Goal: Find contact information: Find contact information

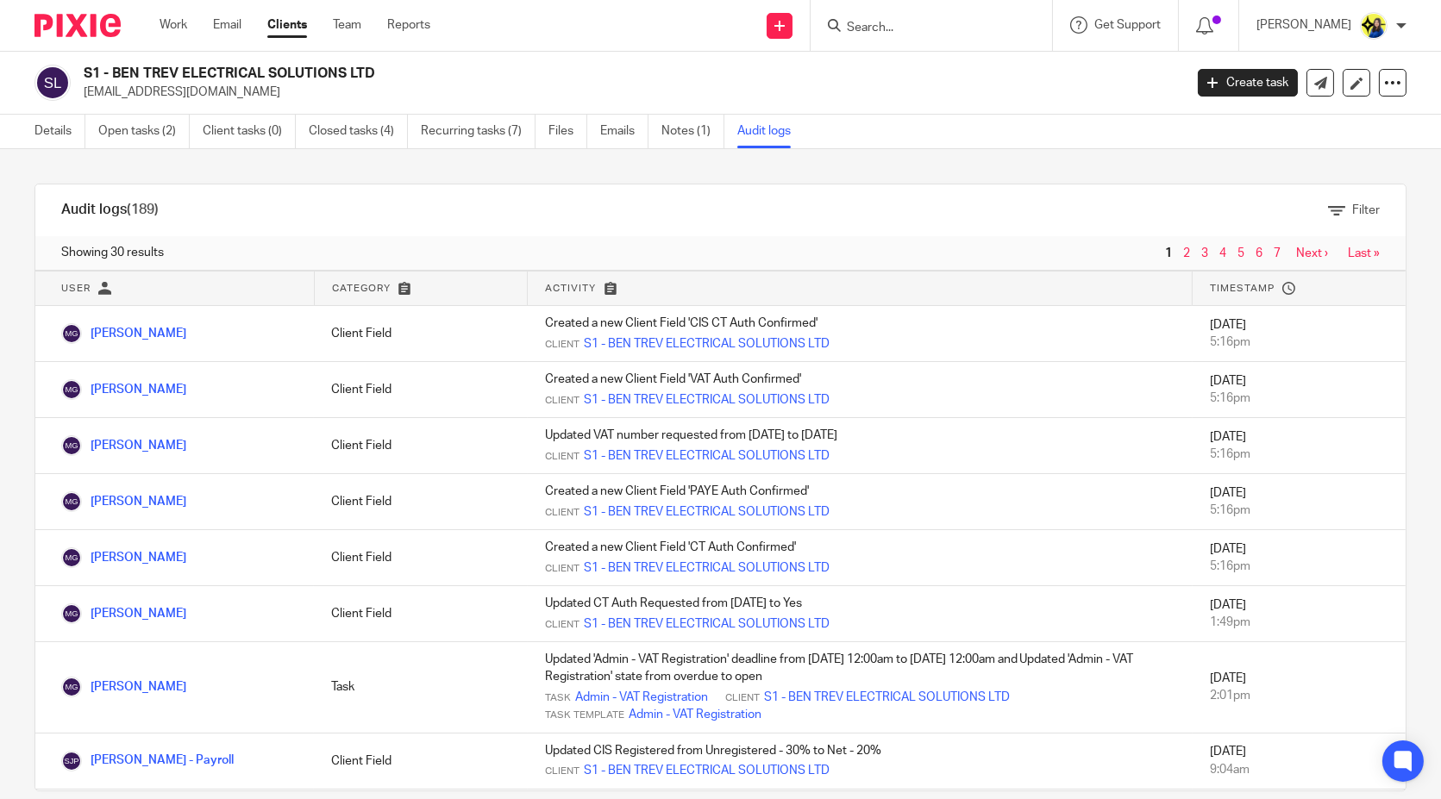
scroll to position [191, 0]
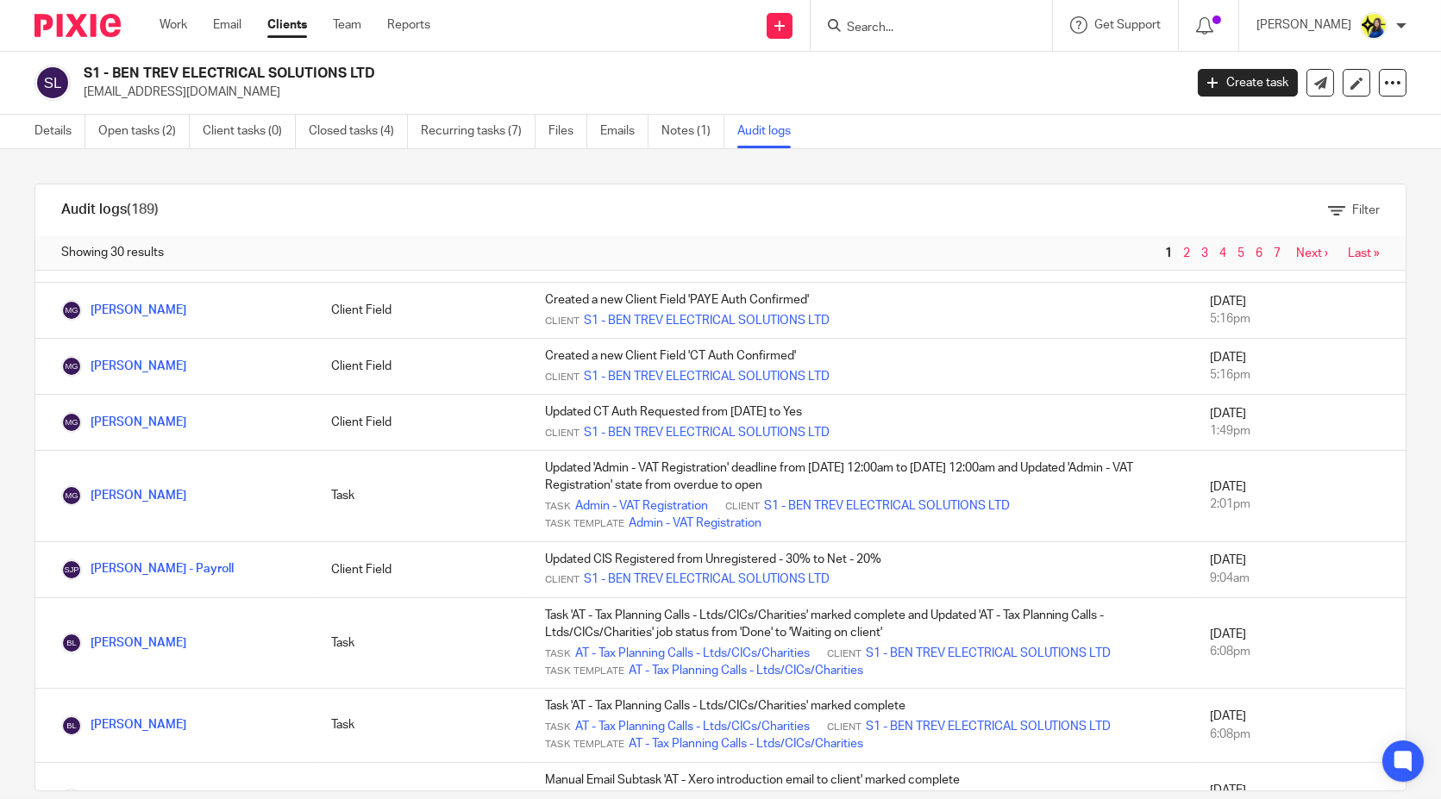
click at [963, 30] on input "Search" at bounding box center [922, 29] width 155 height 16
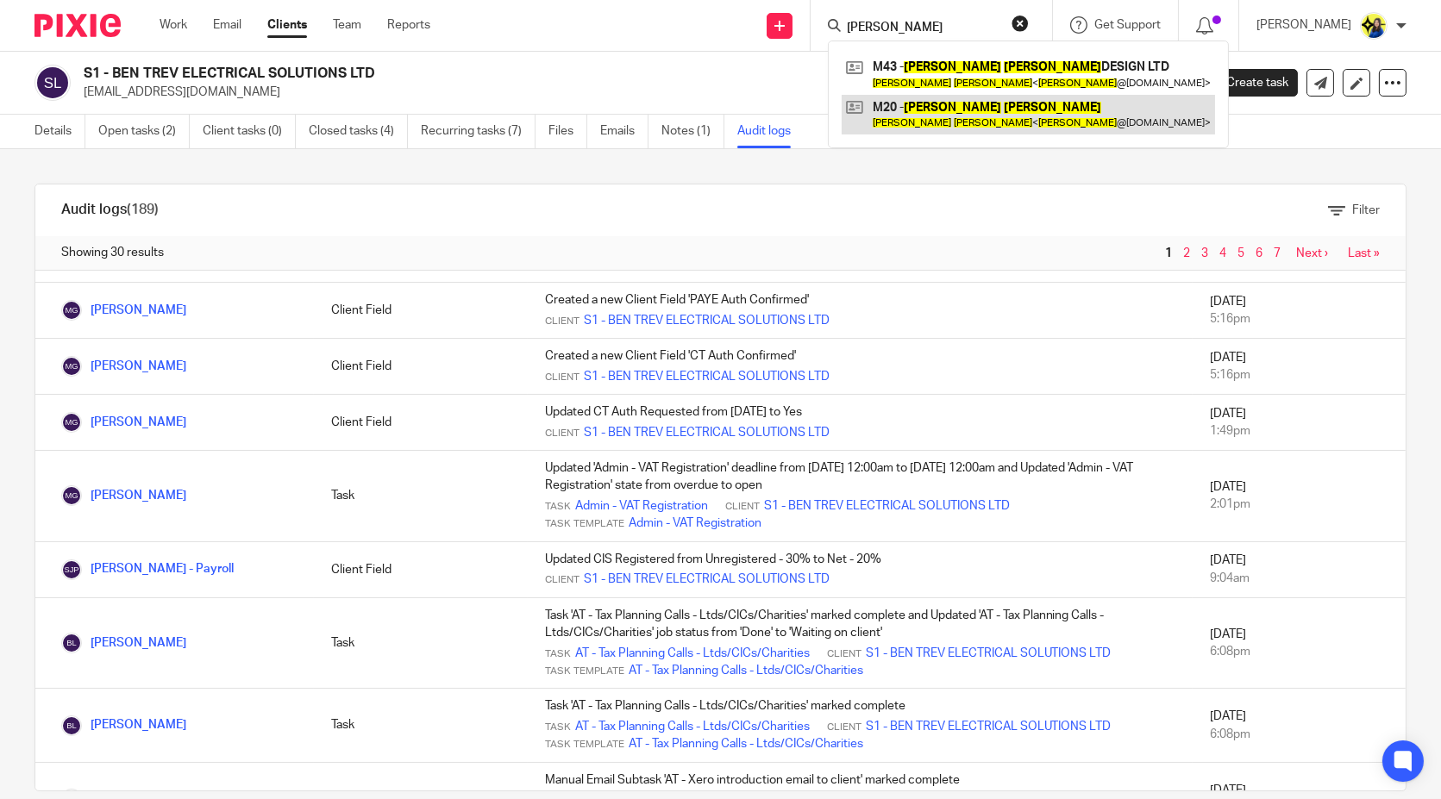
type input "sarah maher"
click at [987, 102] on link at bounding box center [1028, 115] width 373 height 40
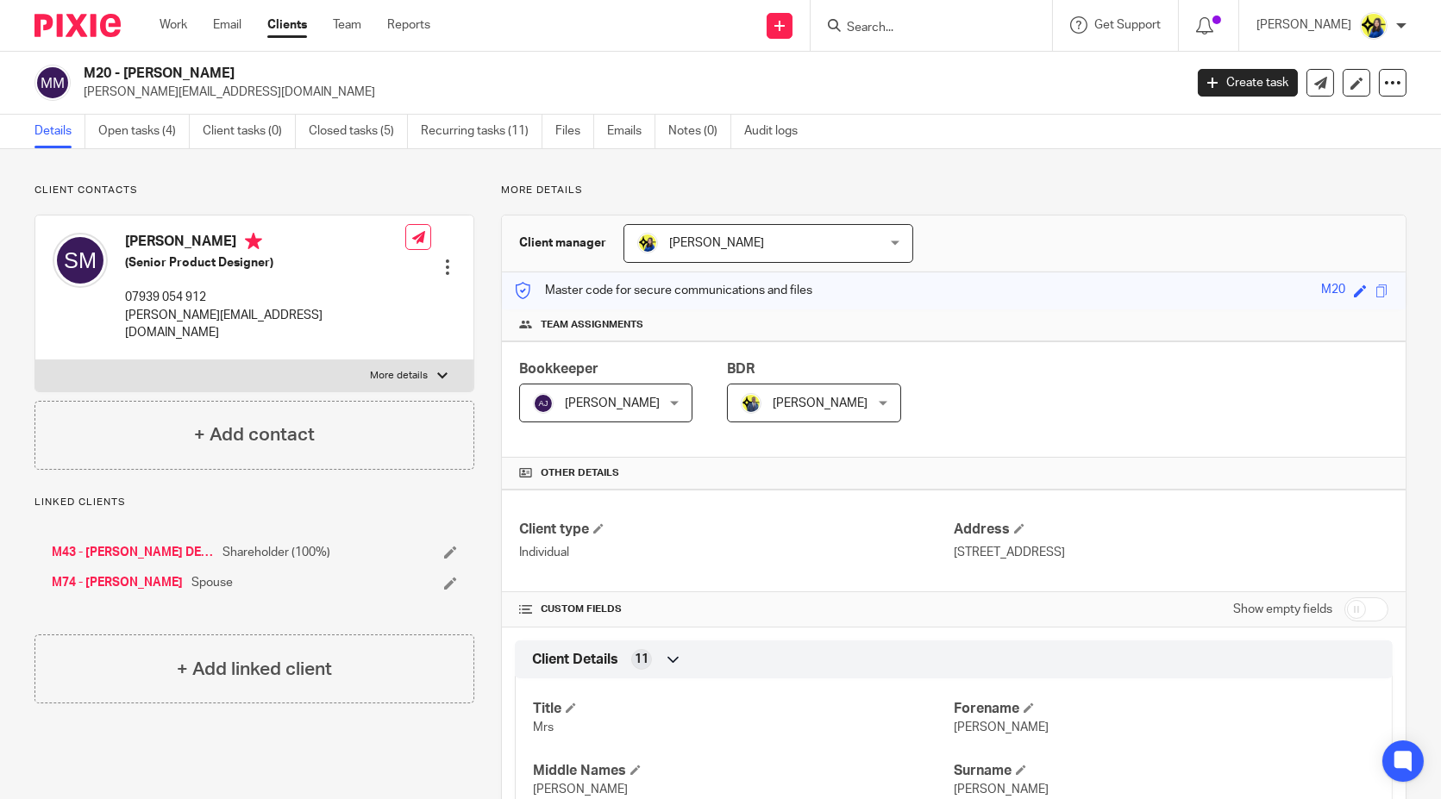
drag, startPoint x: 1128, startPoint y: 179, endPoint x: 1109, endPoint y: 141, distance: 42.4
click at [997, 34] on input "Search" at bounding box center [922, 29] width 155 height 16
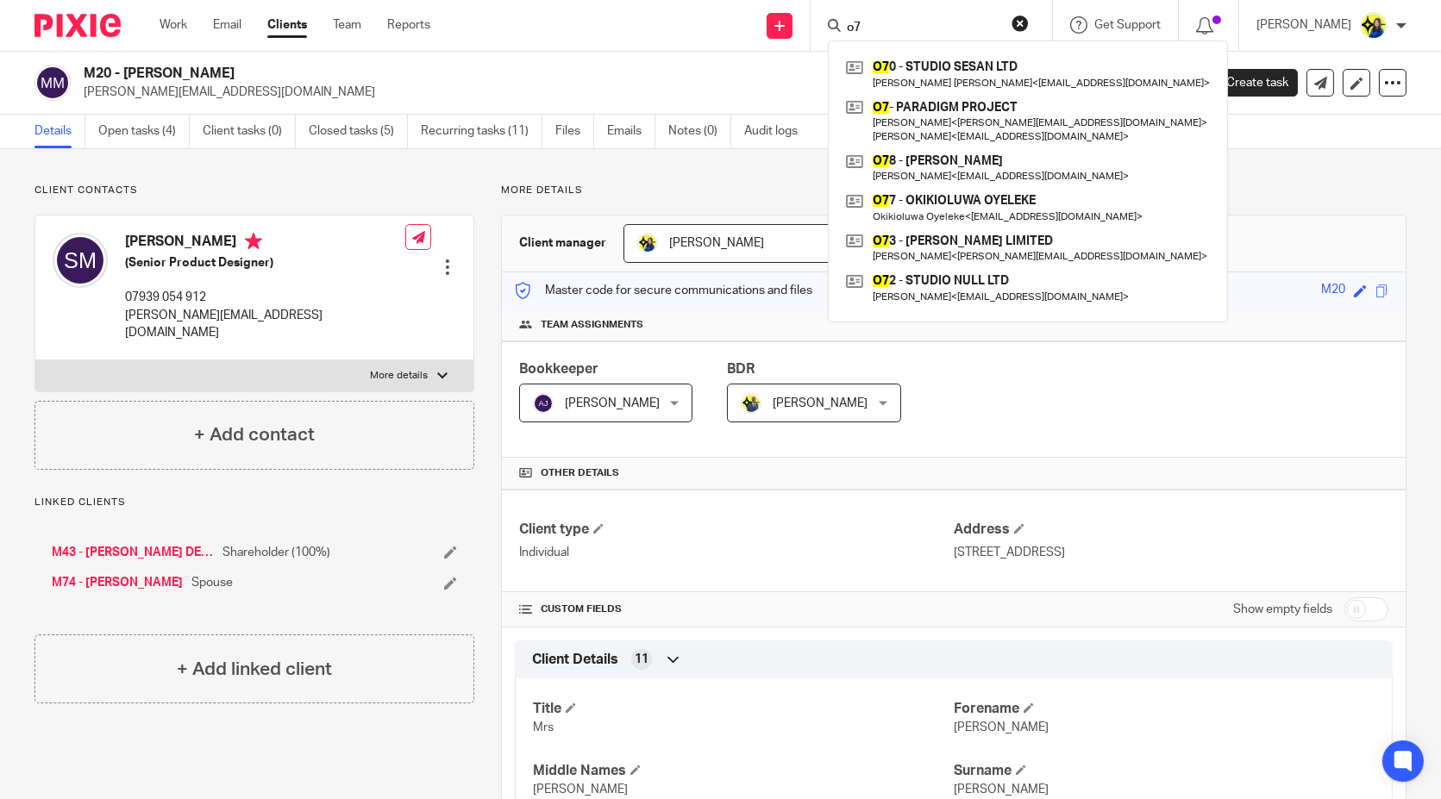
type input "o"
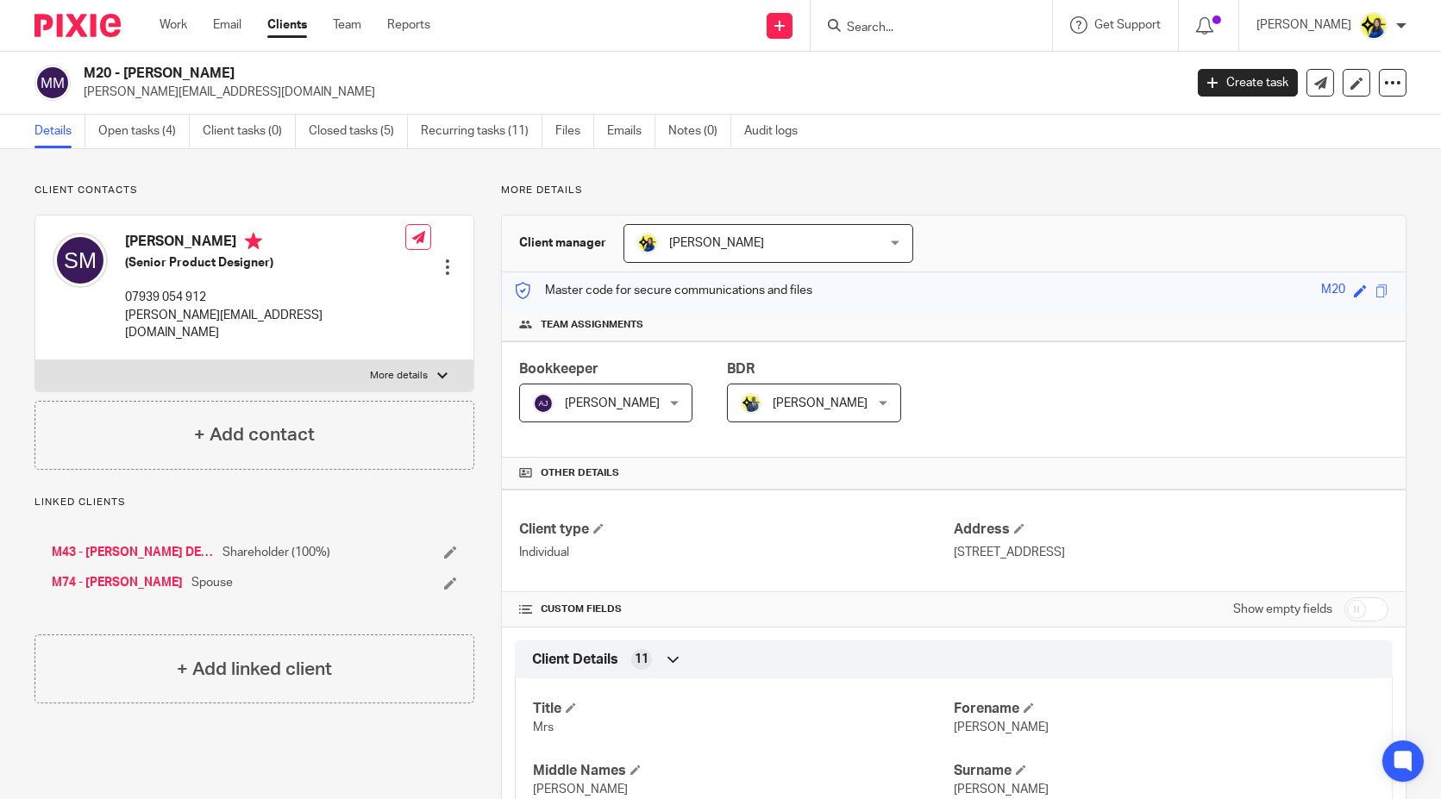
click at [949, 21] on input "Search" at bounding box center [922, 29] width 155 height 16
click at [946, 21] on input "Search" at bounding box center [922, 29] width 155 height 16
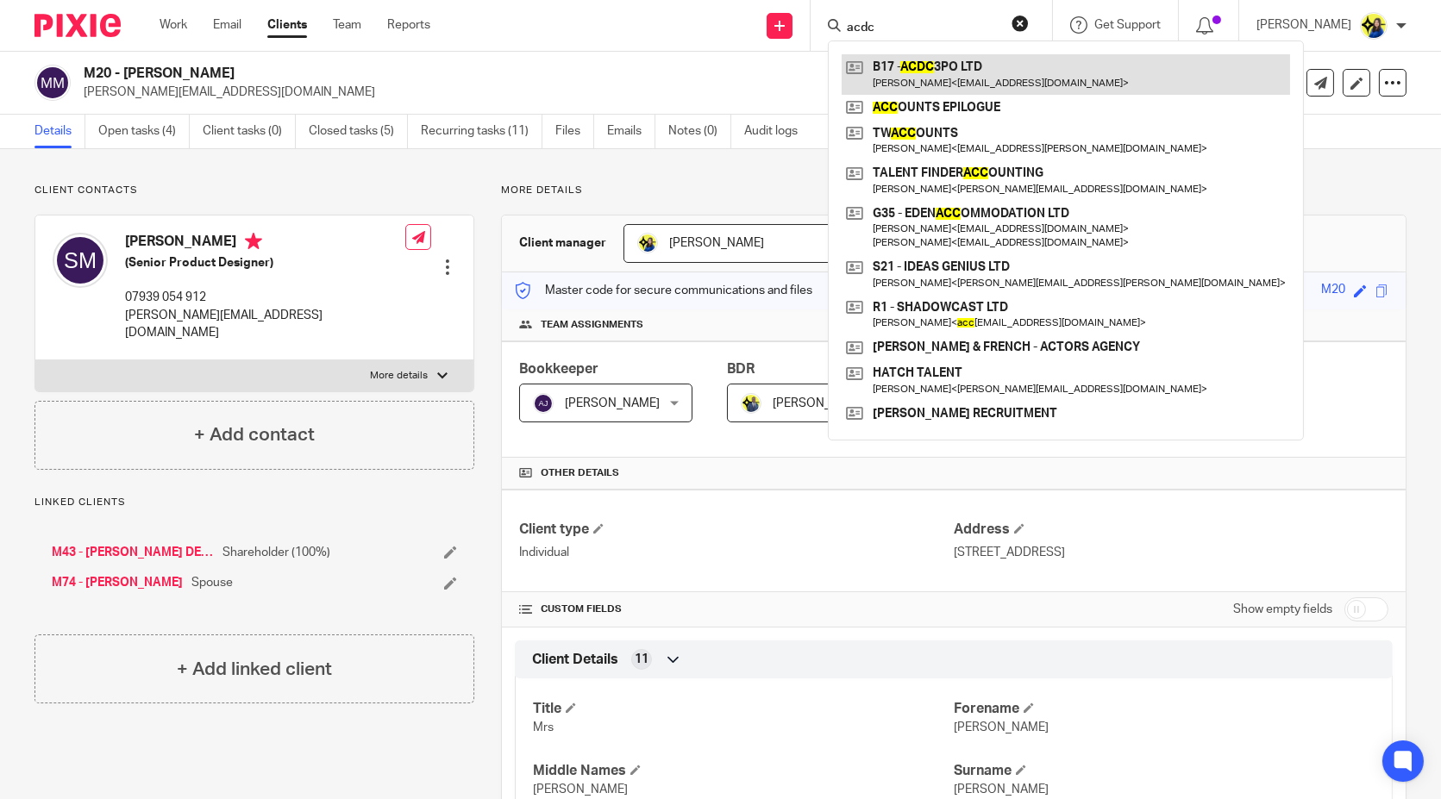
type input "acdc"
click at [990, 87] on link at bounding box center [1066, 74] width 448 height 40
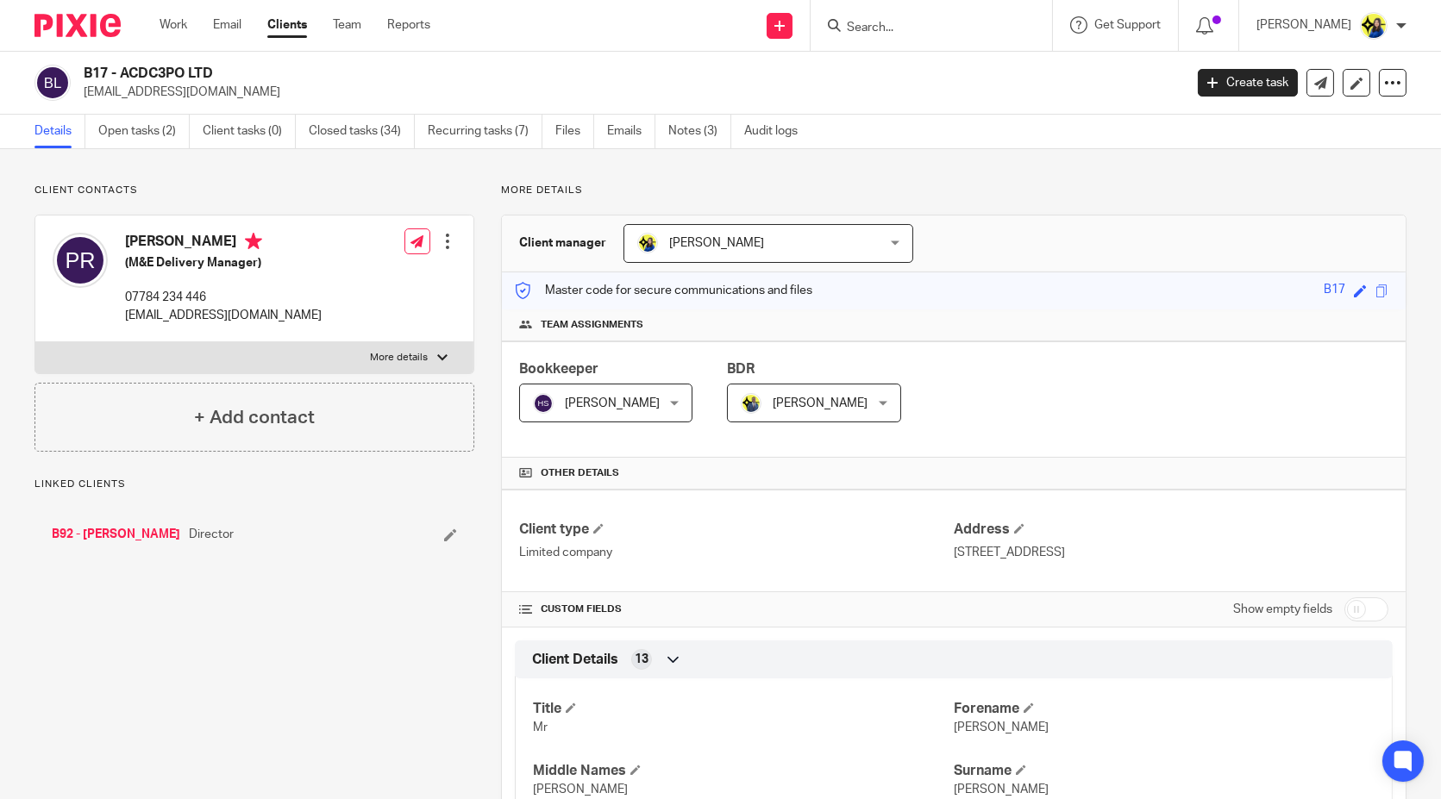
click at [235, 78] on h2 "B17 - ACDC3PO LTD" at bounding box center [519, 74] width 871 height 18
click at [957, 28] on input "Search" at bounding box center [922, 29] width 155 height 16
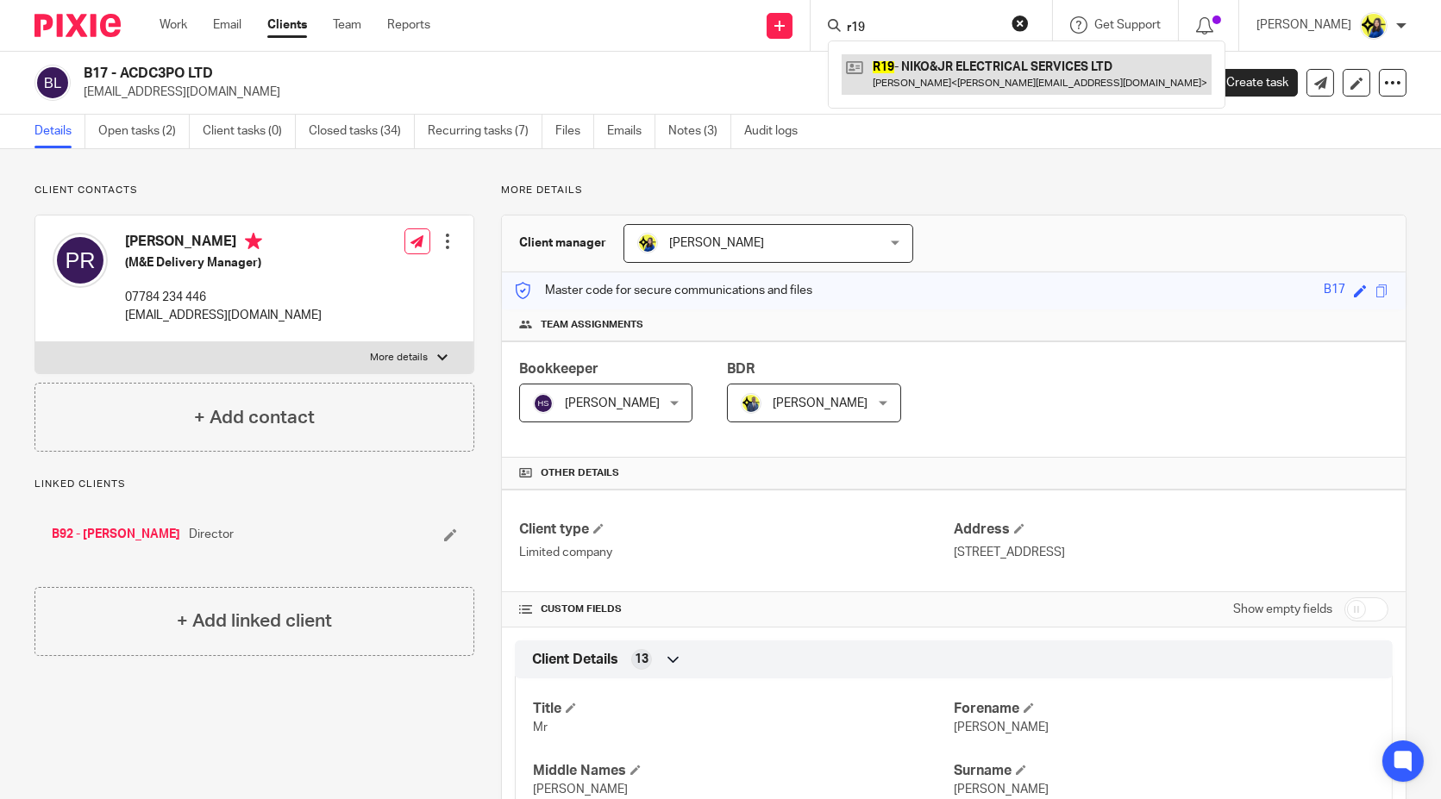
type input "r19"
click at [993, 72] on link at bounding box center [1027, 74] width 370 height 40
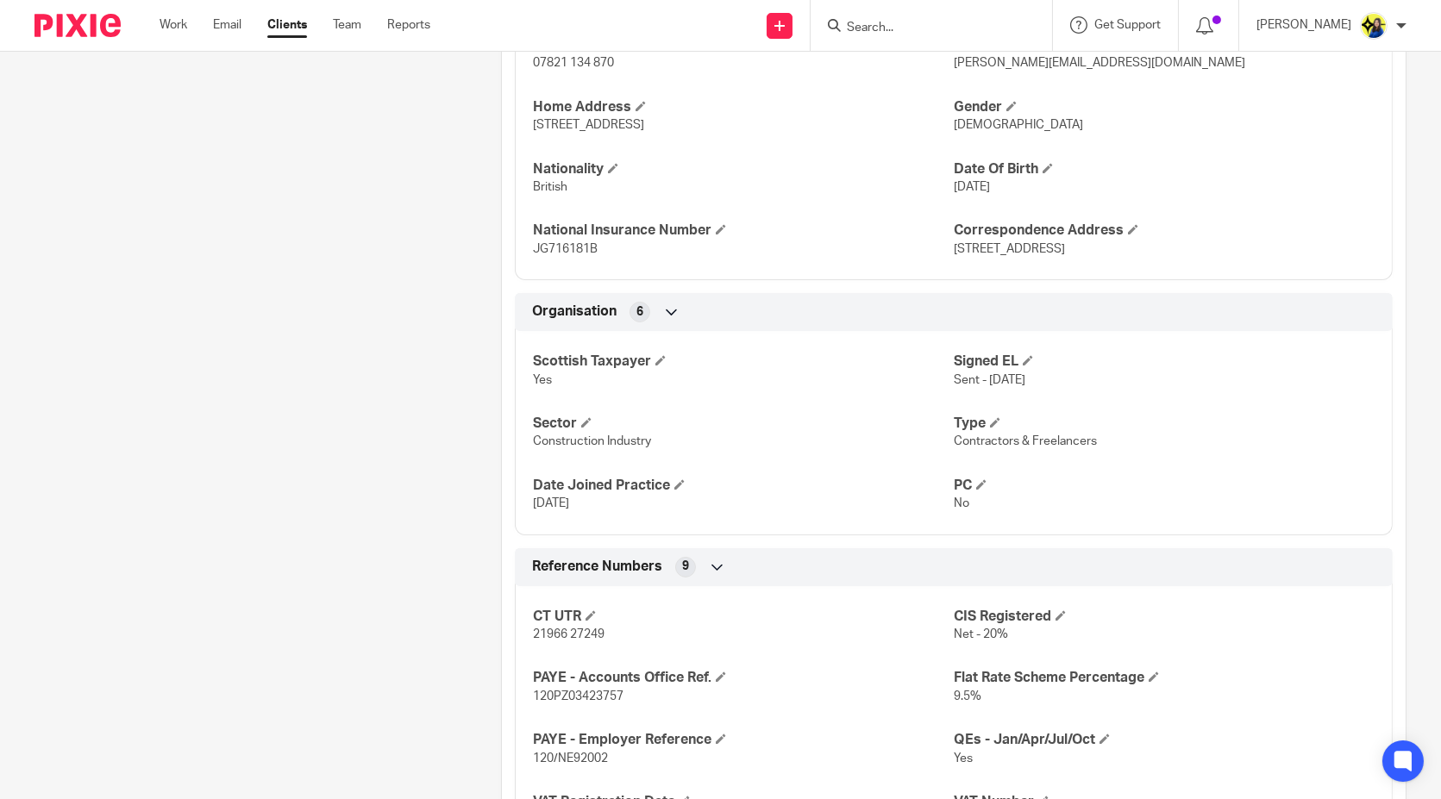
scroll to position [958, 0]
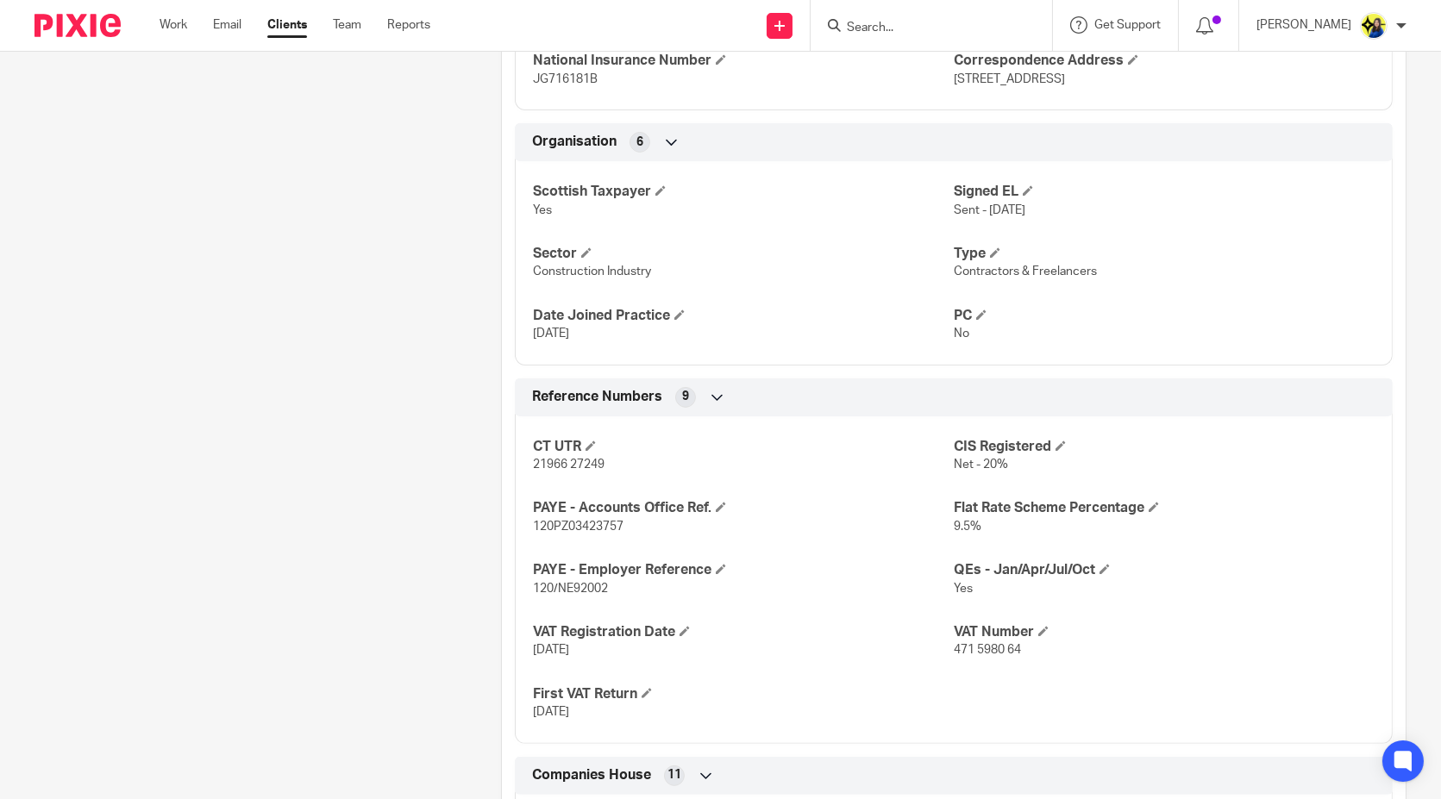
click at [435, 536] on div "Client contacts Nicholas Reid (Electrician) 07821 134 870 nicholas.reid1989x@gm…" at bounding box center [241, 263] width 467 height 2074
click at [361, 368] on div "Client contacts Nicholas Reid (Electrician) 07821 134 870 nicholas.reid1989x@gm…" at bounding box center [241, 263] width 467 height 2074
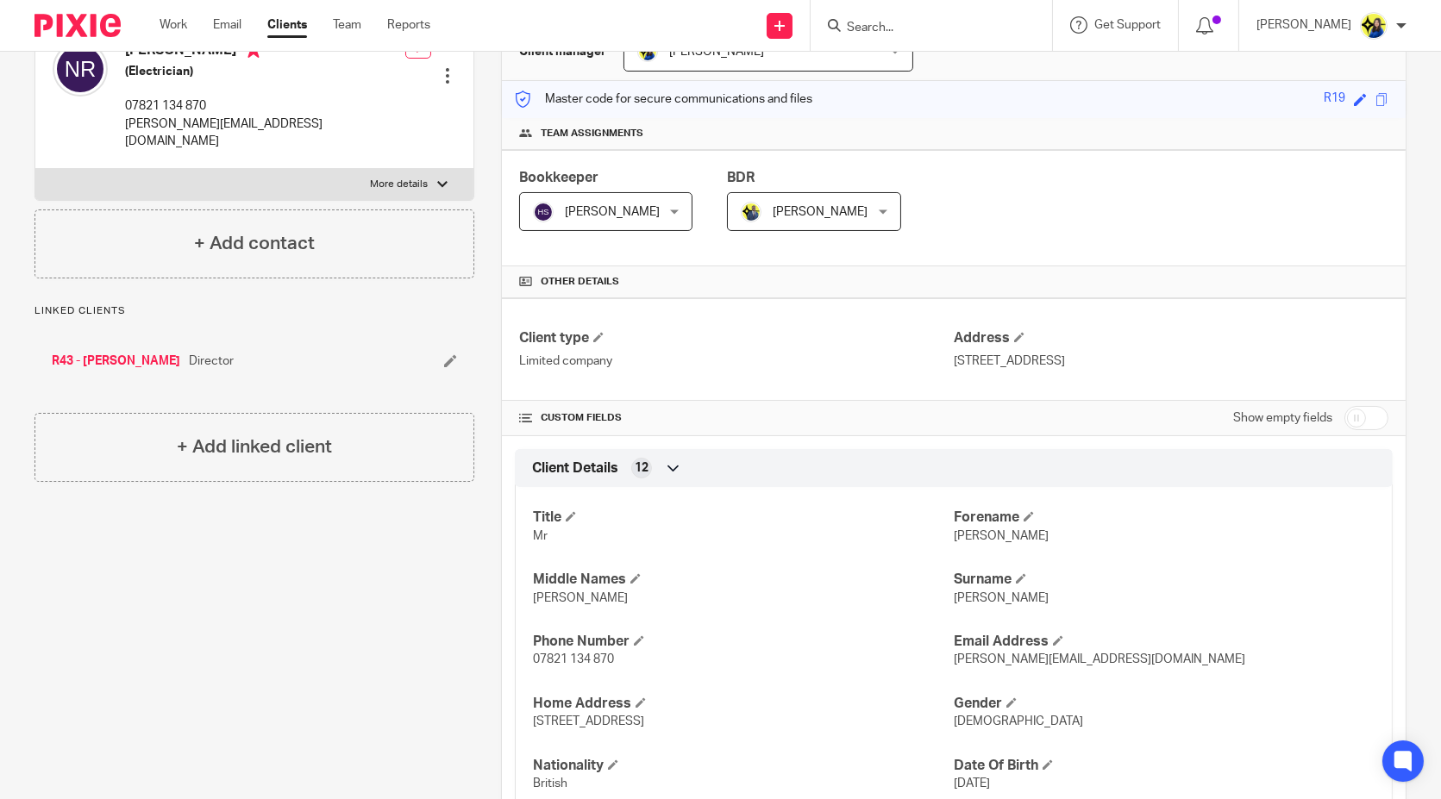
scroll to position [0, 0]
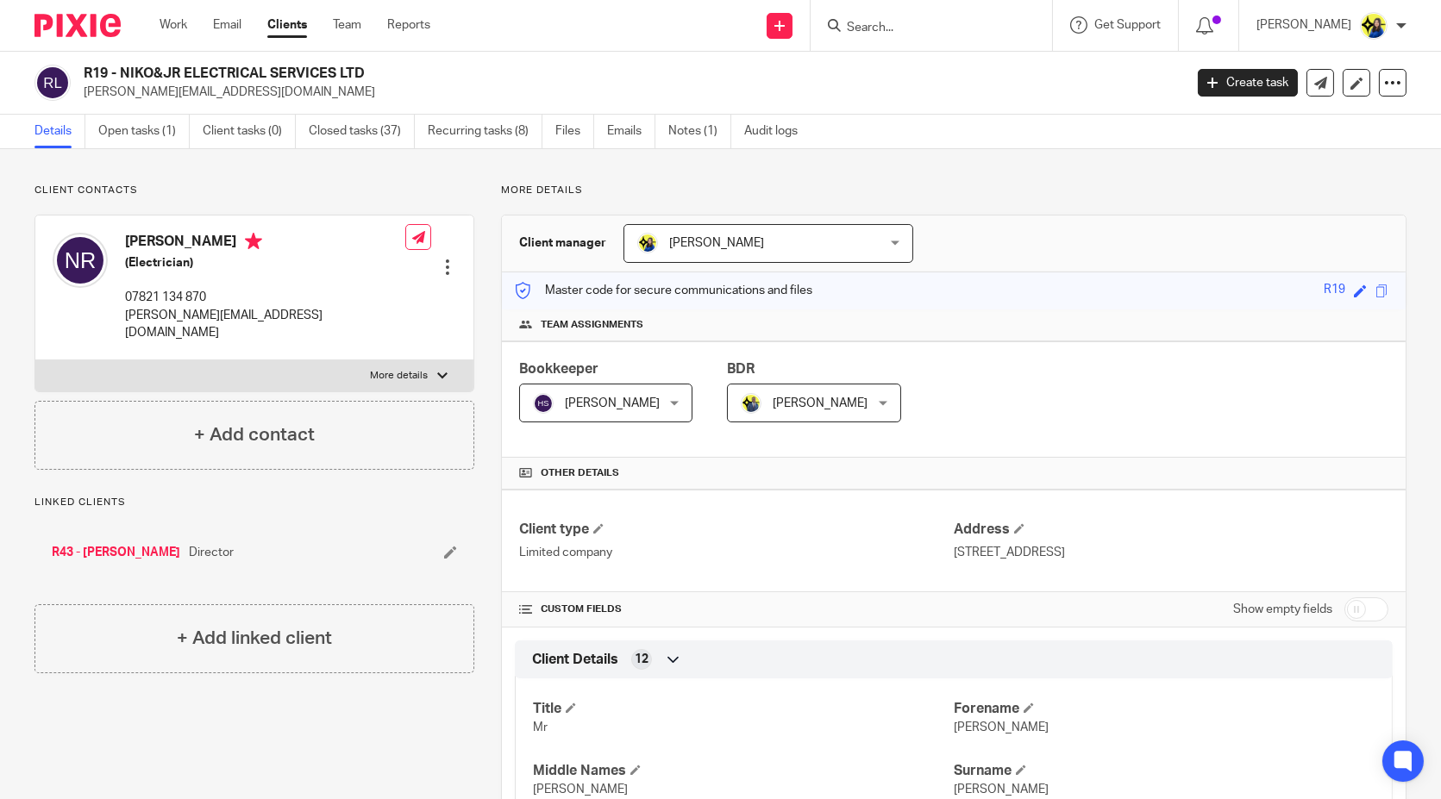
drag, startPoint x: 953, startPoint y: 15, endPoint x: 937, endPoint y: 23, distance: 17.8
click at [950, 15] on form at bounding box center [937, 26] width 184 height 22
click at [929, 30] on input "Search" at bounding box center [922, 29] width 155 height 16
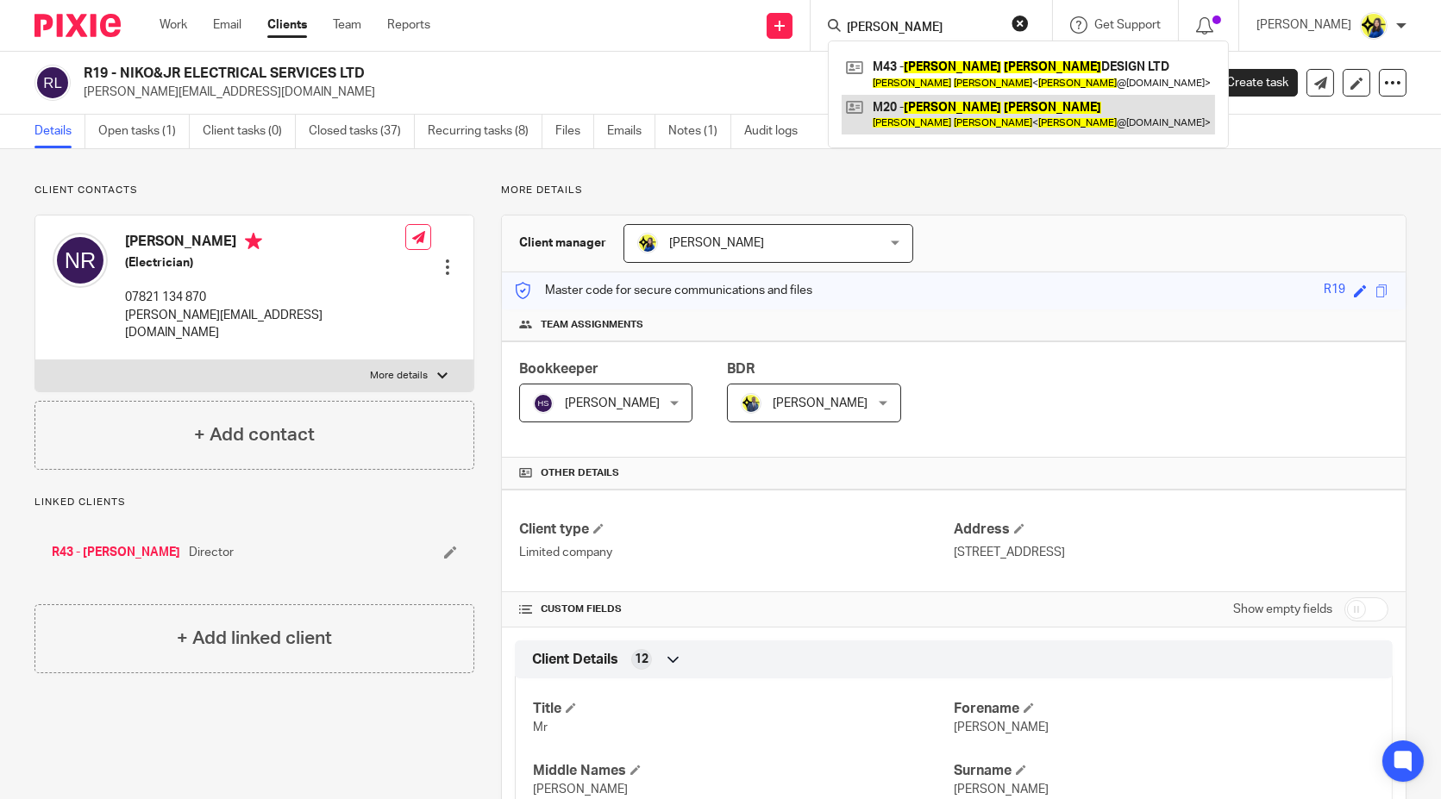
type input "sarah maher"
click at [1007, 107] on link at bounding box center [1028, 115] width 373 height 40
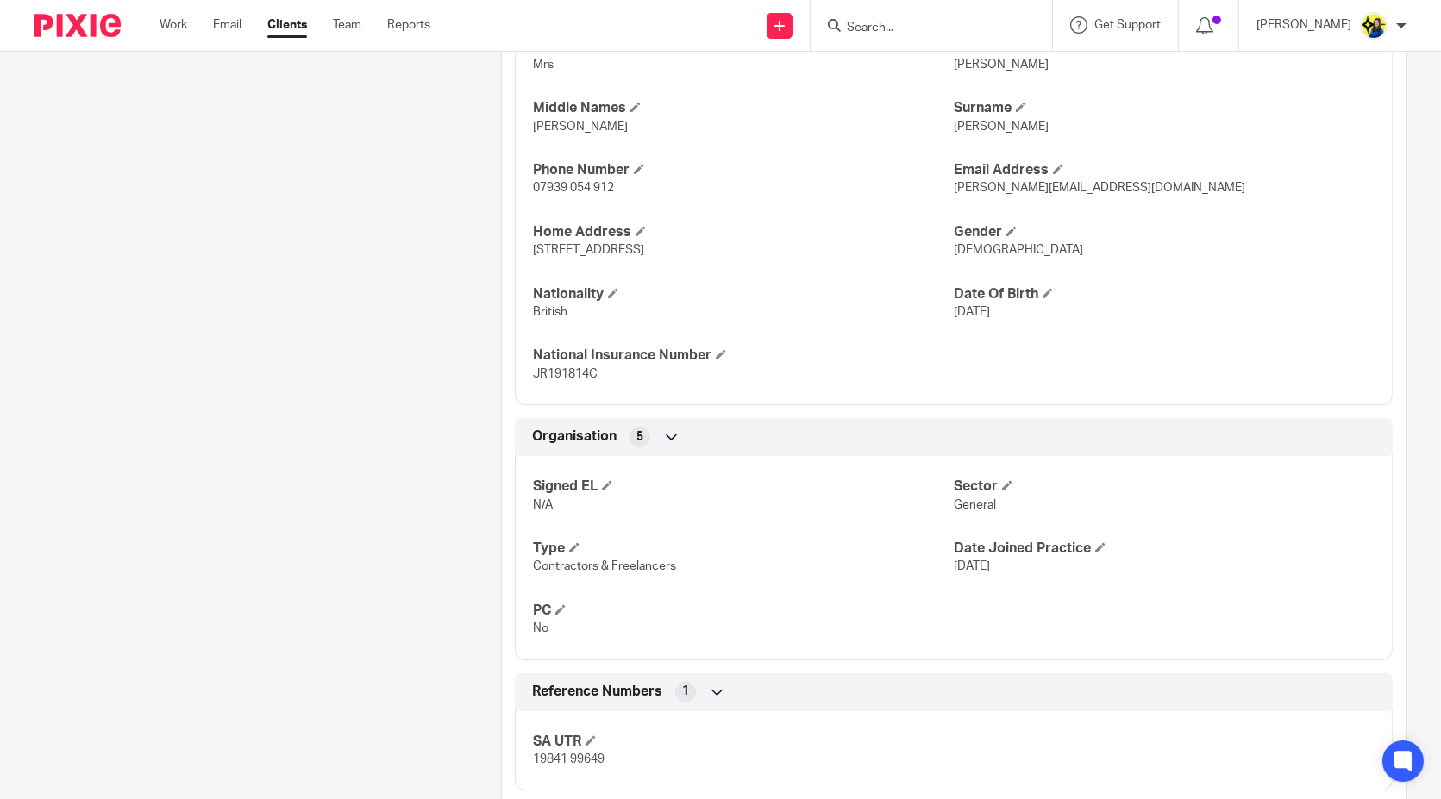
scroll to position [750, 0]
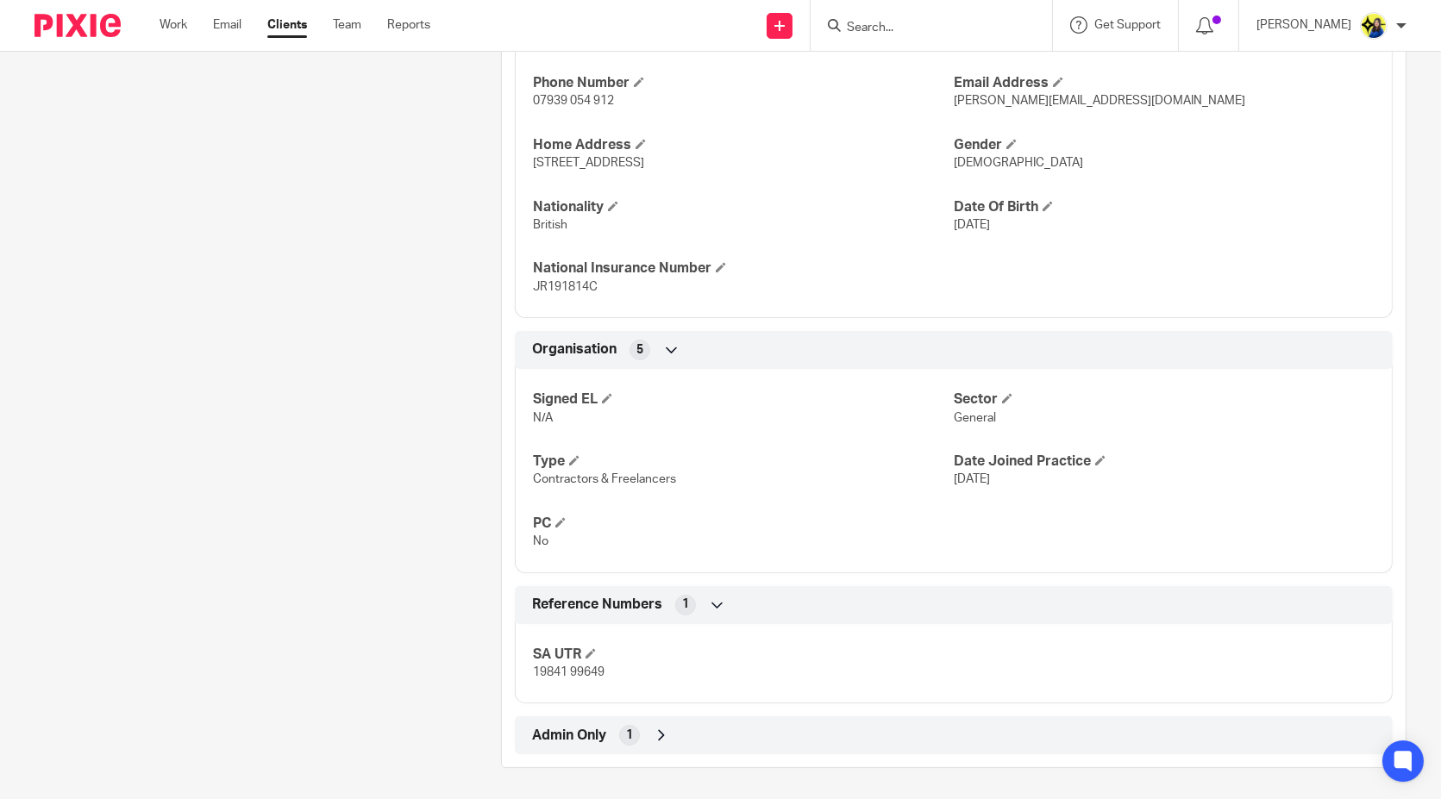
click at [372, 482] on div "Client contacts [PERSON_NAME] (Senior Product Designer) 07939 054 912 [PERSON_N…" at bounding box center [241, 100] width 467 height 1335
click at [303, 509] on div "Client contacts Sarah Maher (Senior Product Designer) 07939 054 912 sarah@sarah…" at bounding box center [241, 100] width 467 height 1335
click at [284, 506] on div "Client contacts Sarah Maher (Senior Product Designer) 07939 054 912 sarah@sarah…" at bounding box center [241, 100] width 467 height 1335
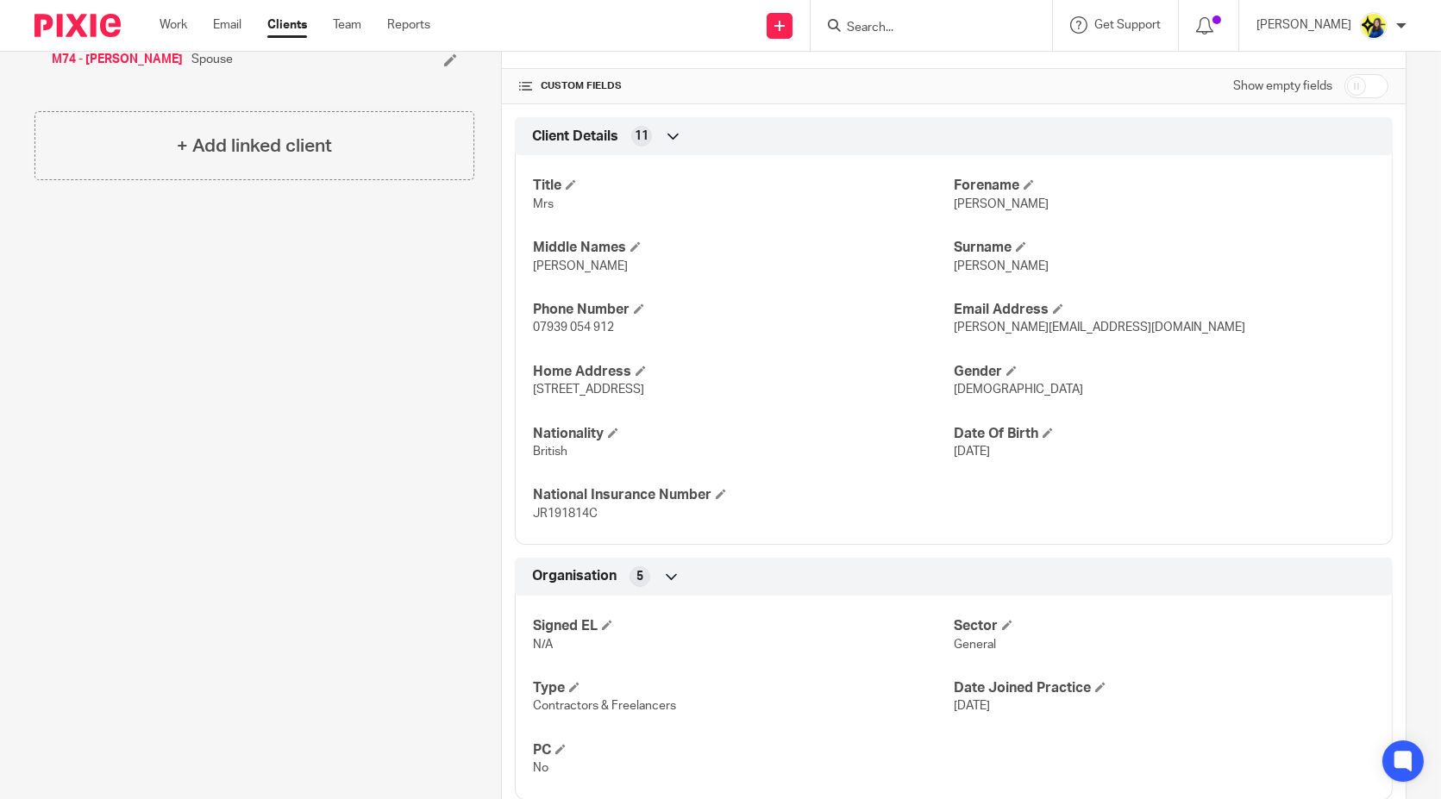
scroll to position [0, 0]
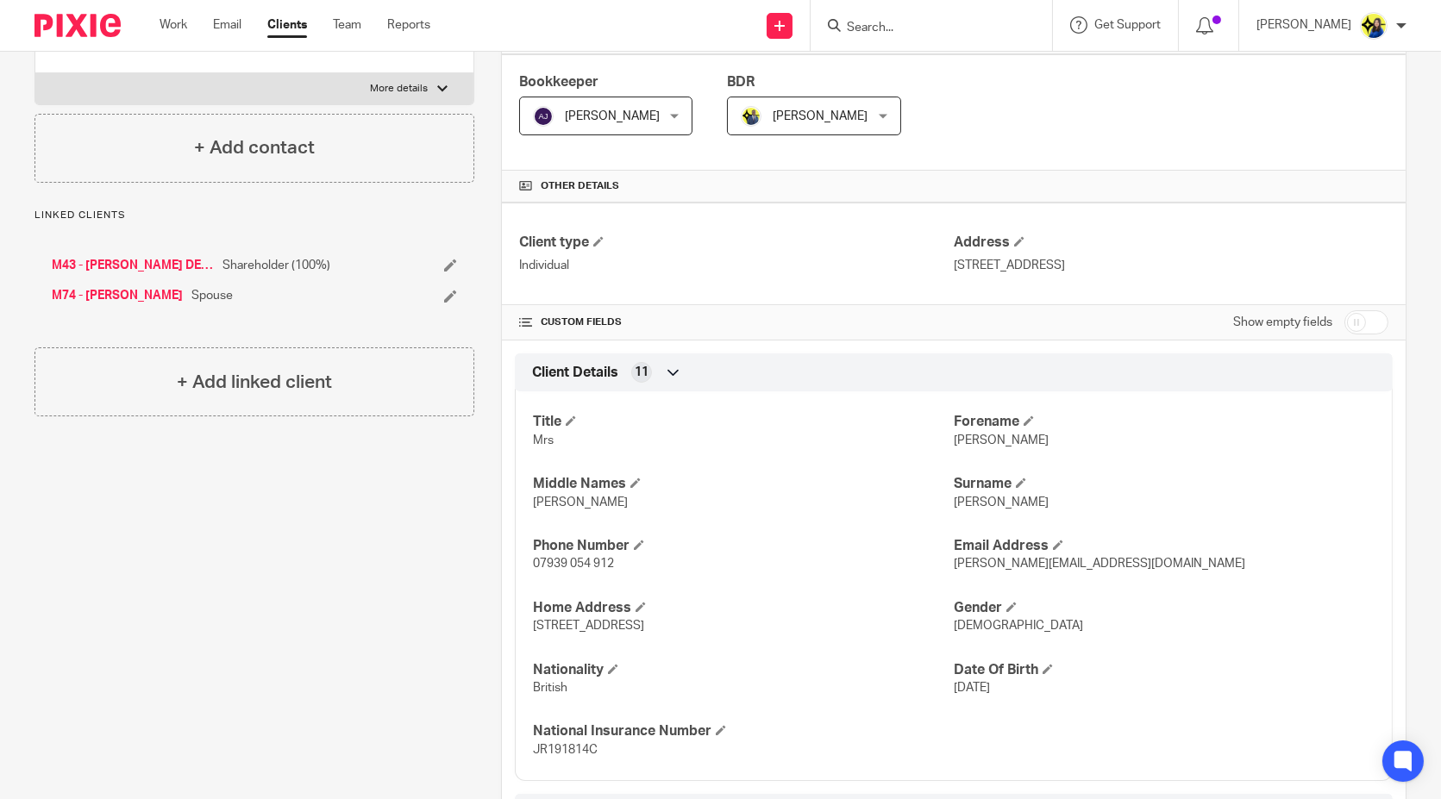
click at [461, 634] on div "Client contacts Sarah Maher (Senior Product Designer) 07939 054 912 sarah@sarah…" at bounding box center [241, 564] width 467 height 1335
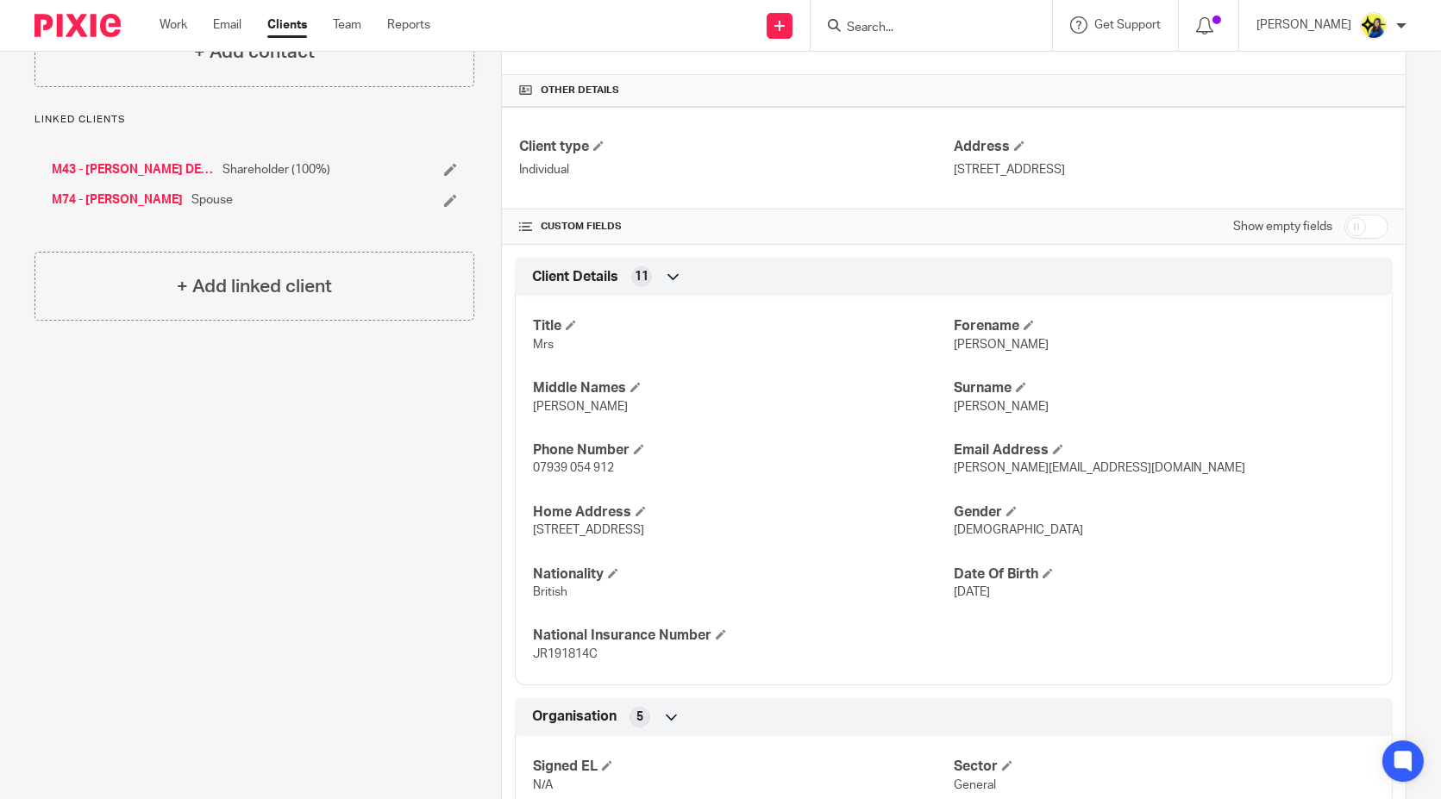
click at [433, 609] on div "Client contacts Sarah Maher (Senior Product Designer) 07939 054 912 sarah@sarah…" at bounding box center [241, 468] width 467 height 1335
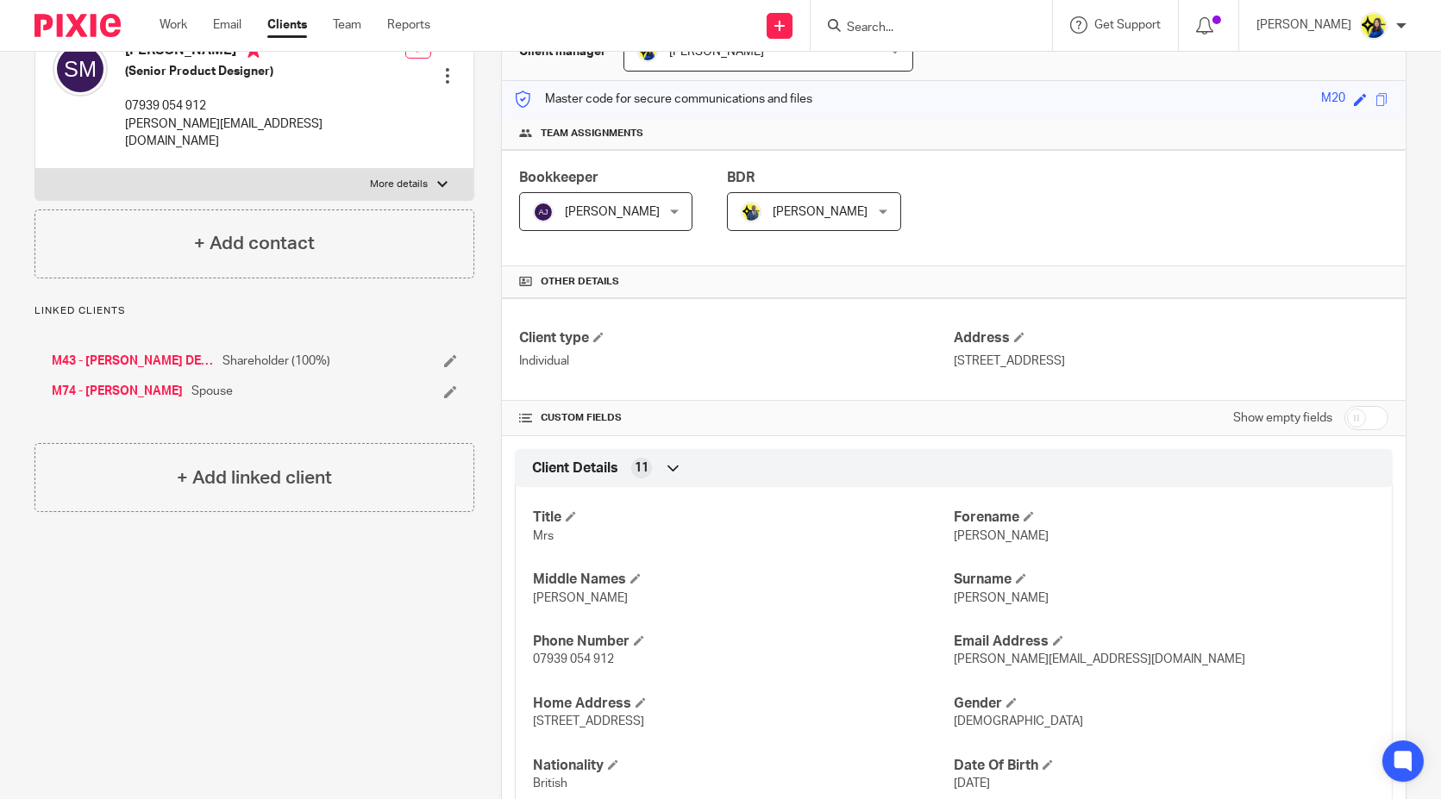
scroll to position [0, 0]
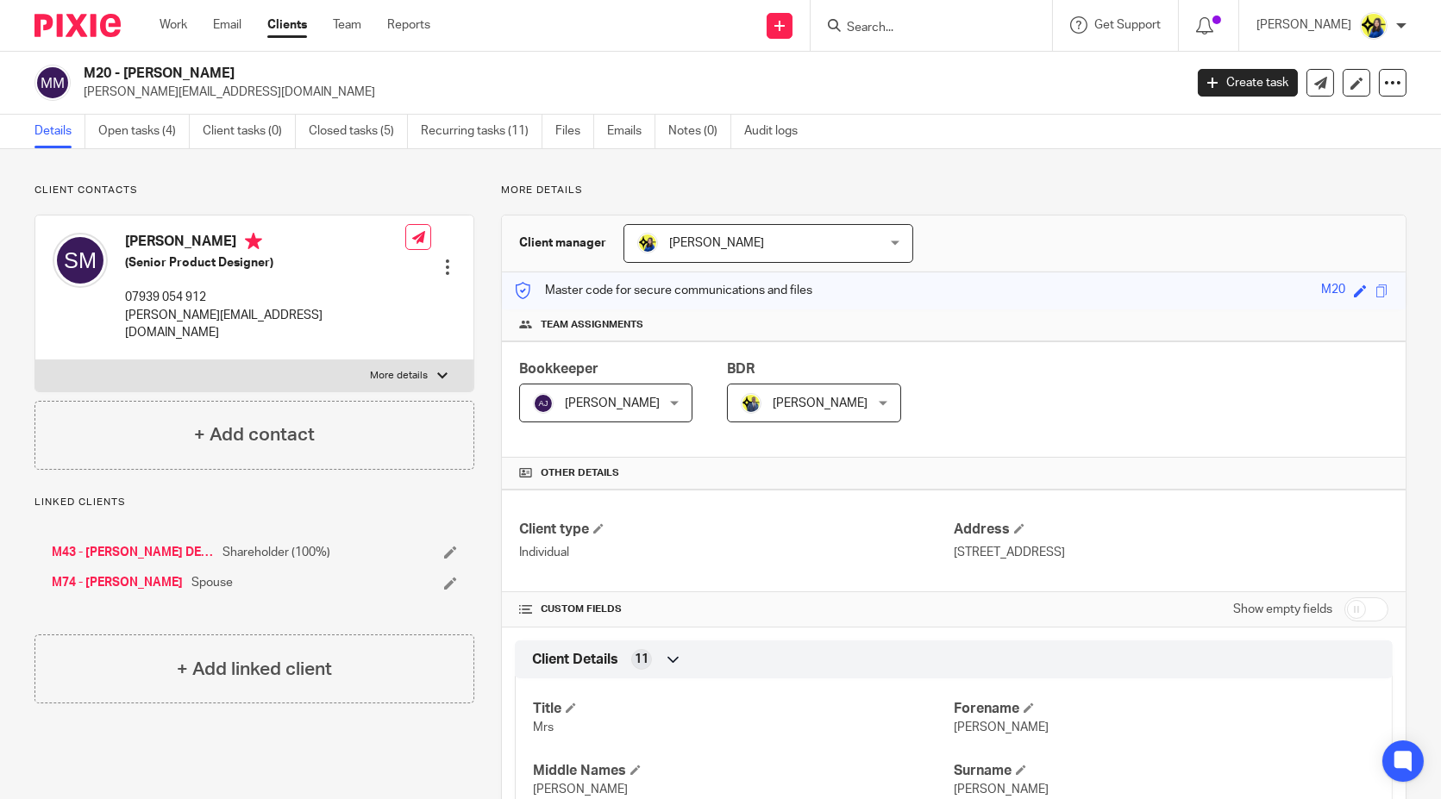
click at [146, 131] on link "Open tasks (4)" at bounding box center [143, 132] width 91 height 34
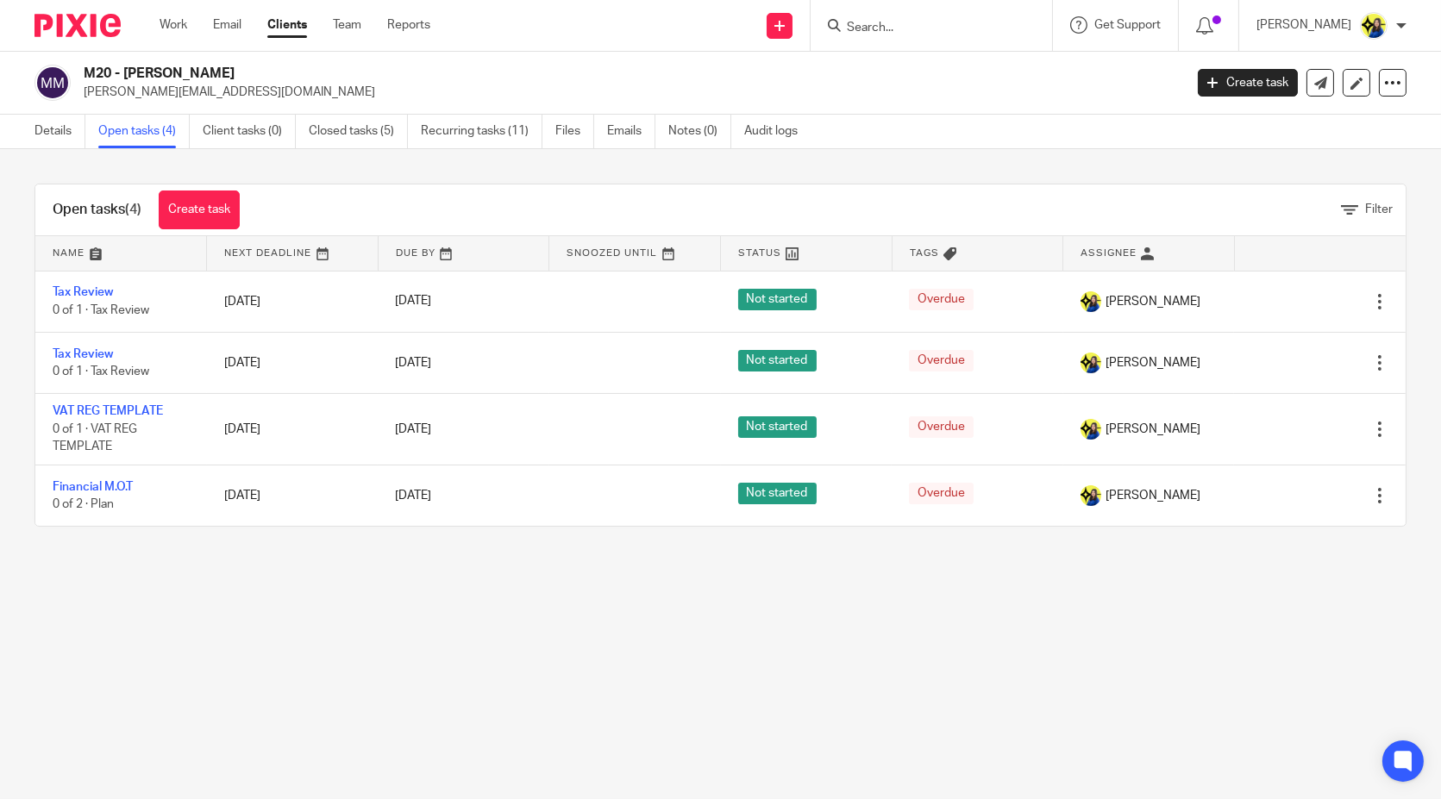
click at [973, 25] on input "Search" at bounding box center [922, 29] width 155 height 16
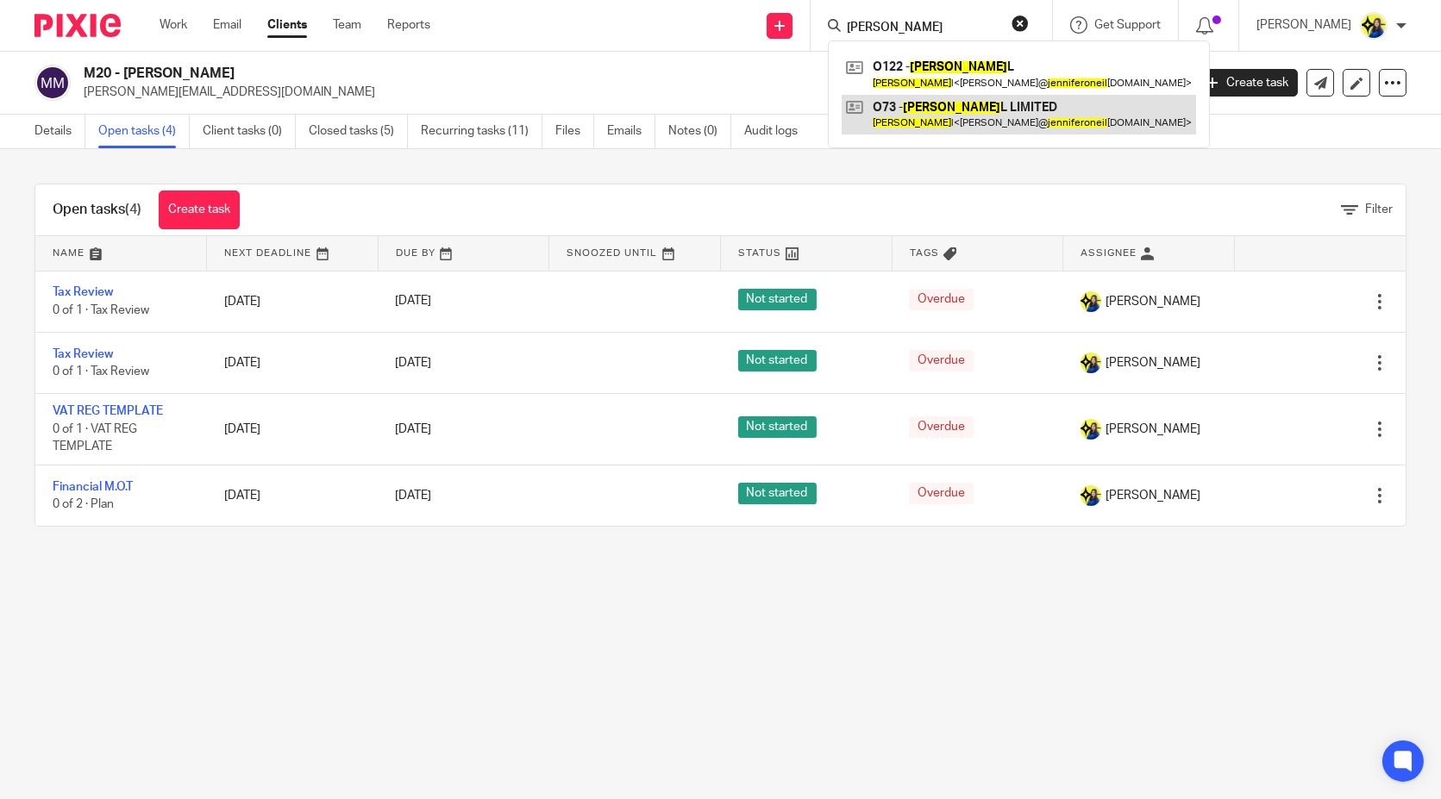
type input "[PERSON_NAME]"
drag, startPoint x: 1019, startPoint y: 114, endPoint x: 1010, endPoint y: 114, distance: 9.5
click at [56, 135] on link "Details" at bounding box center [59, 132] width 51 height 34
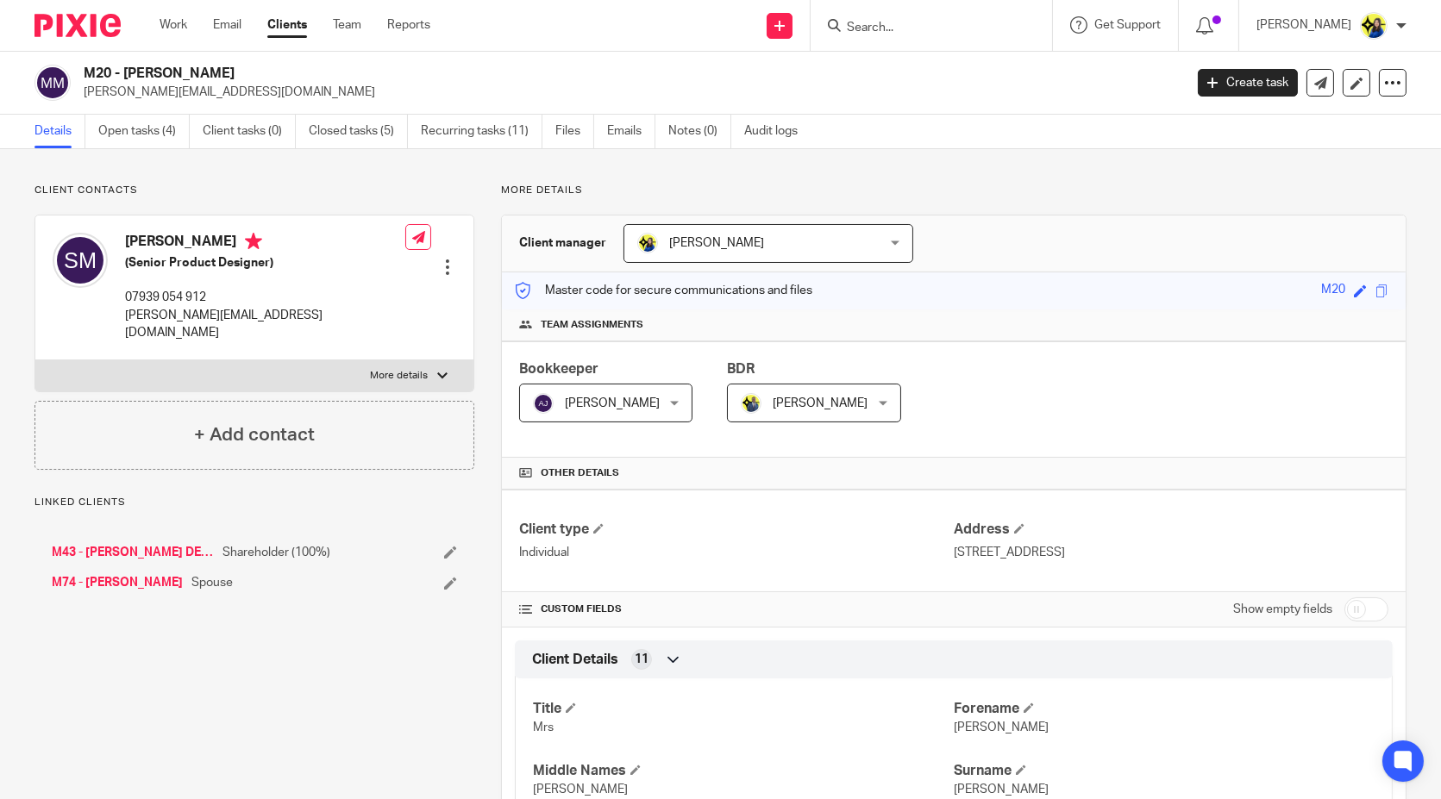
click at [170, 527] on div "M43 - [PERSON_NAME] DESIGN LTD Shareholder (100%) M74 - [PERSON_NAME] Spouse" at bounding box center [254, 568] width 440 height 83
click at [172, 544] on link "M43 - SARAH MAHER DESIGN LTD" at bounding box center [133, 552] width 162 height 17
drag, startPoint x: 328, startPoint y: 68, endPoint x: 57, endPoint y: 66, distance: 270.8
click at [56, 66] on div "M43 - SARAH MAHER DESIGN LTD sarah@sarahyoung.design" at bounding box center [602, 83] width 1137 height 36
copy div "M43 - SARAH MAHER DESIGN LTD"
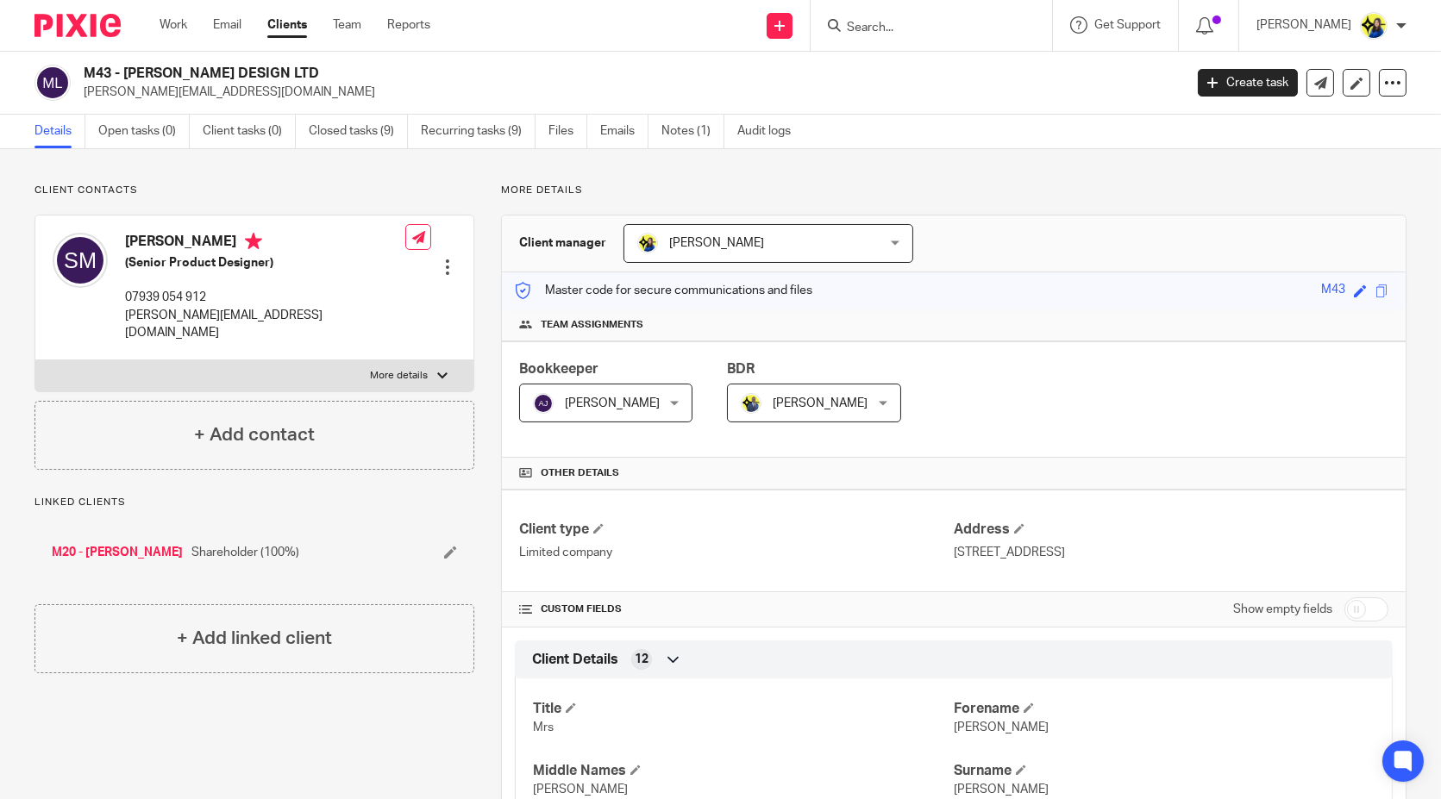
click at [1000, 28] on input "Search" at bounding box center [922, 29] width 155 height 16
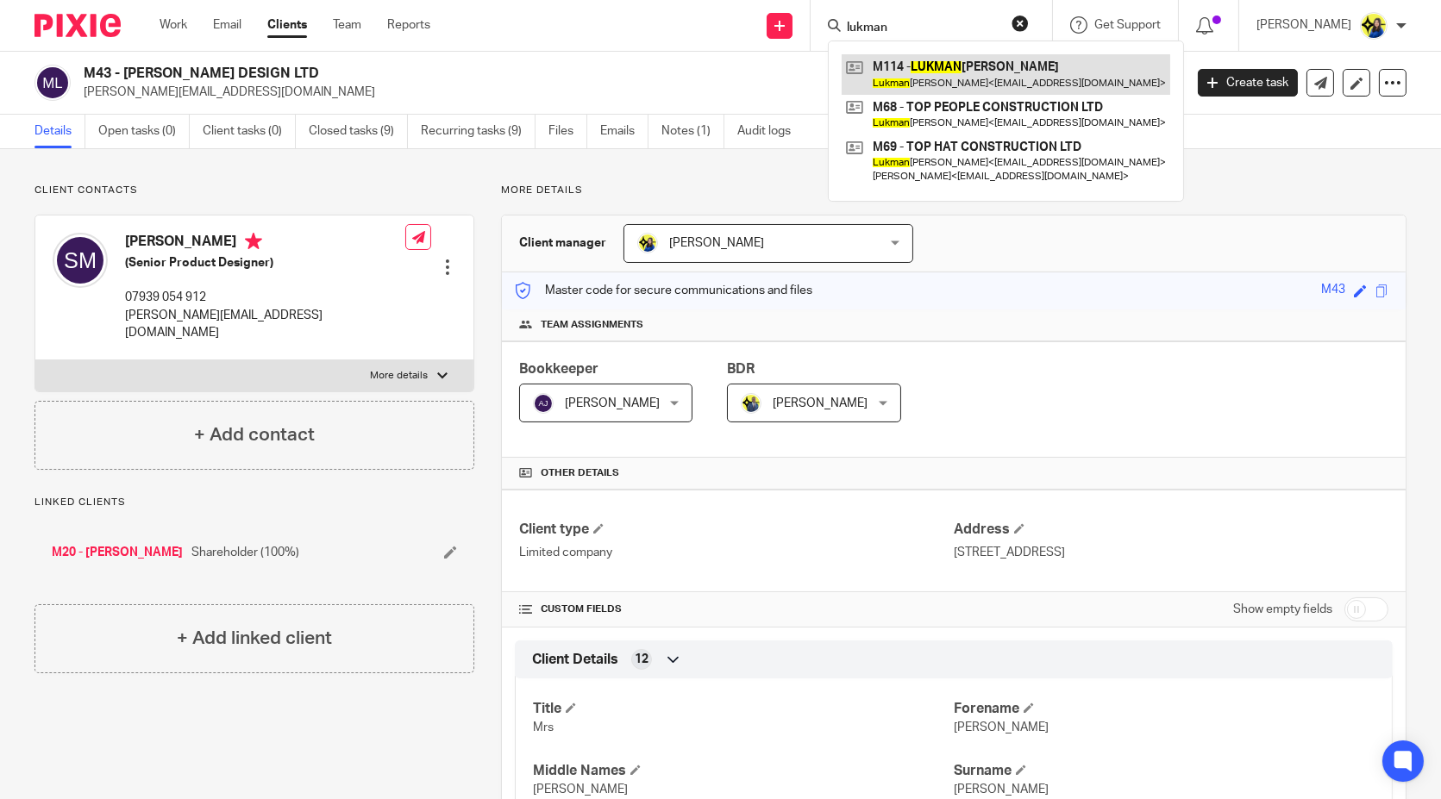
type input "lukman"
click at [1062, 60] on link at bounding box center [1006, 74] width 329 height 40
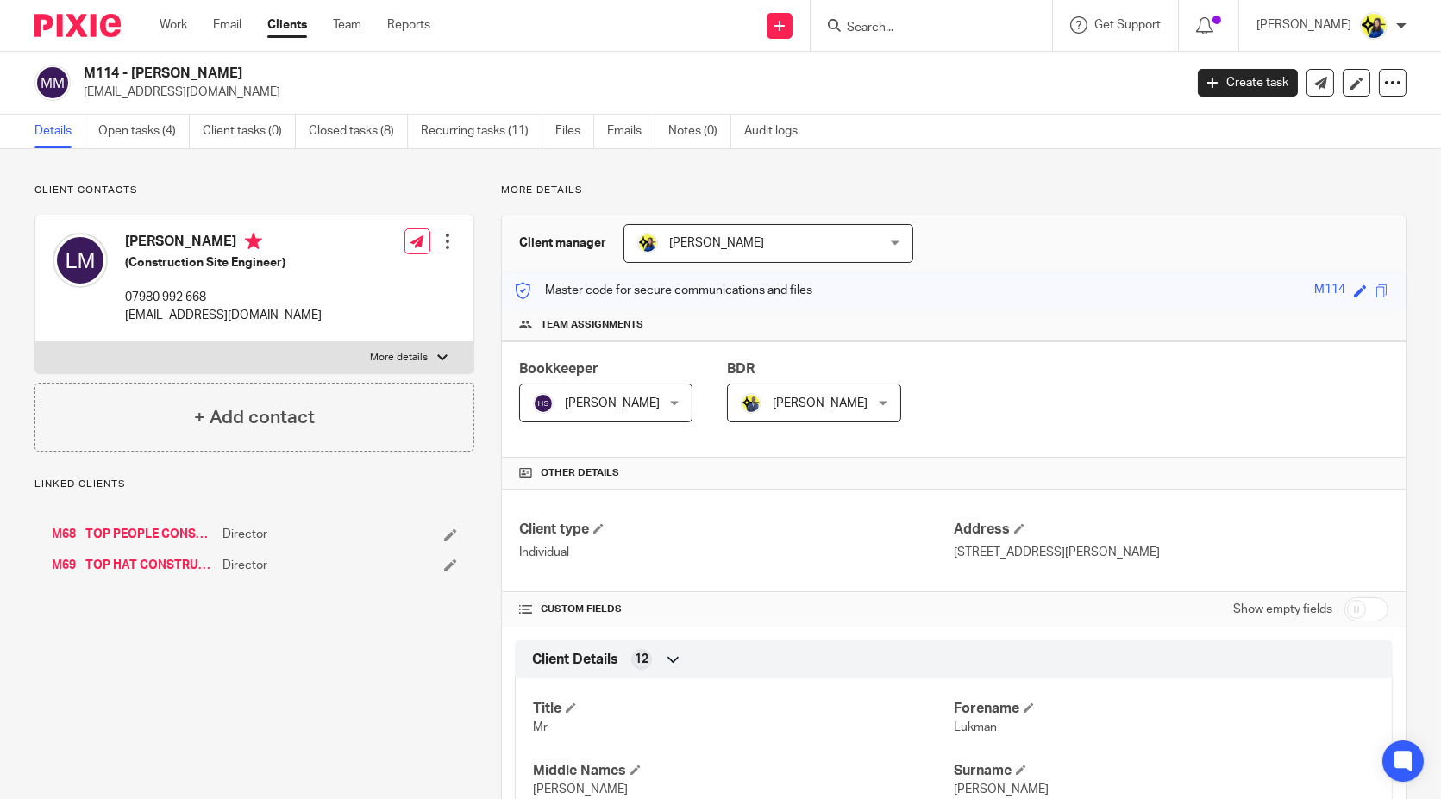
click at [324, 185] on p "Client contacts" at bounding box center [254, 191] width 440 height 14
click at [974, 34] on input "Search" at bounding box center [922, 29] width 155 height 16
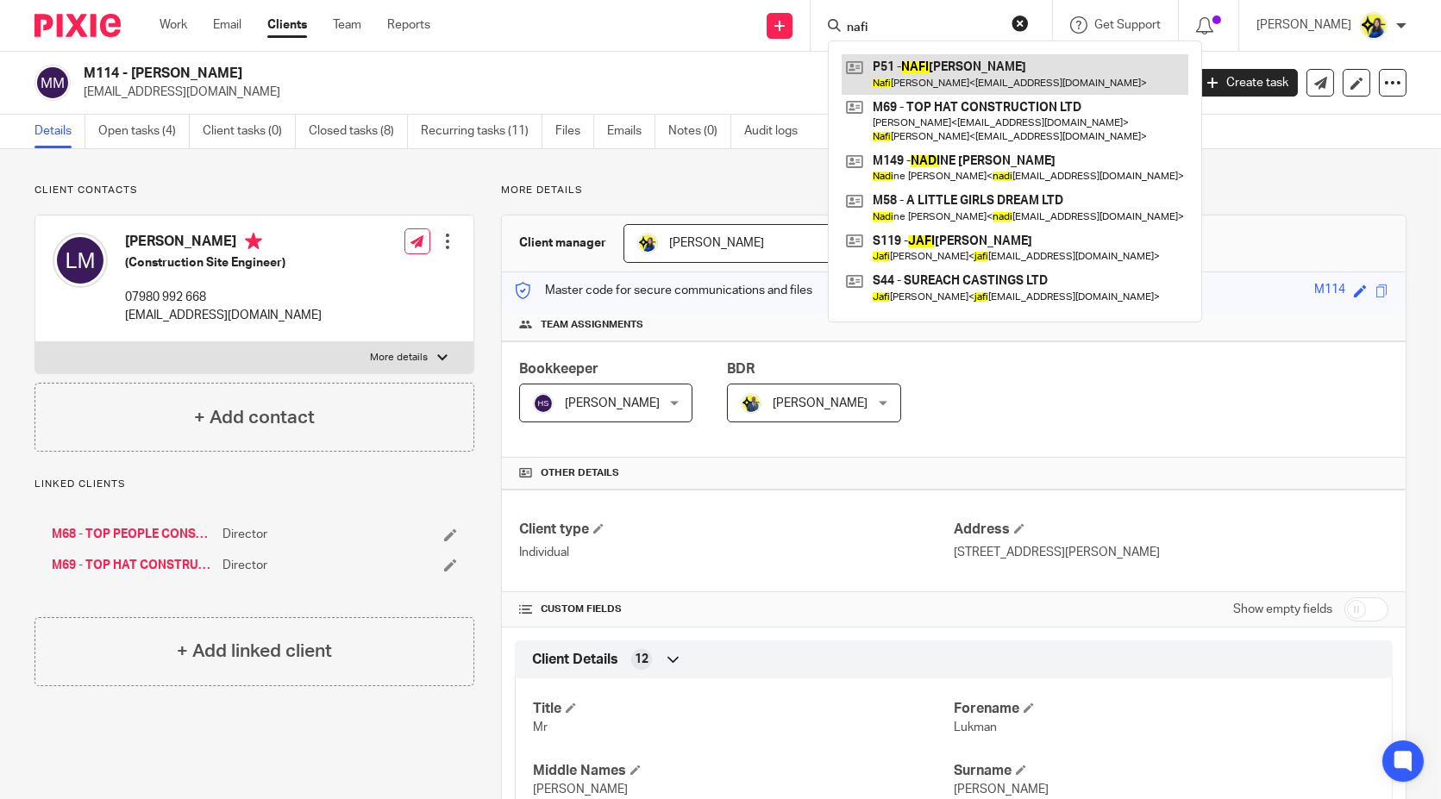
type input "nafi"
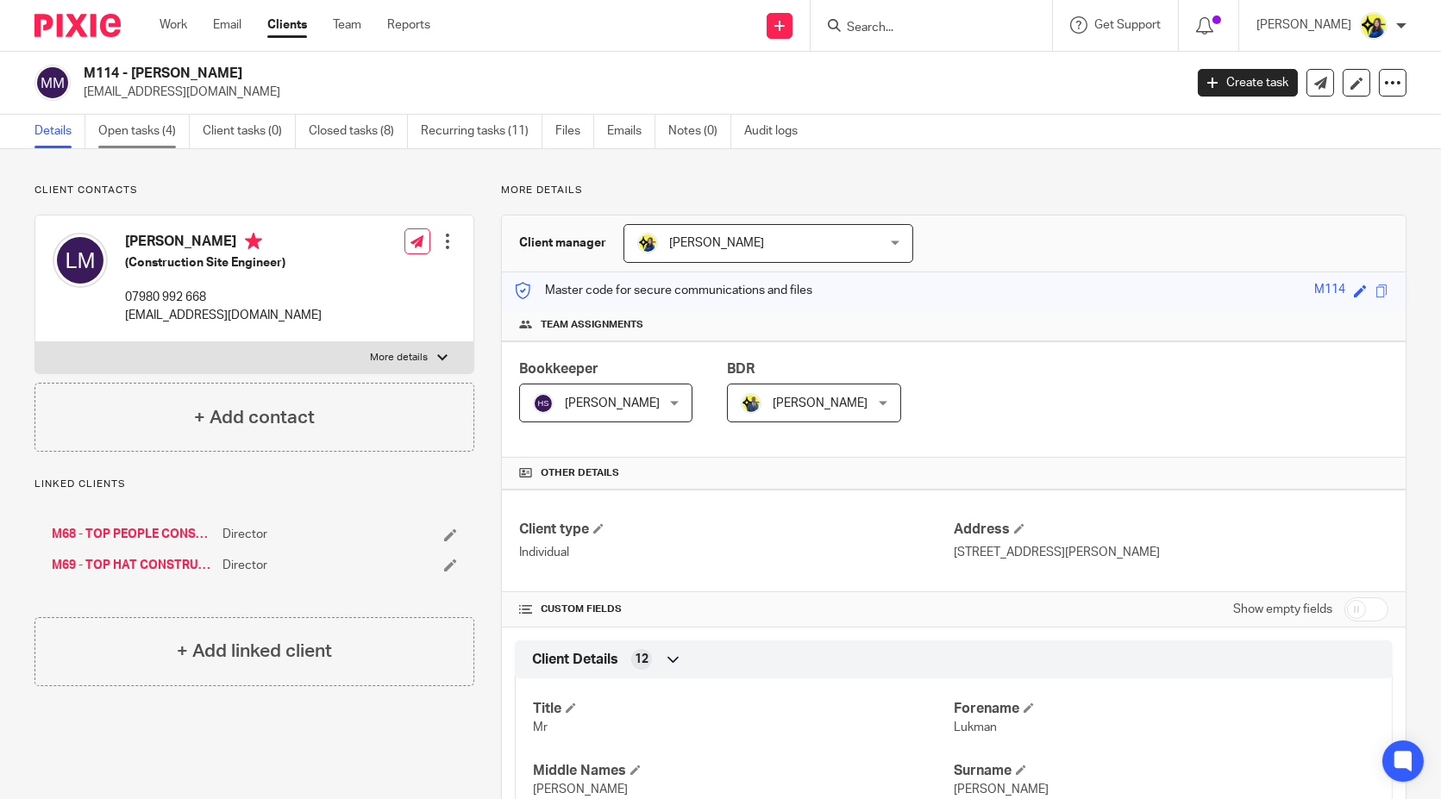
click at [161, 119] on link "Open tasks (4)" at bounding box center [143, 132] width 91 height 34
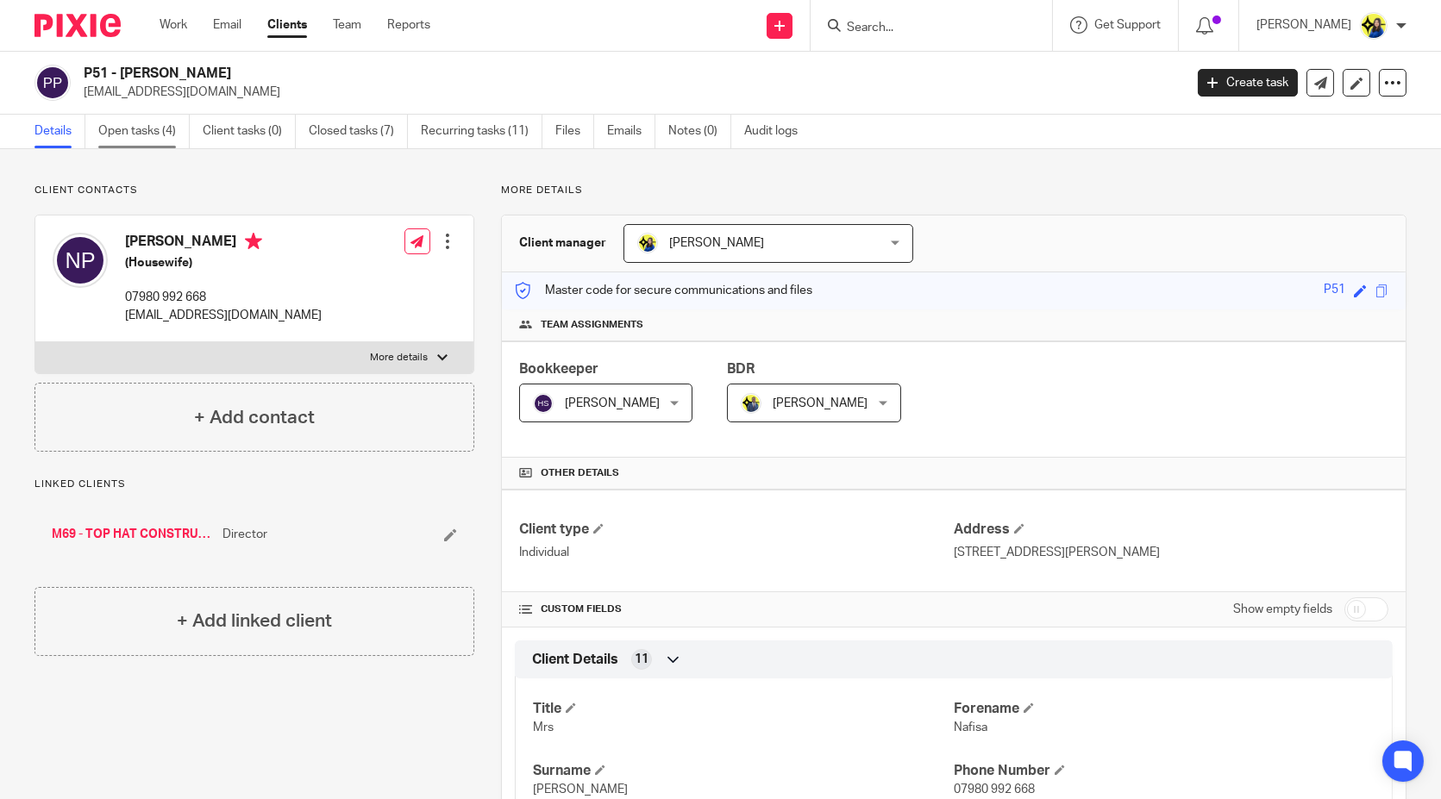
click at [145, 139] on link "Open tasks (4)" at bounding box center [143, 132] width 91 height 34
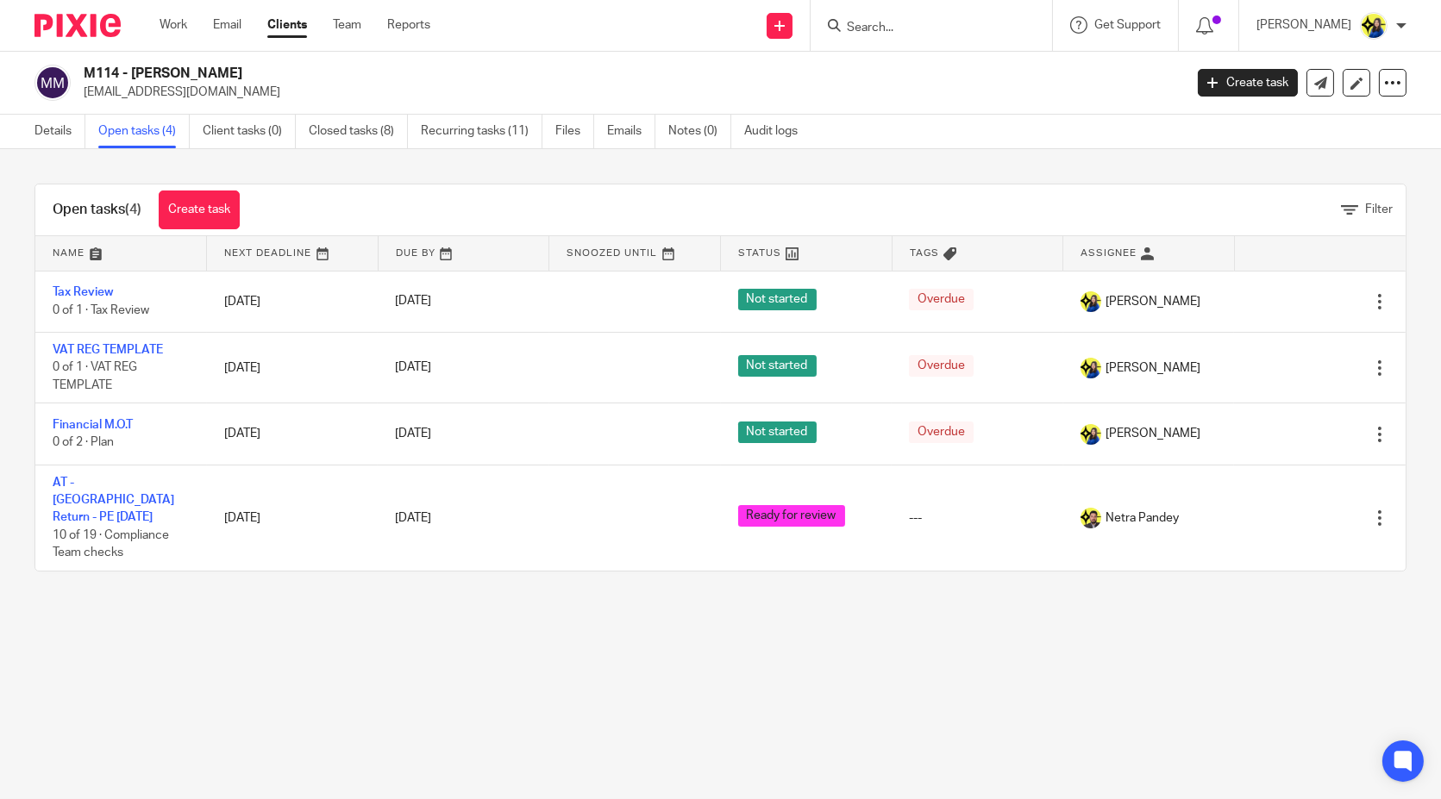
click at [55, 166] on div "Open tasks (4) Create task Filter Name Next Deadline Due By Snoozed Until Statu…" at bounding box center [720, 377] width 1441 height 457
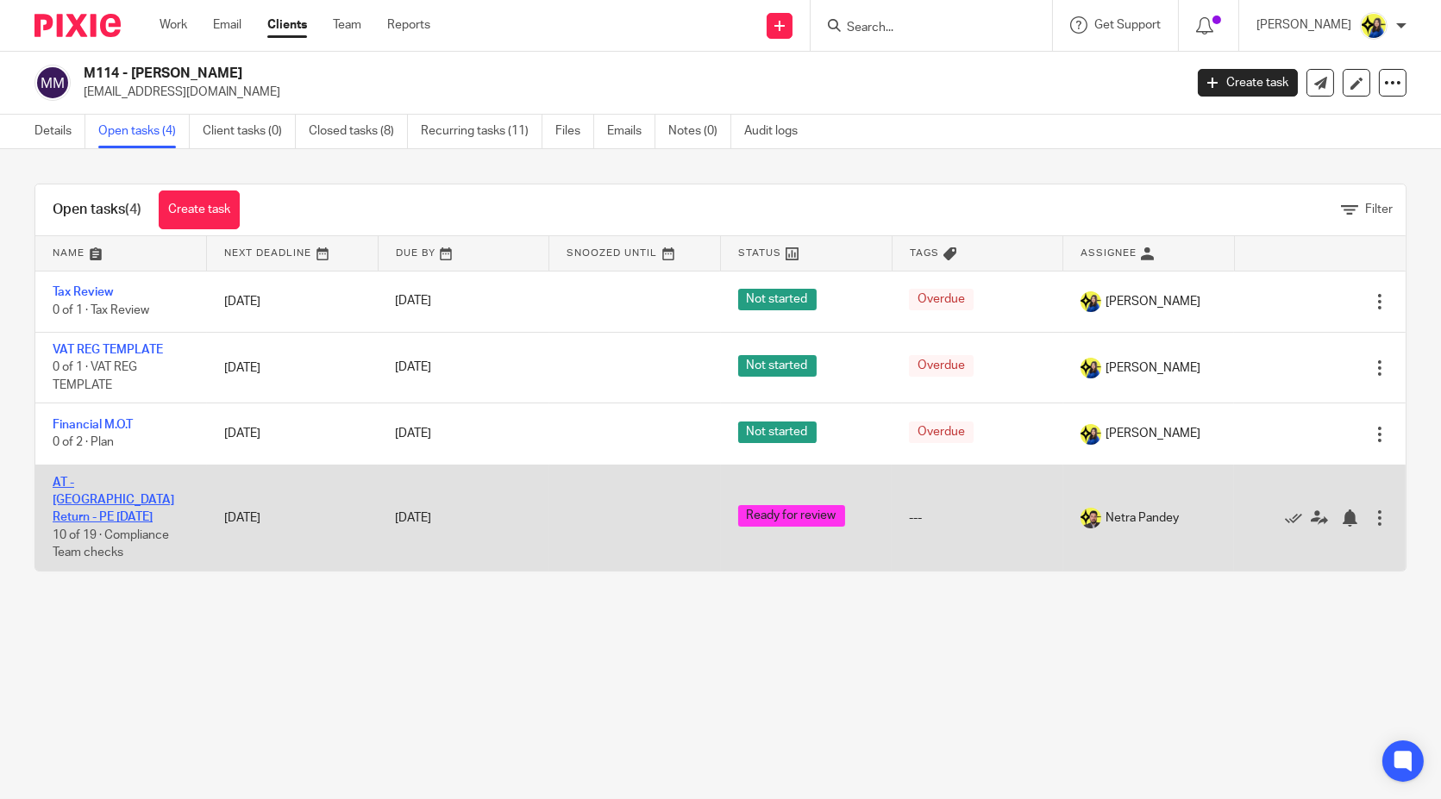
click at [92, 477] on link "AT - SA Return - PE 05-04-2025" at bounding box center [114, 500] width 122 height 47
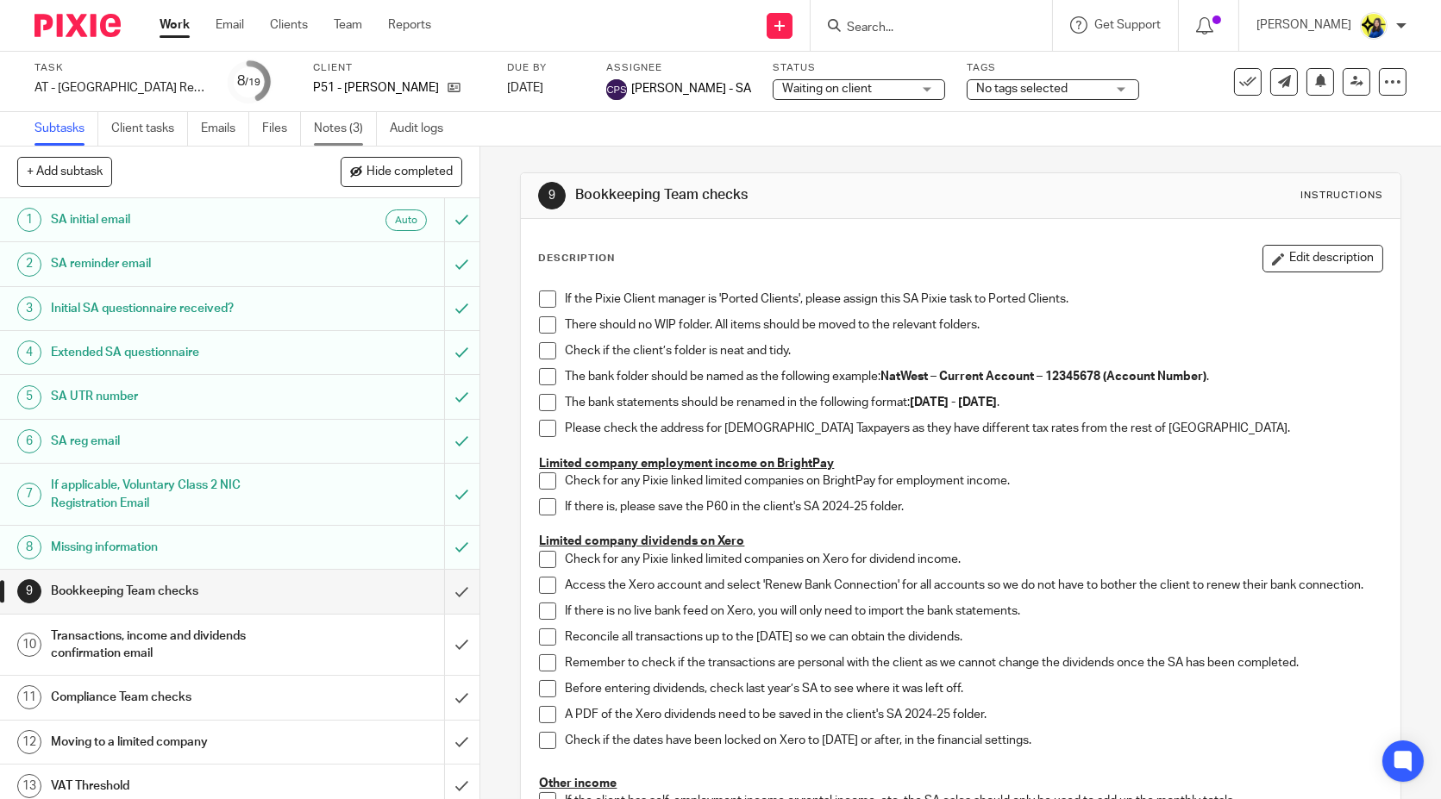
click at [338, 122] on link "Notes (3)" at bounding box center [345, 129] width 63 height 34
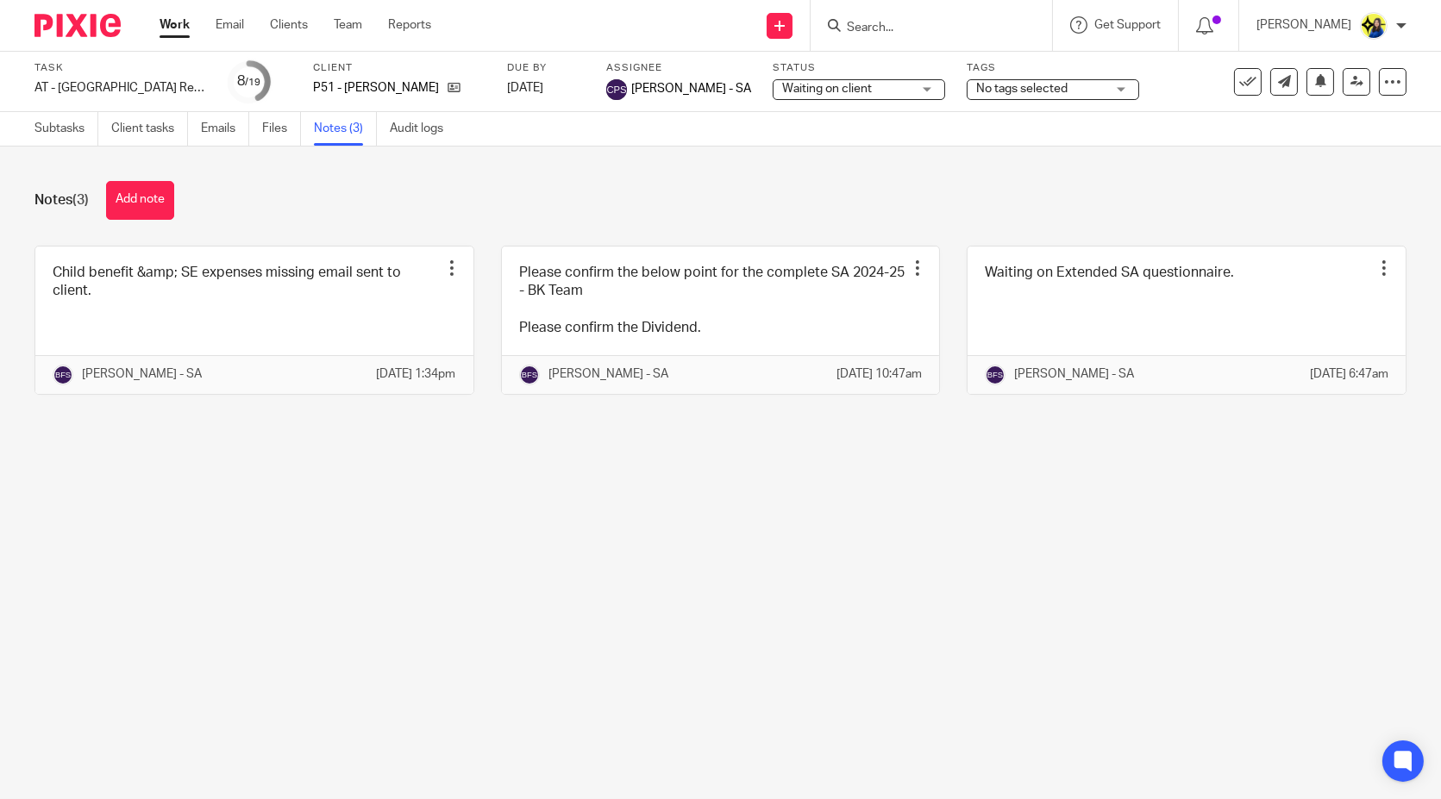
click at [320, 218] on div "Notes (3) Add note" at bounding box center [720, 200] width 1372 height 39
click at [714, 719] on main "Task AT - [GEOGRAPHIC_DATA] Return - PE [DATE] Save AT - [GEOGRAPHIC_DATA] Retu…" at bounding box center [720, 399] width 1441 height 799
click at [138, 205] on button "Add note" at bounding box center [140, 200] width 68 height 39
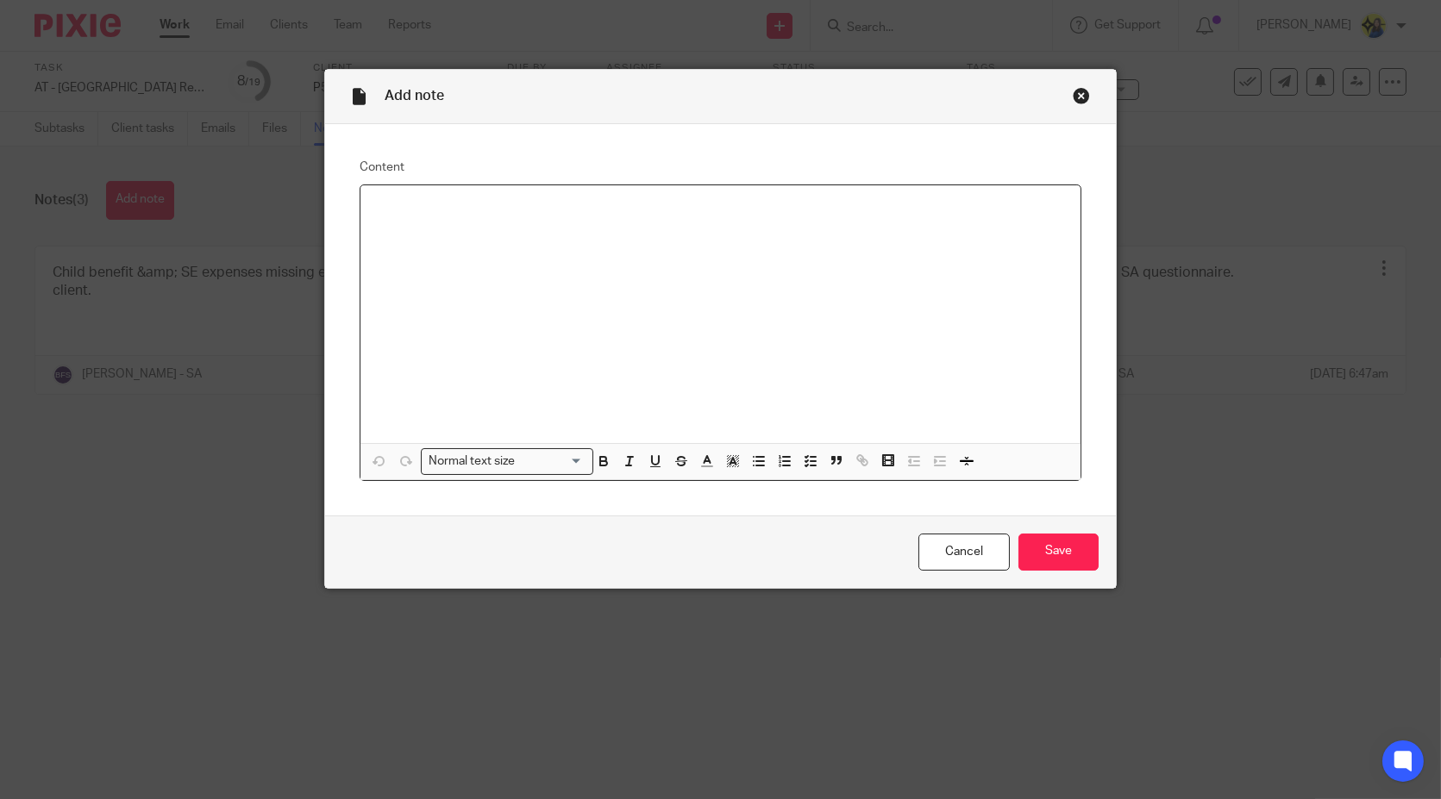
click at [667, 345] on div at bounding box center [720, 314] width 720 height 258
click at [680, 235] on div at bounding box center [720, 314] width 720 height 258
click at [682, 241] on div at bounding box center [720, 314] width 720 height 258
click at [690, 244] on p "USE THE SAME CHILD BENEFITS TOTAL AS M114 - LUKMAN MATADAR." at bounding box center [720, 242] width 692 height 17
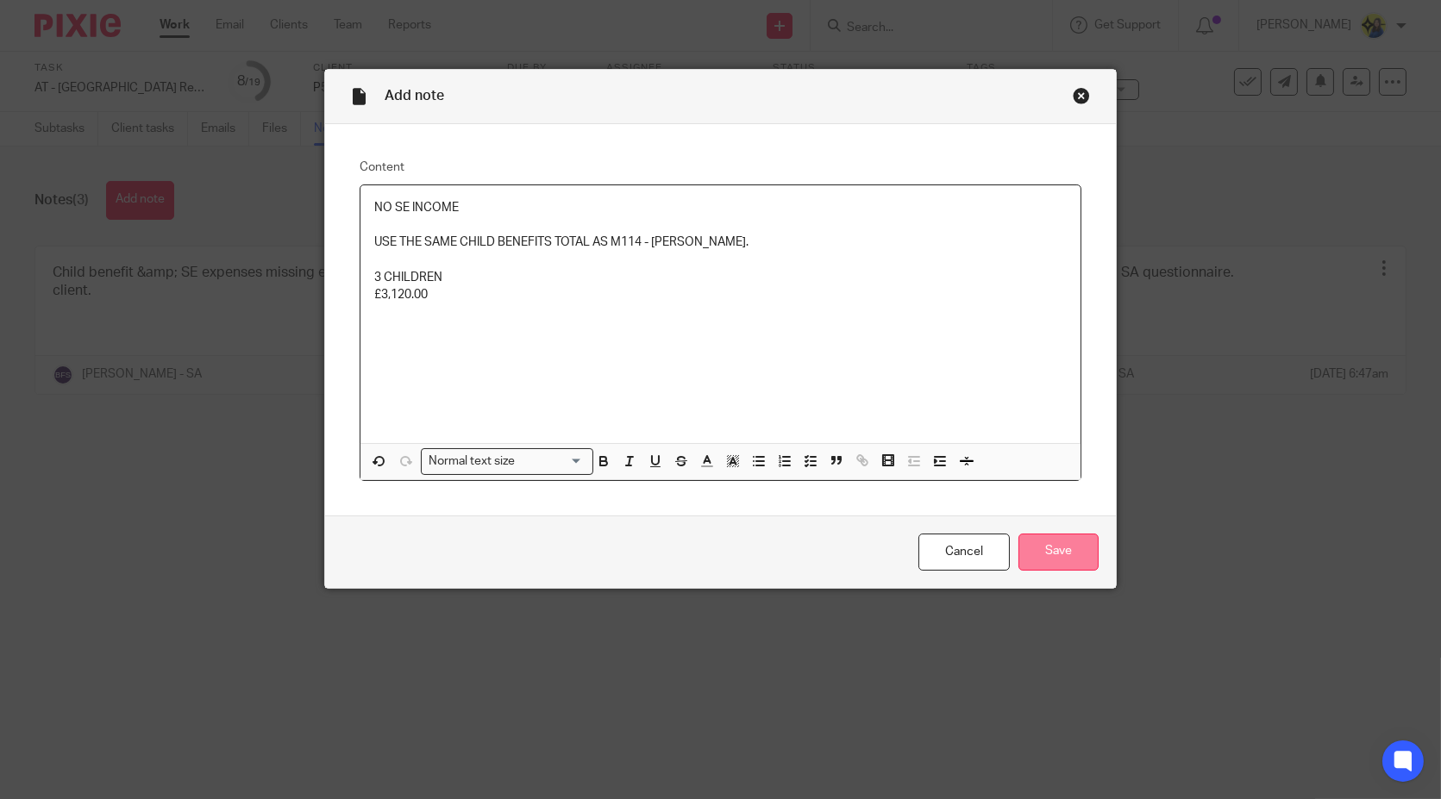
click at [1062, 558] on input "Save" at bounding box center [1058, 552] width 80 height 37
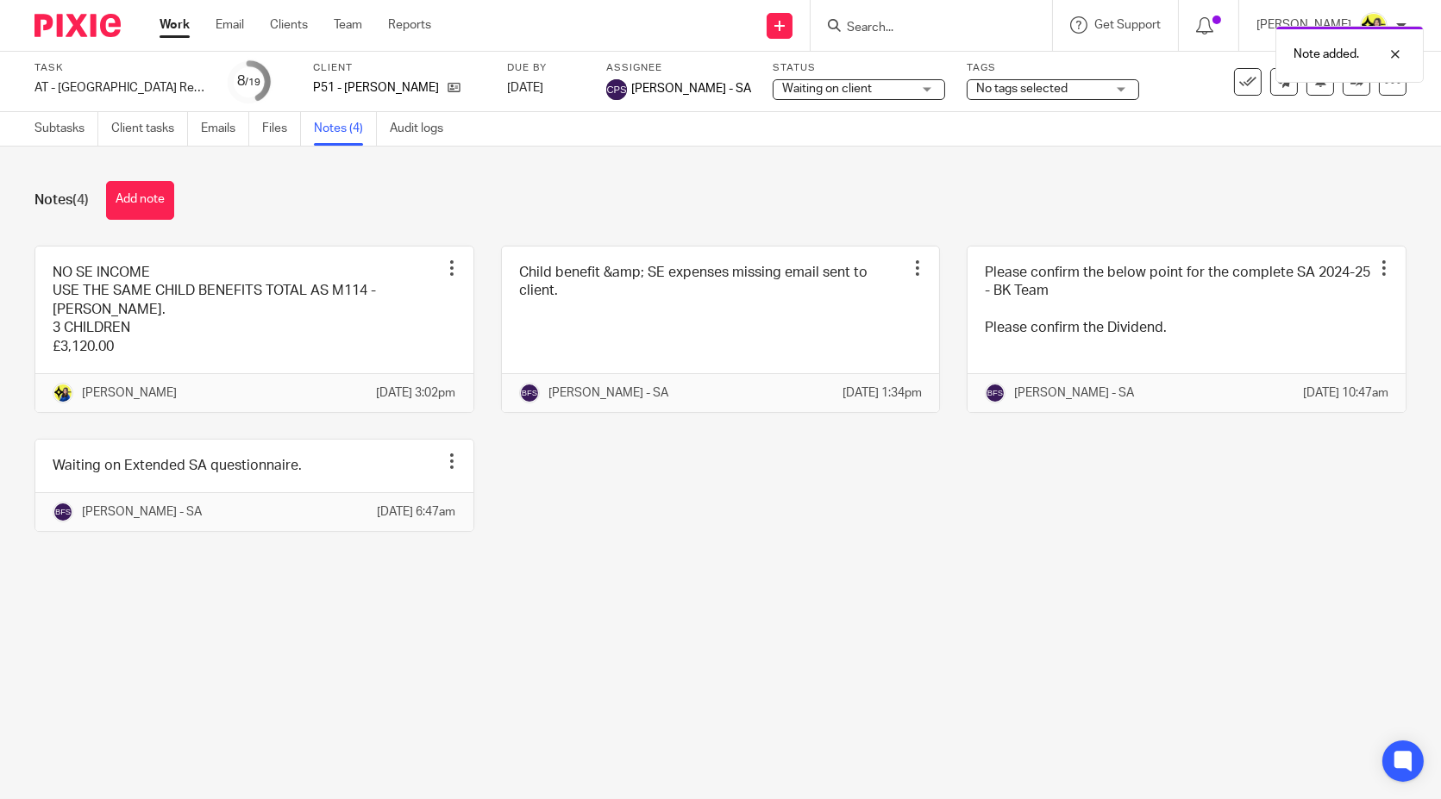
click at [999, 90] on span "No tags selected" at bounding box center [1021, 89] width 91 height 12
click at [973, 116] on input "checkbox" at bounding box center [971, 117] width 33 height 33
checkbox input "true"
click at [856, 83] on span "Waiting on client" at bounding box center [827, 89] width 90 height 12
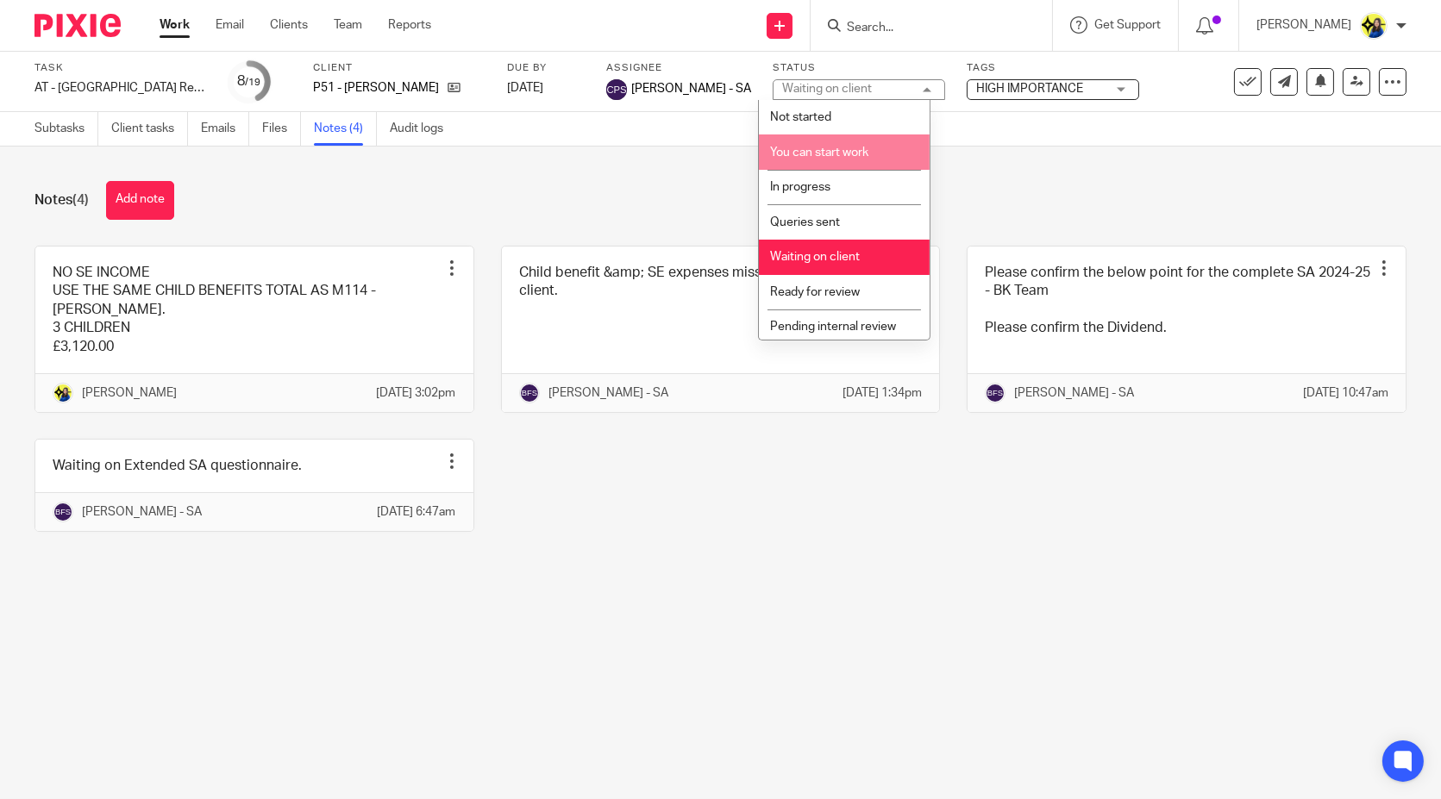
click at [838, 153] on span "You can start work" at bounding box center [819, 153] width 98 height 12
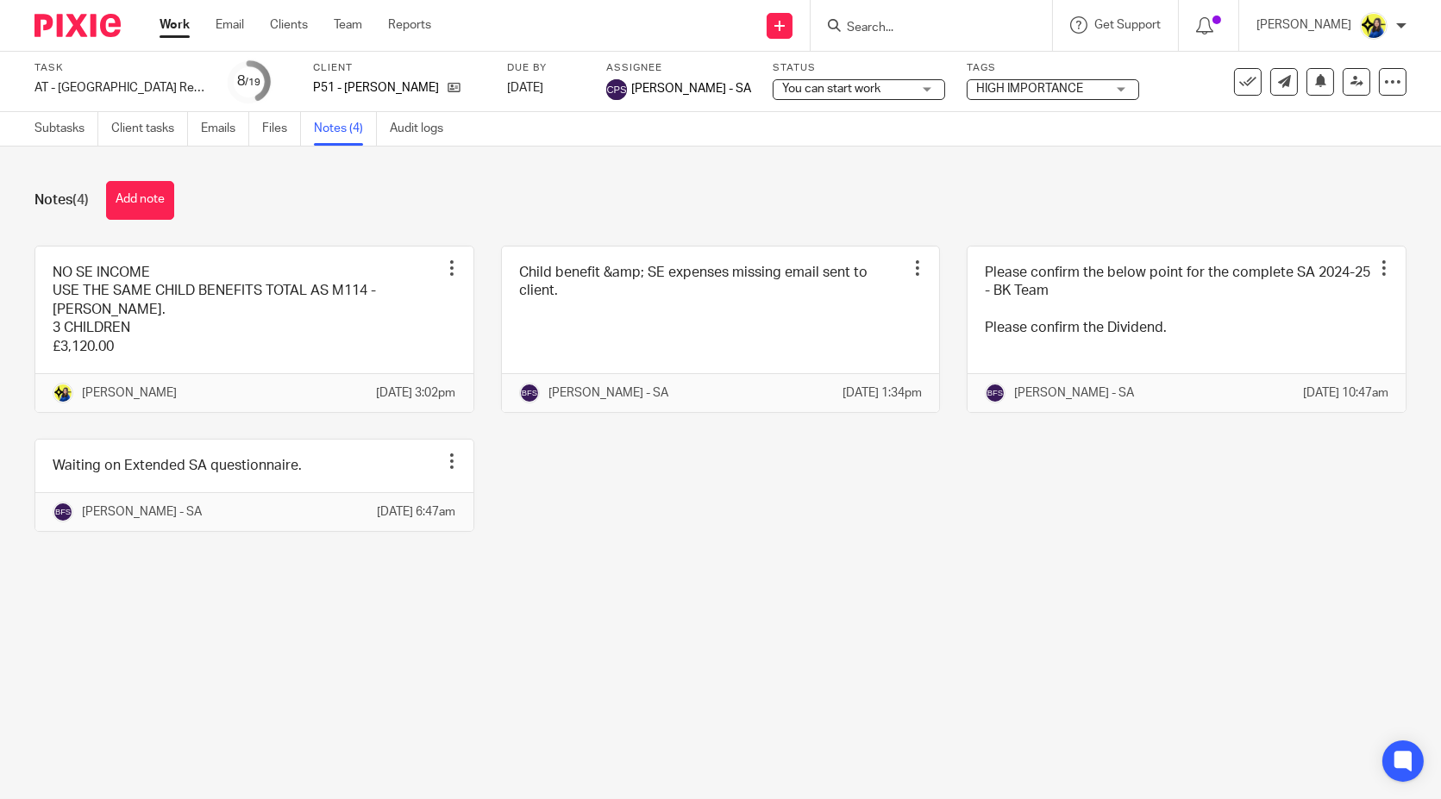
click at [697, 210] on div "Notes (4) Add note" at bounding box center [720, 200] width 1372 height 39
click at [630, 208] on div "Notes (4) Add note" at bounding box center [720, 200] width 1372 height 39
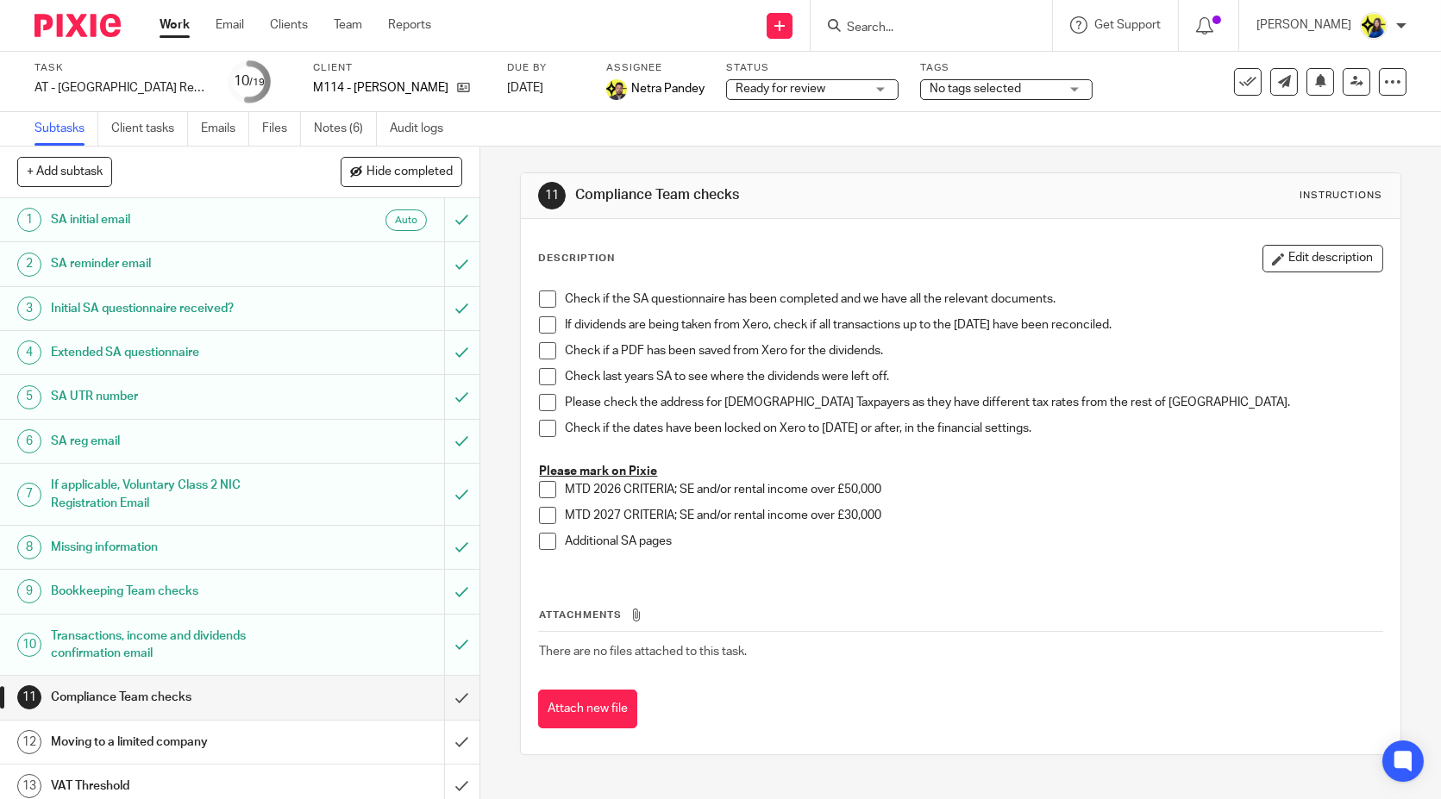
click at [978, 85] on span "No tags selected" at bounding box center [975, 89] width 91 height 12
click at [932, 116] on input "checkbox" at bounding box center [938, 117] width 33 height 33
checkbox input "true"
click at [1000, 28] on input "Search" at bounding box center [922, 29] width 155 height 16
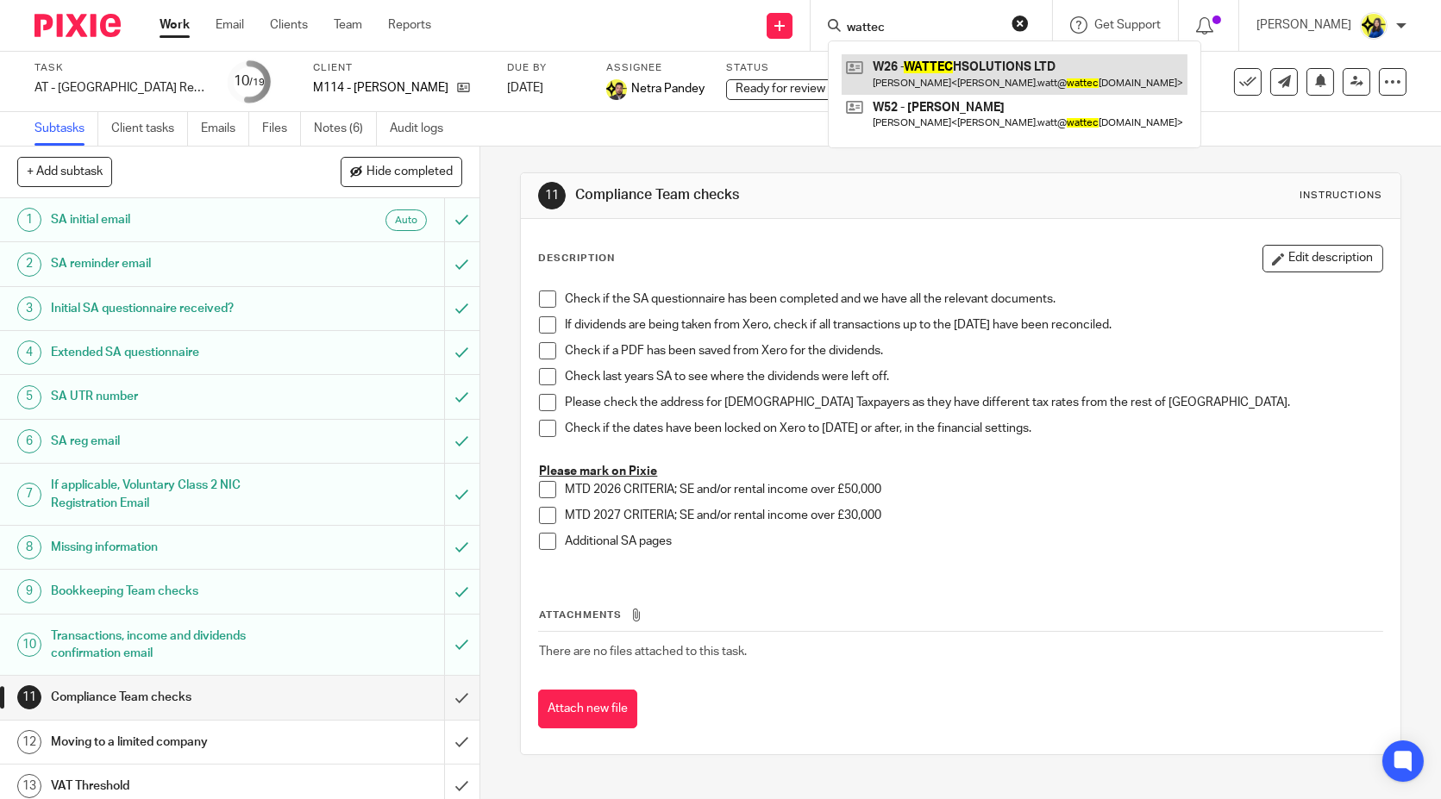
type input "wattec"
click at [1019, 80] on link at bounding box center [1015, 74] width 346 height 40
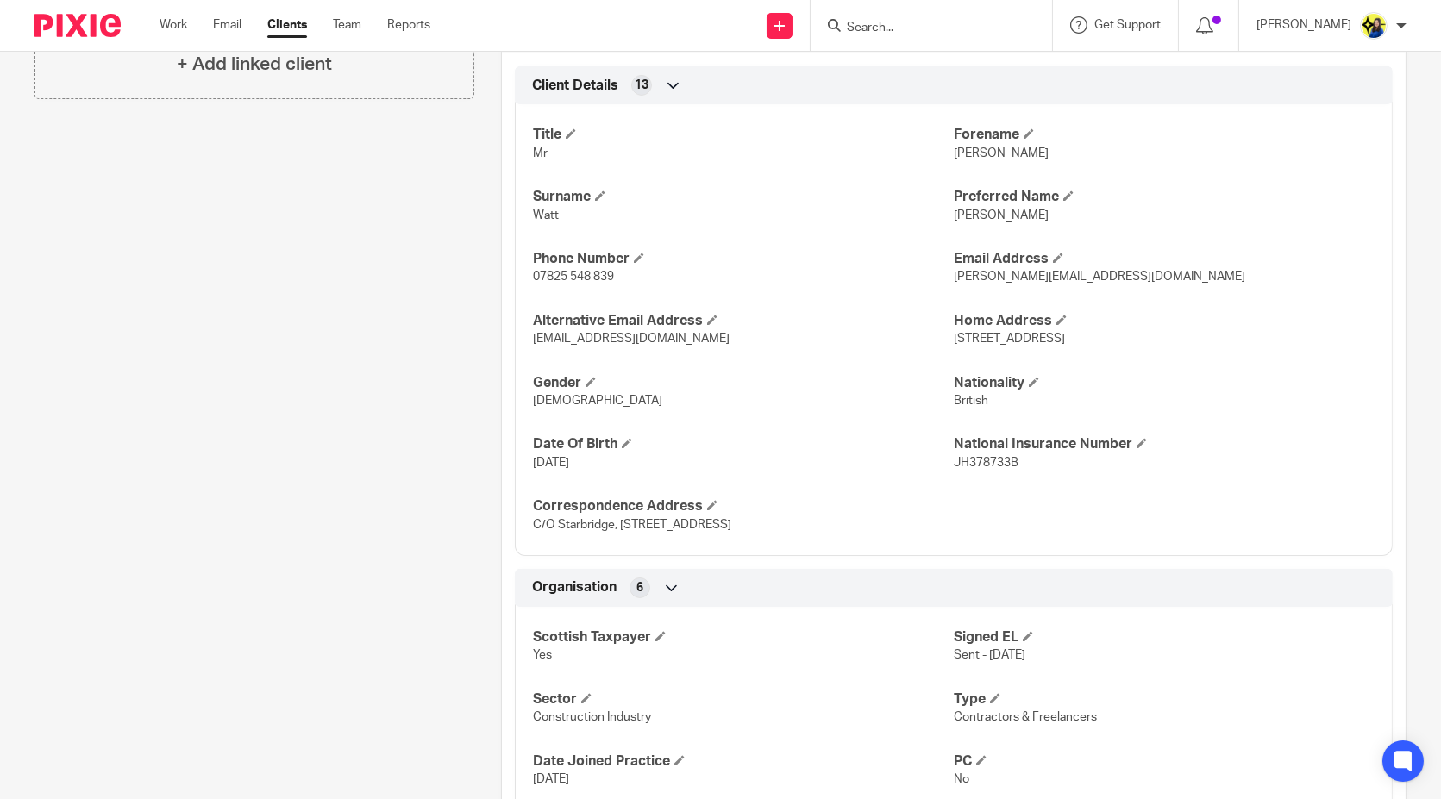
scroll to position [958, 0]
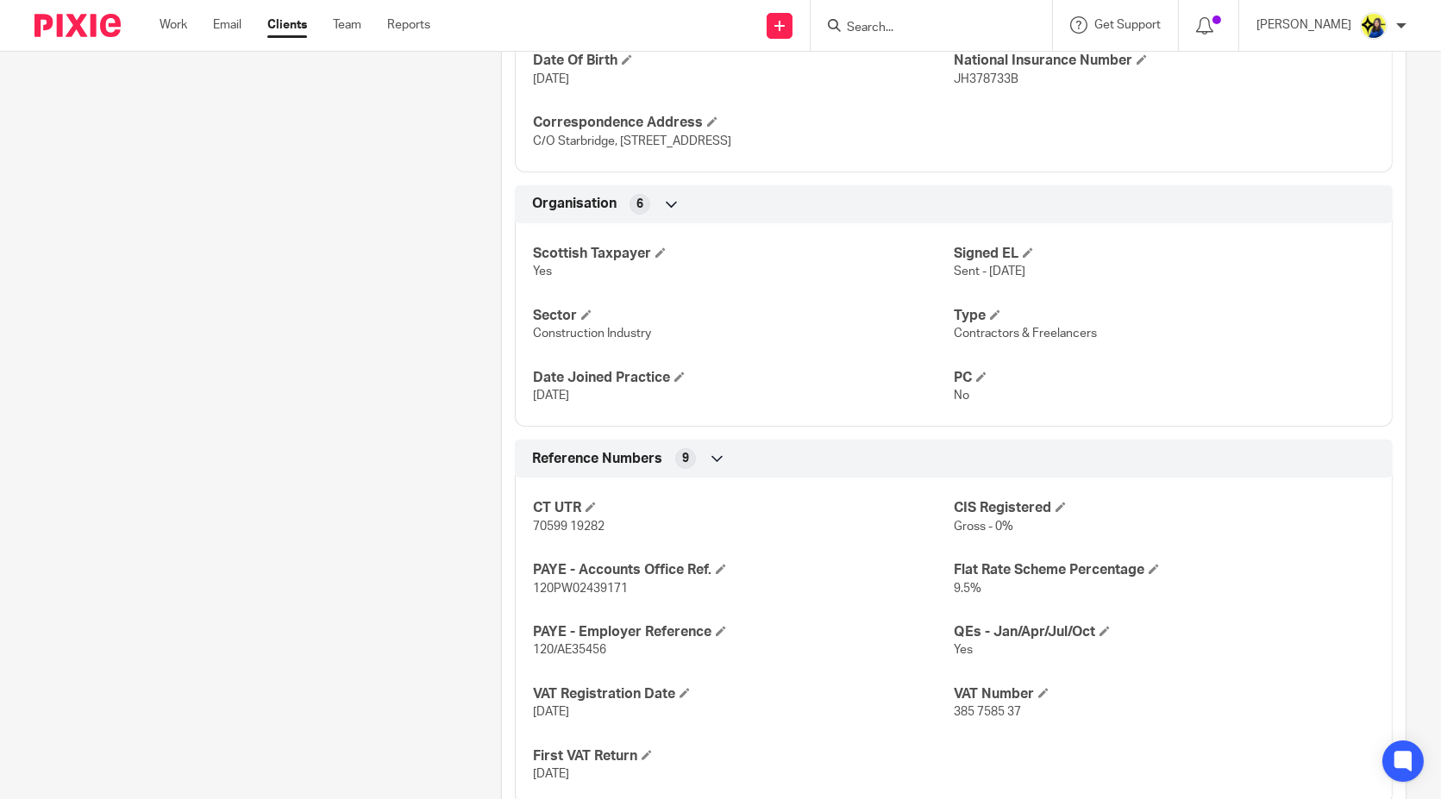
click at [360, 572] on div "Client contacts [PERSON_NAME] (Electrician) 07825 548 839 [PERSON_NAME][EMAIL_A…" at bounding box center [241, 294] width 467 height 2136
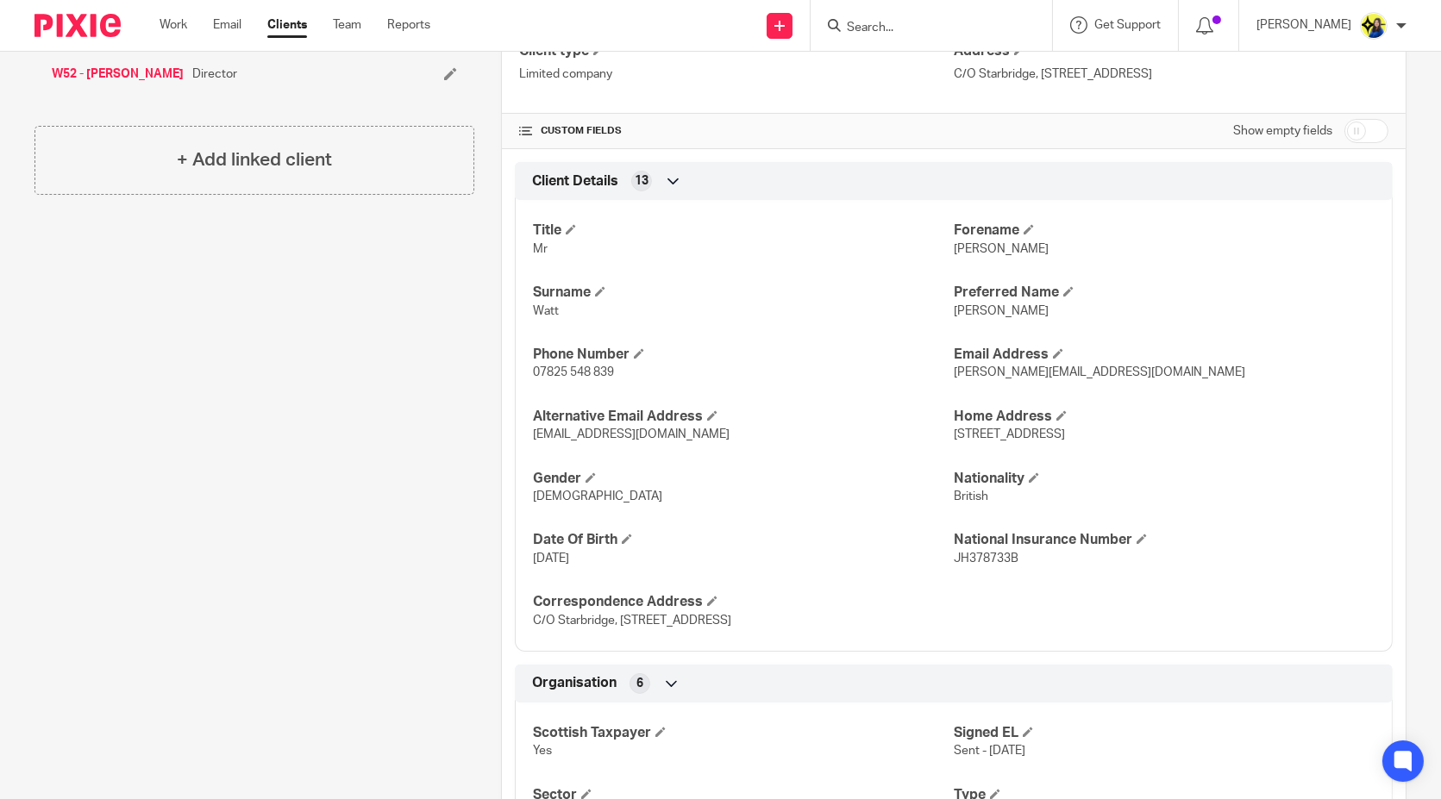
scroll to position [0, 0]
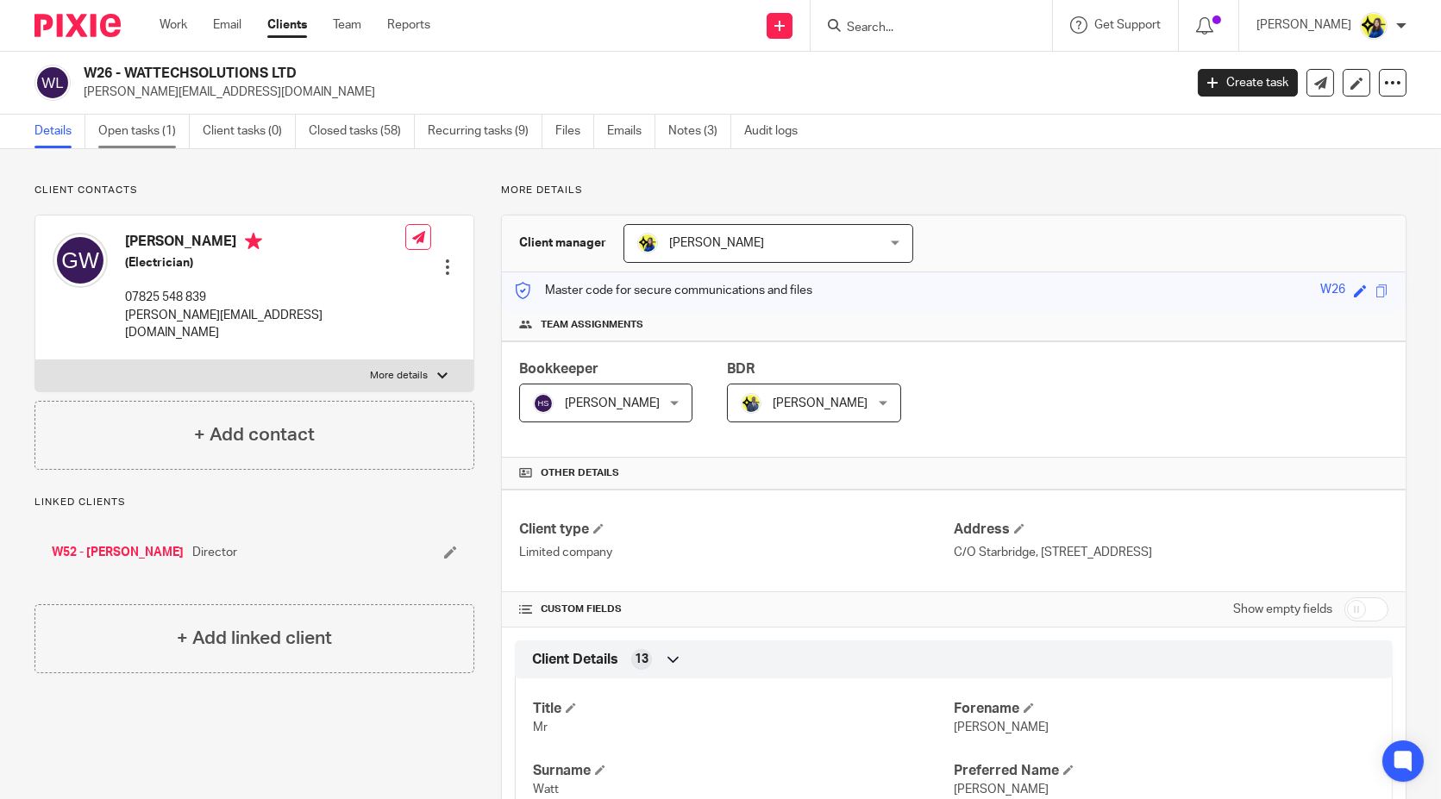
click at [110, 135] on link "Open tasks (1)" at bounding box center [143, 132] width 91 height 34
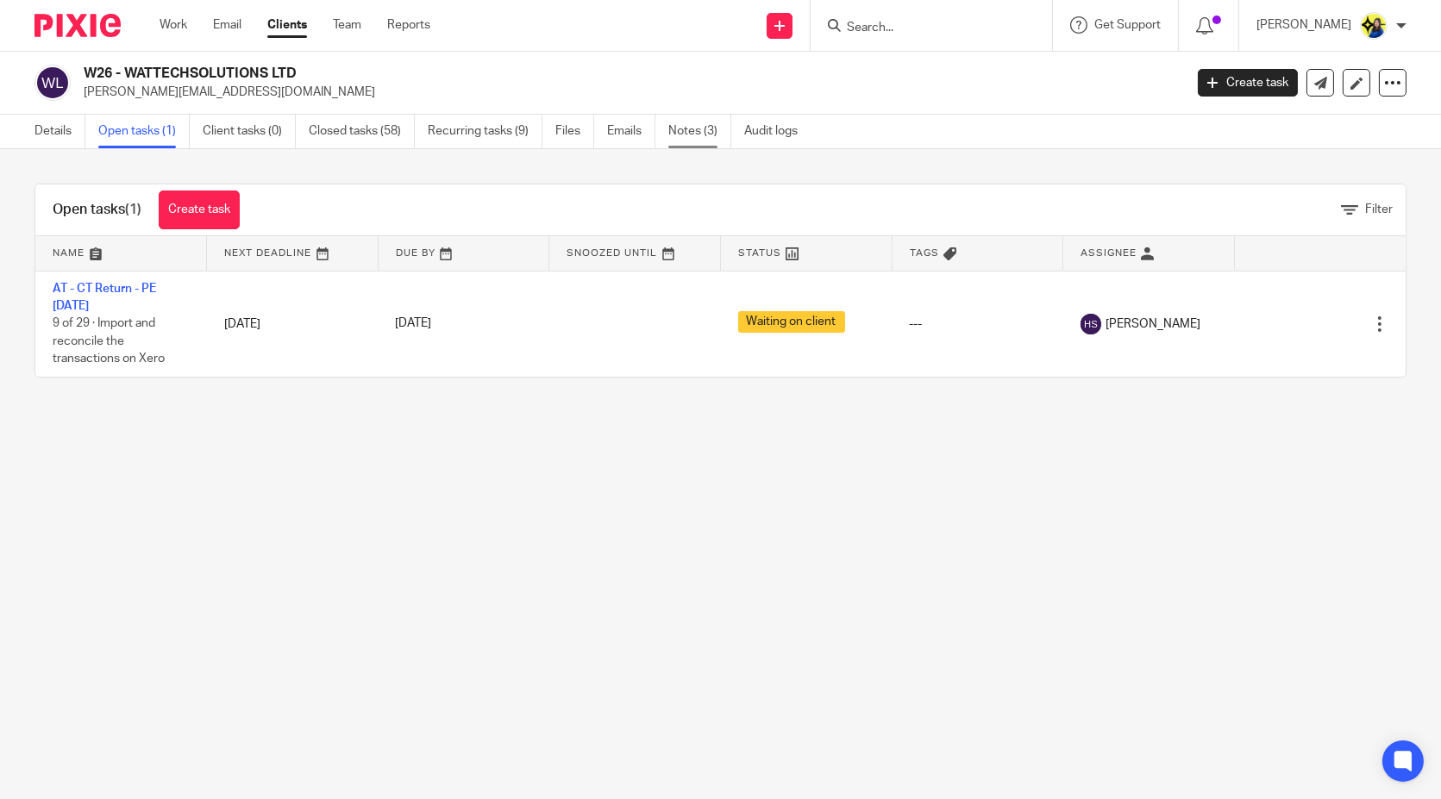
click at [670, 126] on link "Notes (3)" at bounding box center [699, 132] width 63 height 34
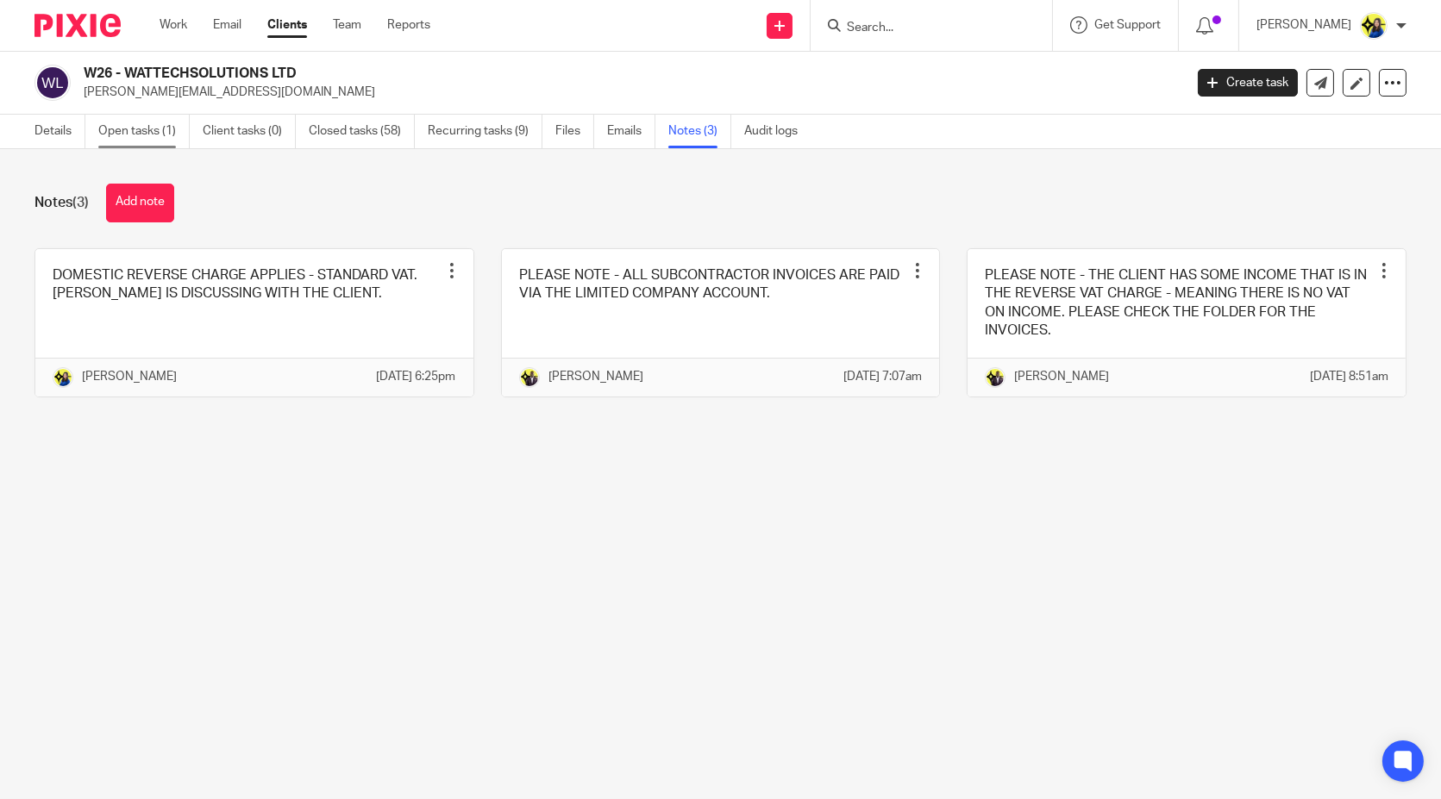
click at [147, 124] on link "Open tasks (1)" at bounding box center [143, 132] width 91 height 34
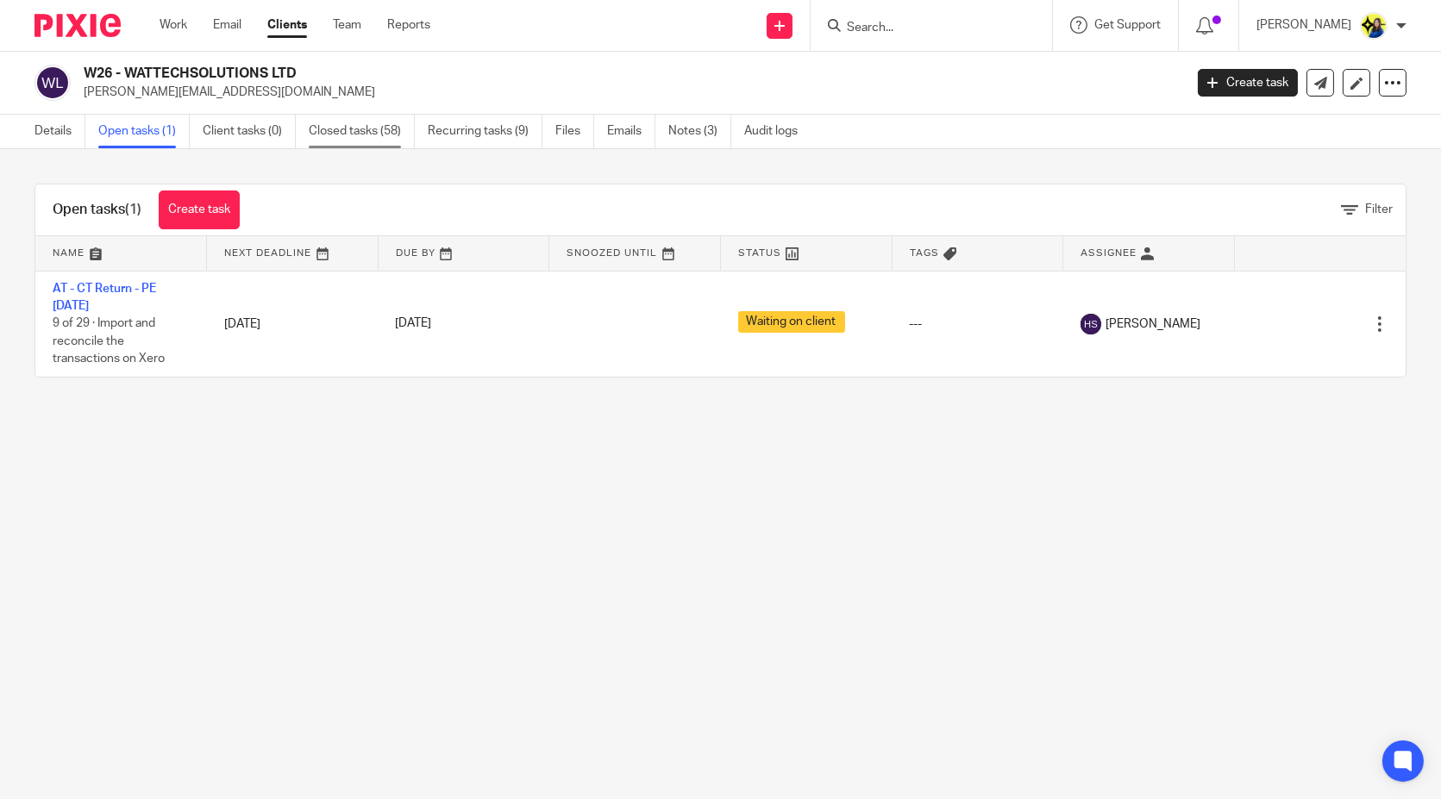
click at [340, 133] on link "Closed tasks (58)" at bounding box center [362, 132] width 106 height 34
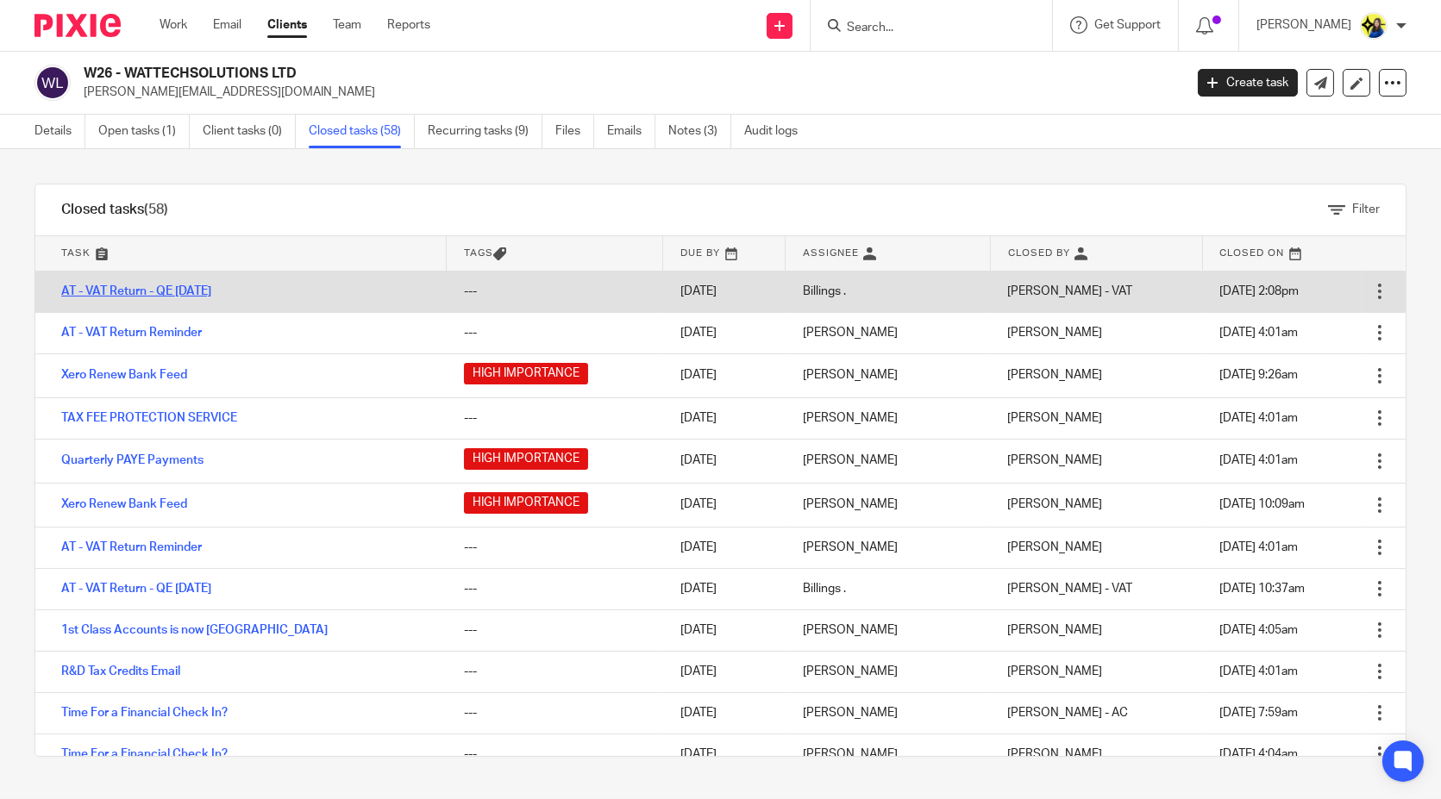
click at [166, 287] on link "AT - VAT Return - QE [DATE]" at bounding box center [136, 291] width 150 height 12
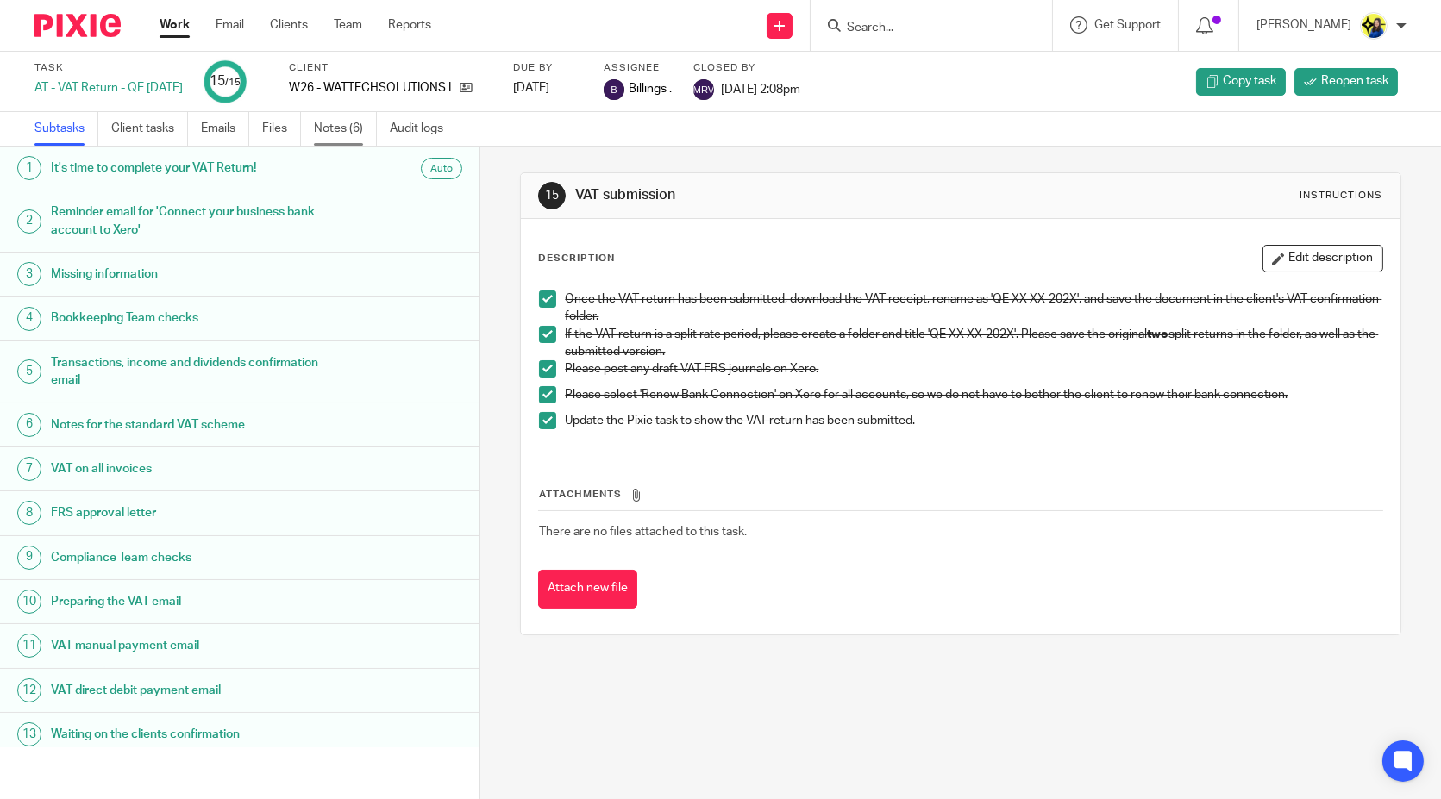
click at [320, 125] on link "Notes (6)" at bounding box center [345, 129] width 63 height 34
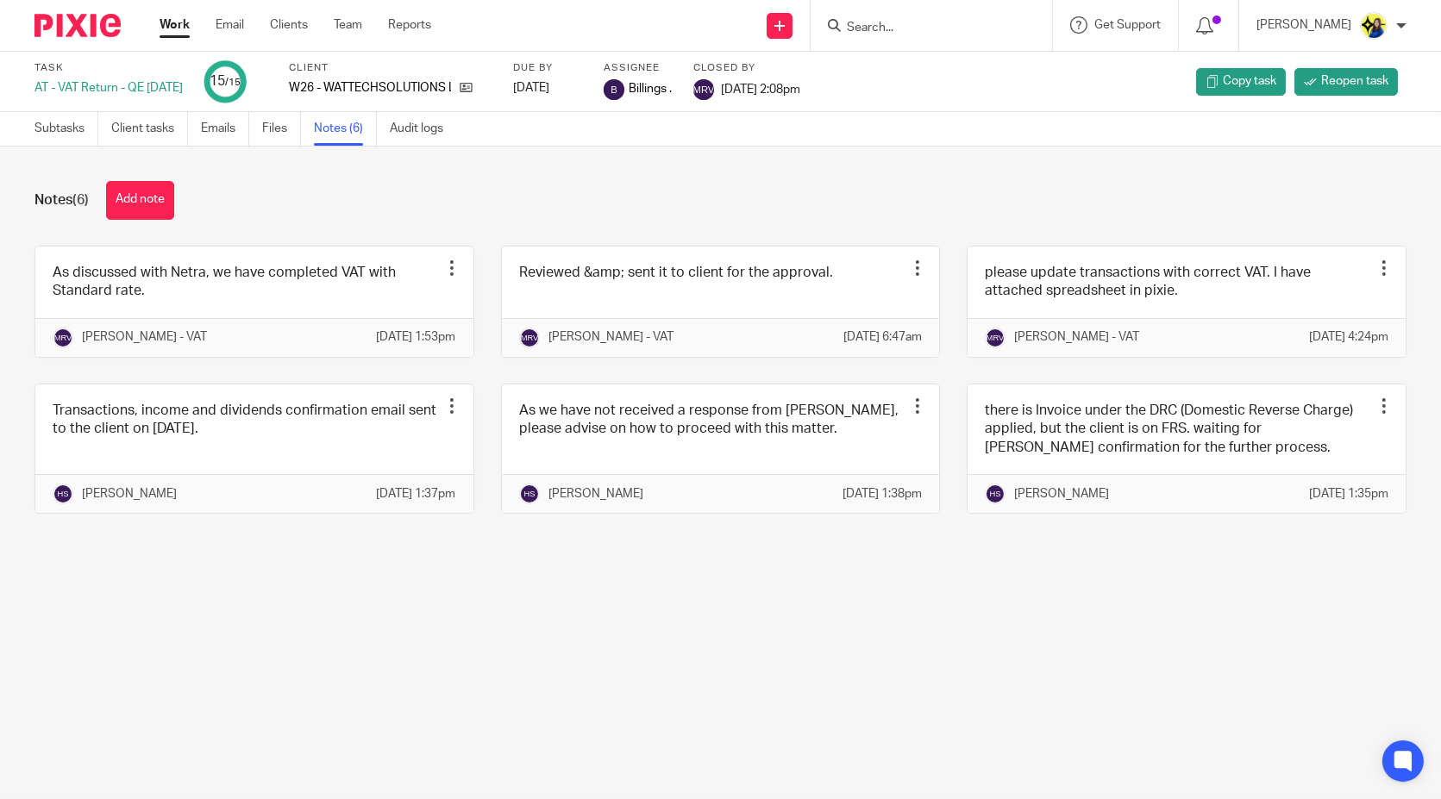
click at [276, 191] on div "Notes (6) Add note" at bounding box center [720, 200] width 1372 height 39
click at [281, 197] on div "Notes (6) Add note" at bounding box center [720, 200] width 1372 height 39
click at [290, 198] on div "Notes (6) Add note" at bounding box center [720, 200] width 1372 height 39
click at [473, 88] on icon at bounding box center [466, 87] width 13 height 13
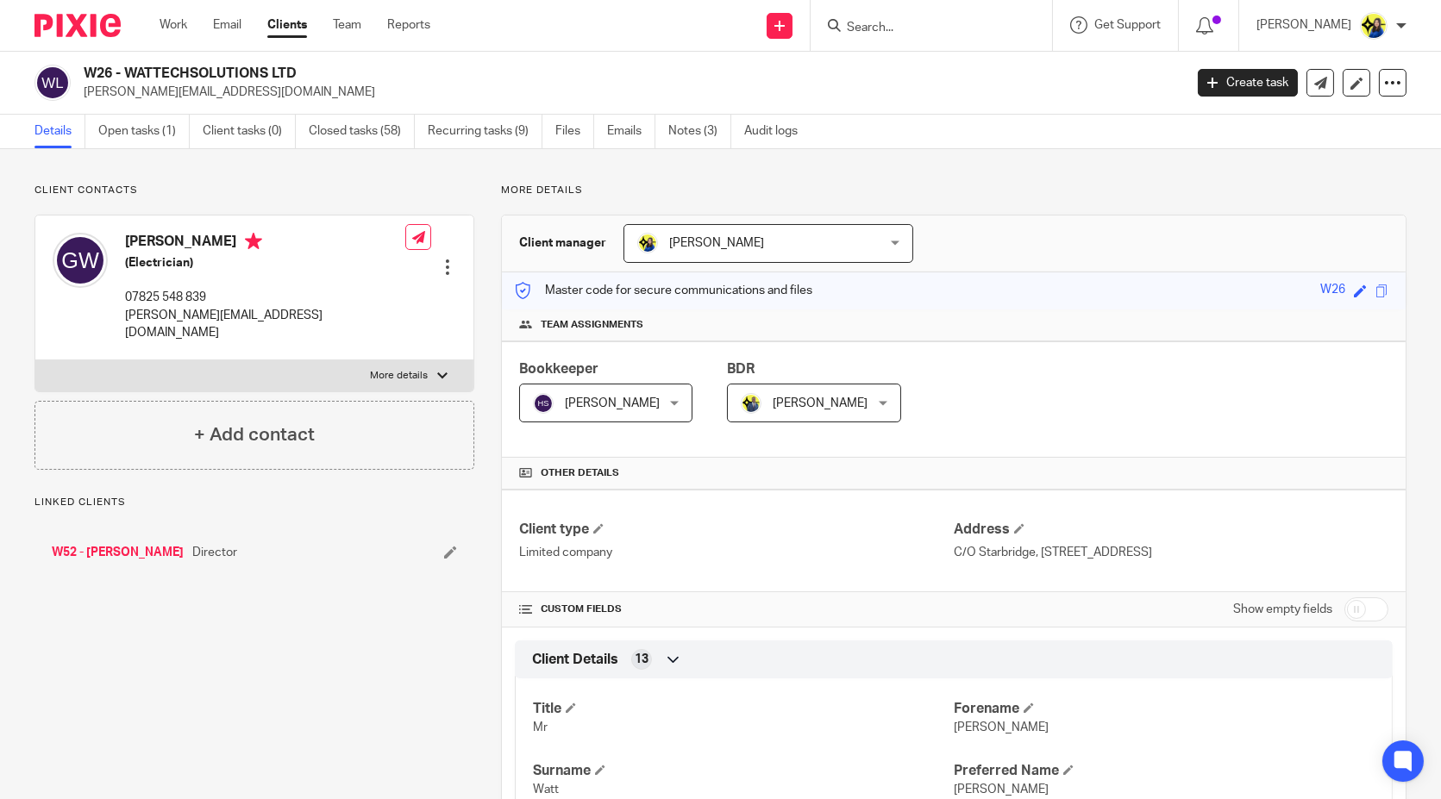
drag, startPoint x: 82, startPoint y: 101, endPoint x: 323, endPoint y: 106, distance: 241.5
click at [323, 106] on div "W26 - WATTECHSOLUTIONS LTD gerald.watt@wattechsolutions.com Create task Update …" at bounding box center [720, 83] width 1441 height 63
copy p "gerald.watt@wattechsolutions.com"
drag, startPoint x: 353, startPoint y: 72, endPoint x: 173, endPoint y: 78, distance: 179.5
click at [173, 78] on h2 "W26 - WATTECHSOLUTIONS LTD" at bounding box center [519, 74] width 871 height 18
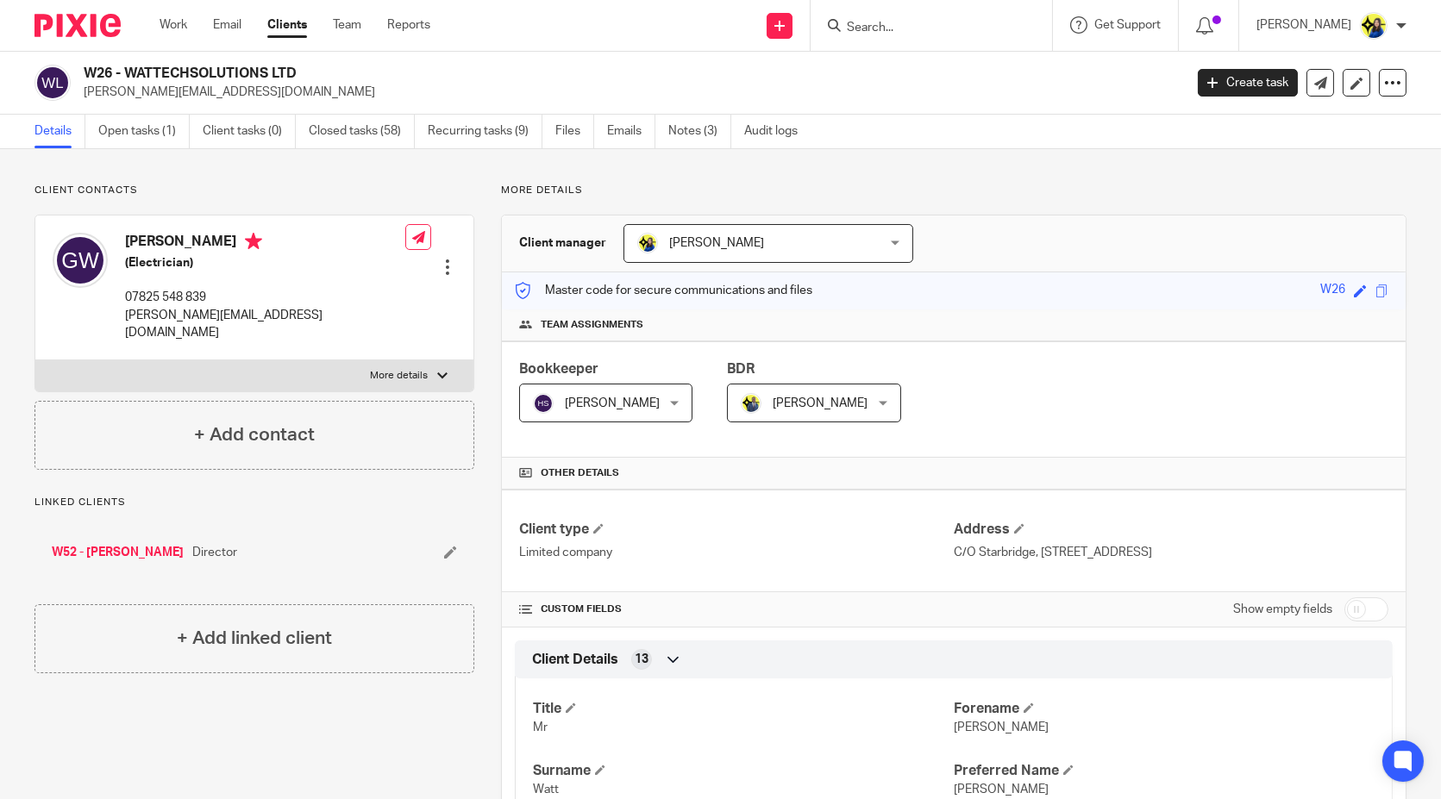
click at [932, 27] on input "Search" at bounding box center [922, 29] width 155 height 16
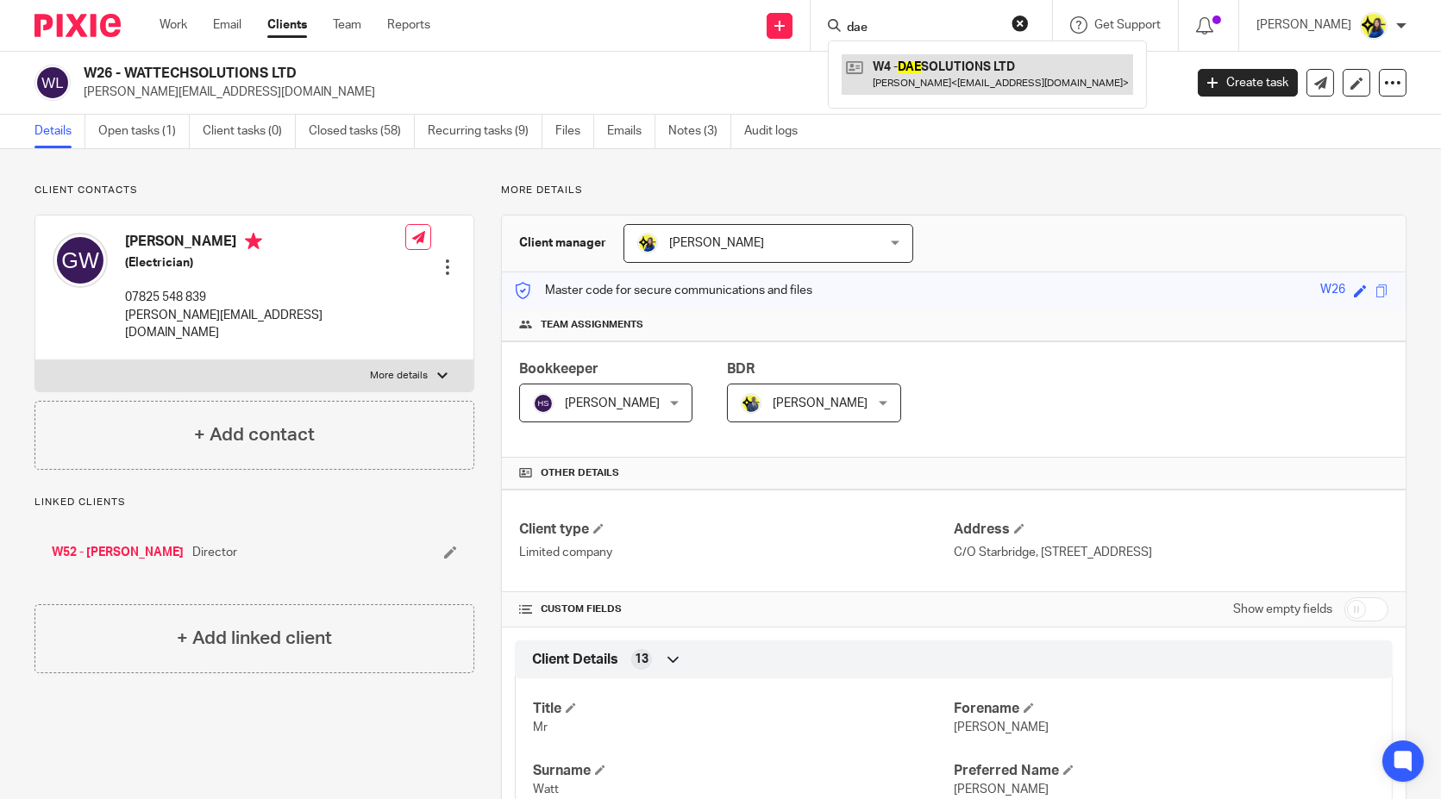
type input "dae"
click at [943, 65] on link at bounding box center [987, 74] width 291 height 40
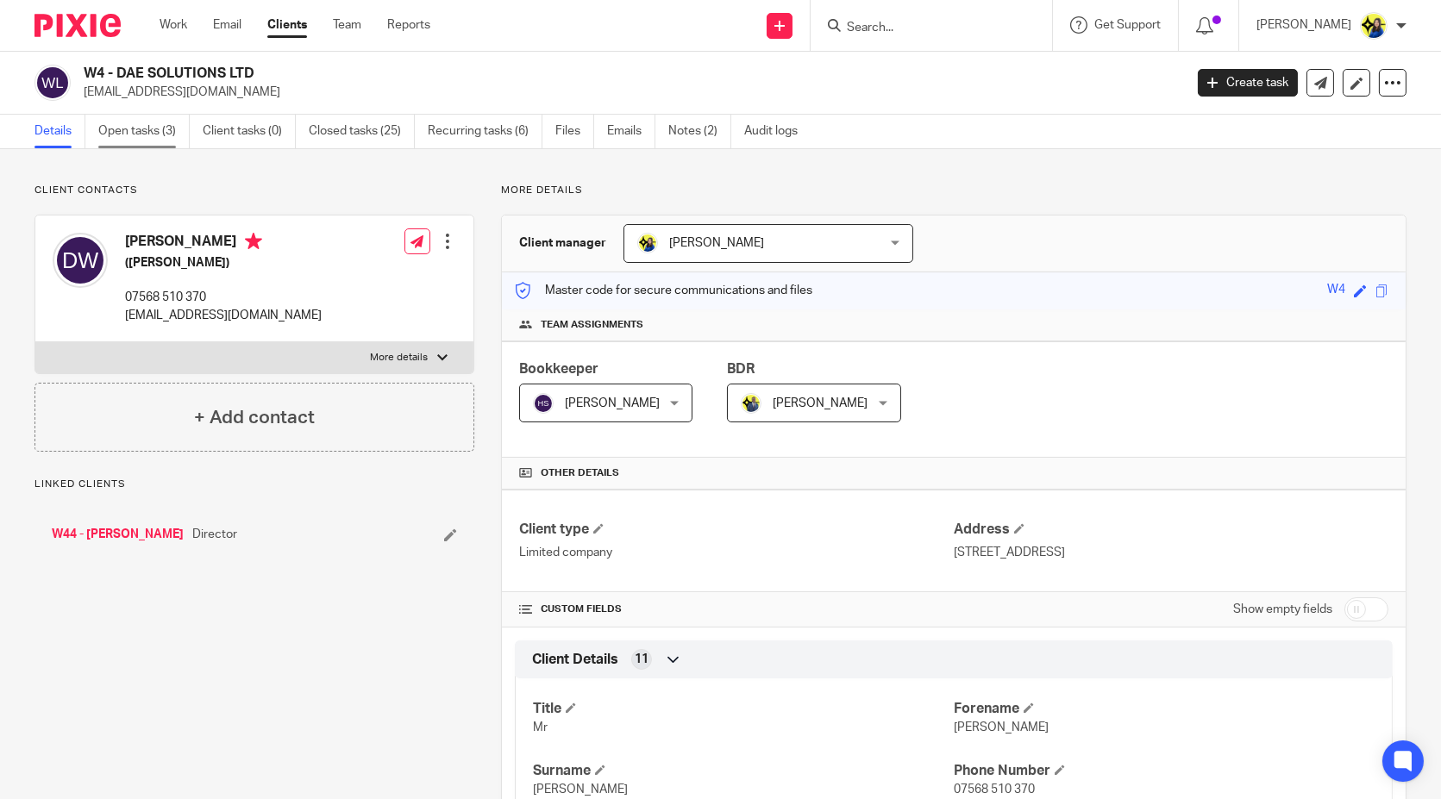
click at [167, 126] on link "Open tasks (3)" at bounding box center [143, 132] width 91 height 34
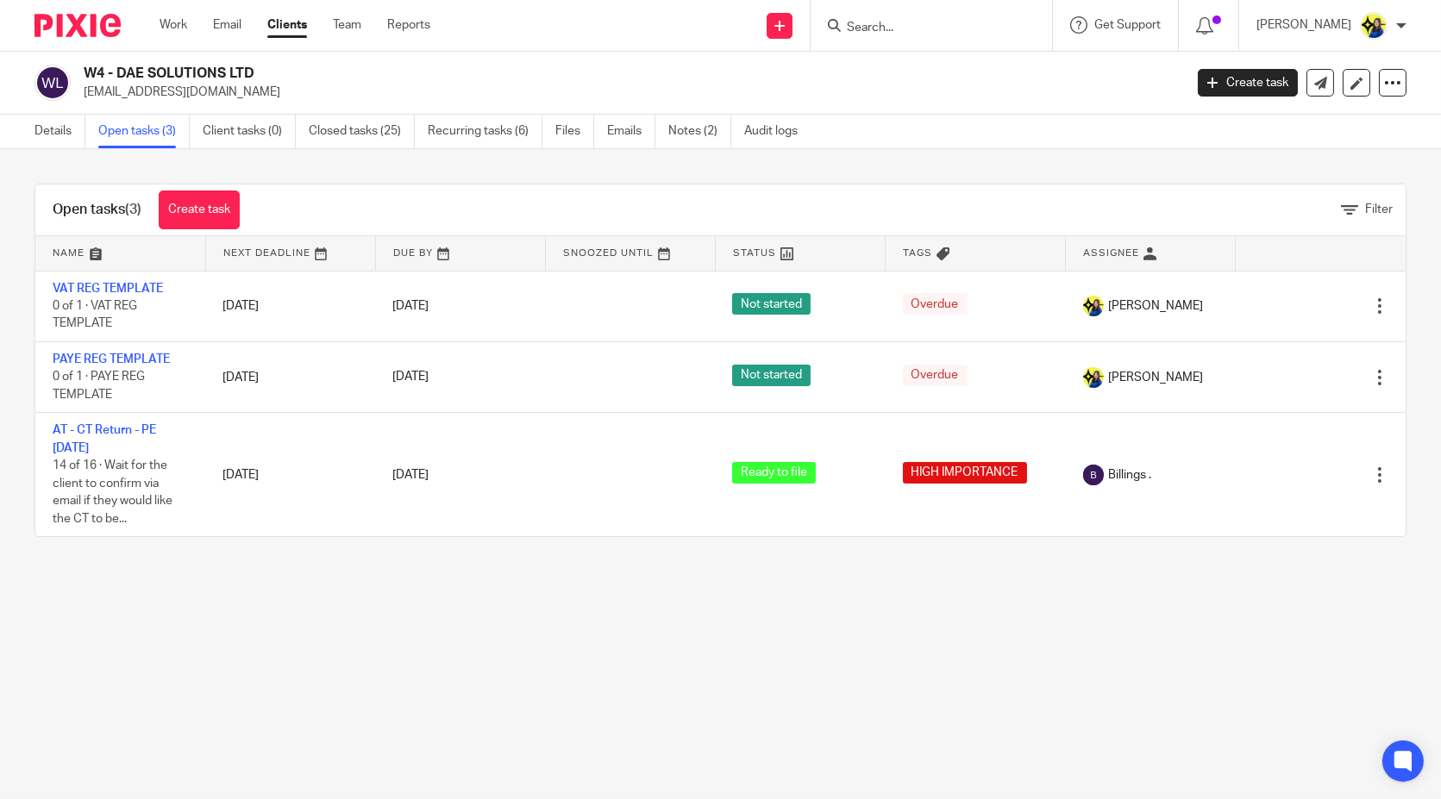
click at [194, 602] on main "W4 - DAE SOLUTIONS LTD danwilkes95@icloud.com Create task Update from Companies…" at bounding box center [720, 399] width 1441 height 799
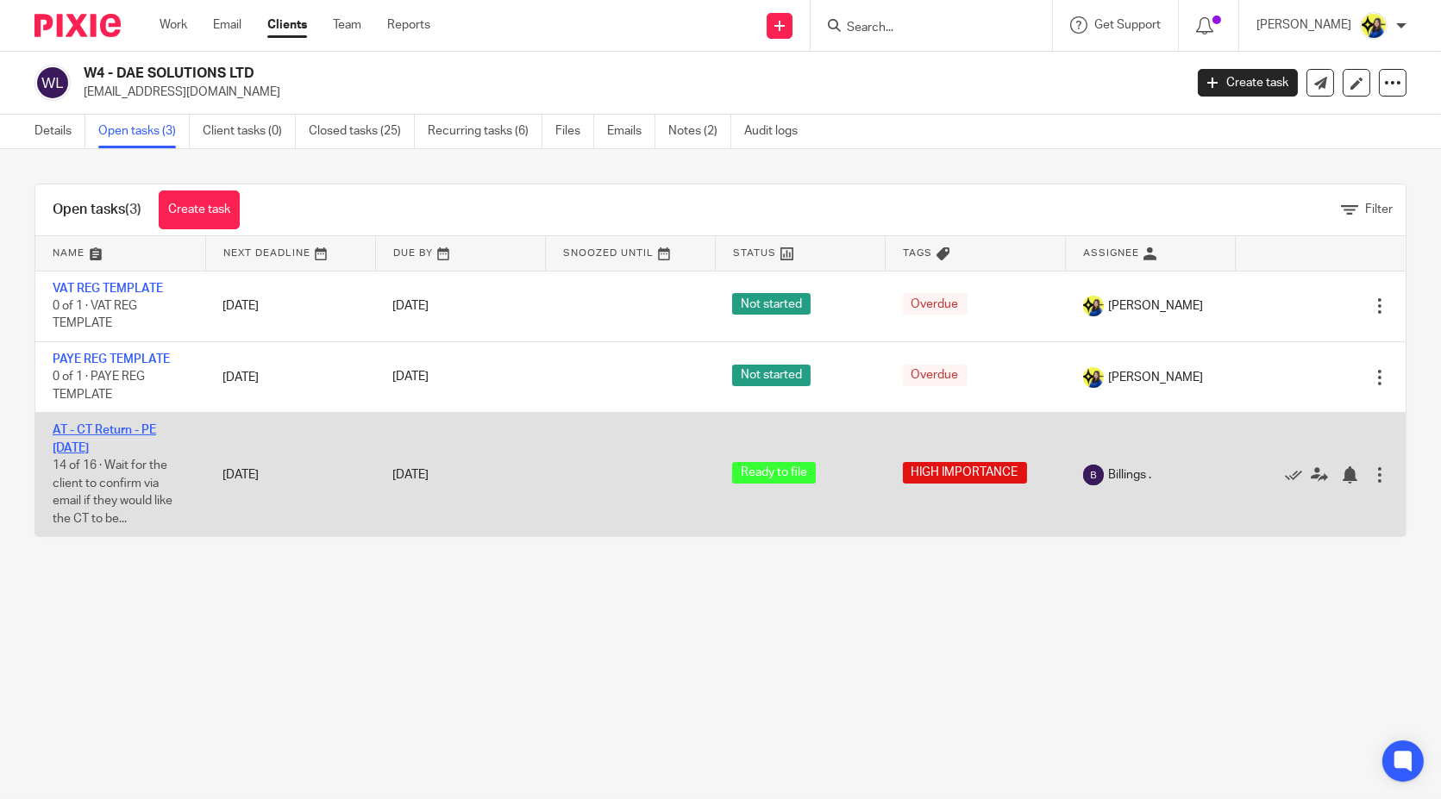
click at [91, 429] on link "AT - CT Return - PE 31-08-2025" at bounding box center [104, 438] width 103 height 29
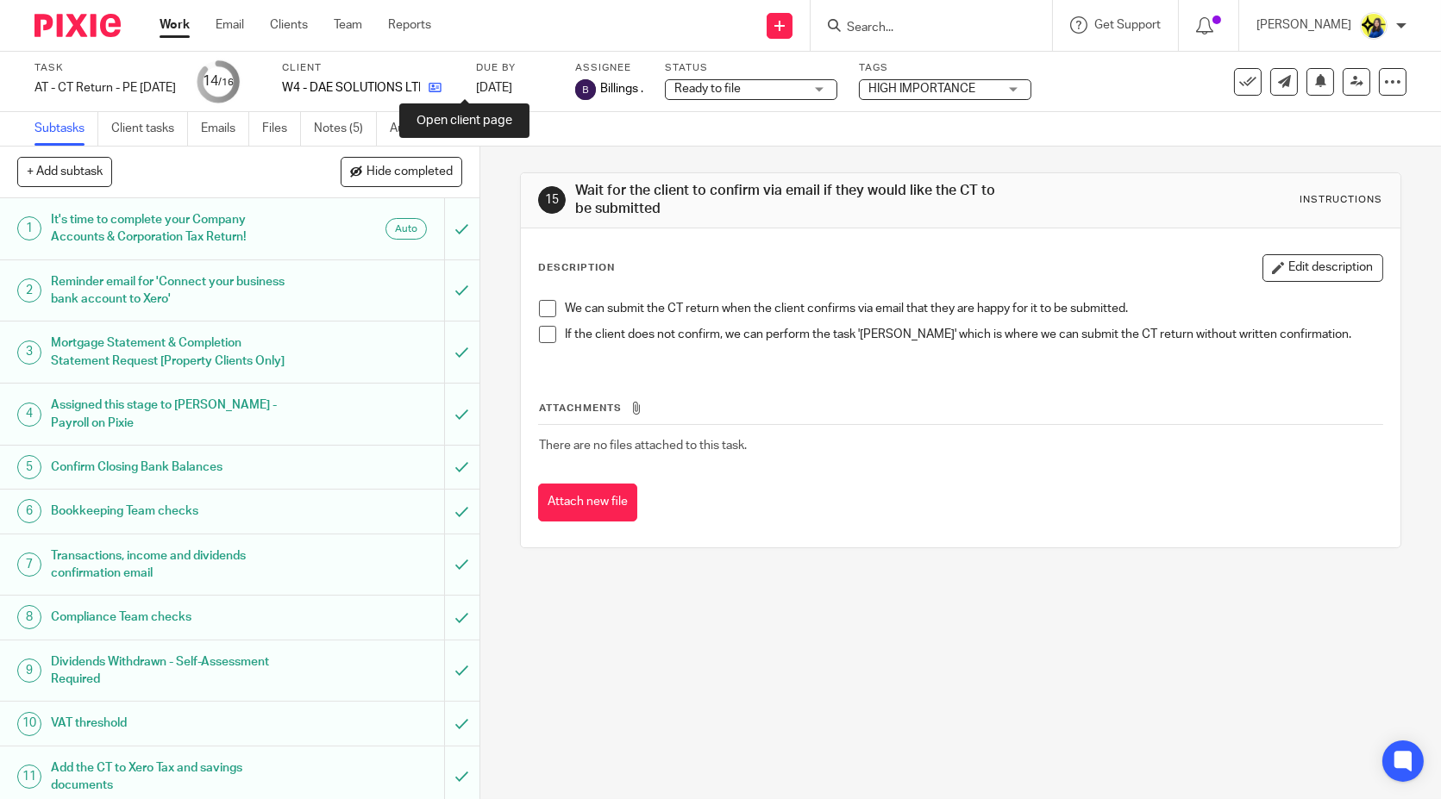
click at [442, 88] on icon at bounding box center [435, 87] width 13 height 13
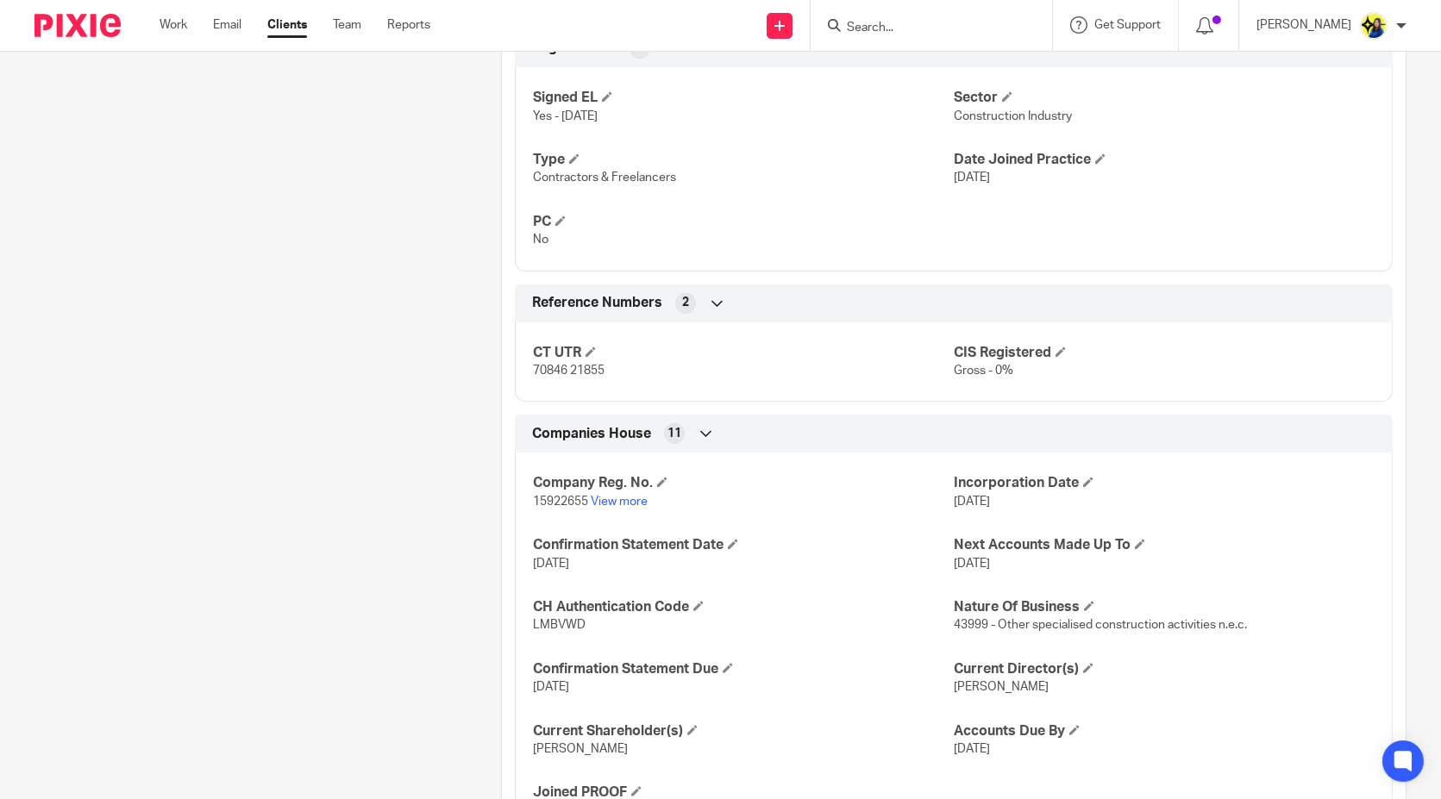
scroll to position [1054, 0]
click at [222, 254] on div "Client contacts [PERSON_NAME] ([PERSON_NAME]) 07568 510 370 [EMAIL_ADDRESS][DOM…" at bounding box center [241, 43] width 467 height 1826
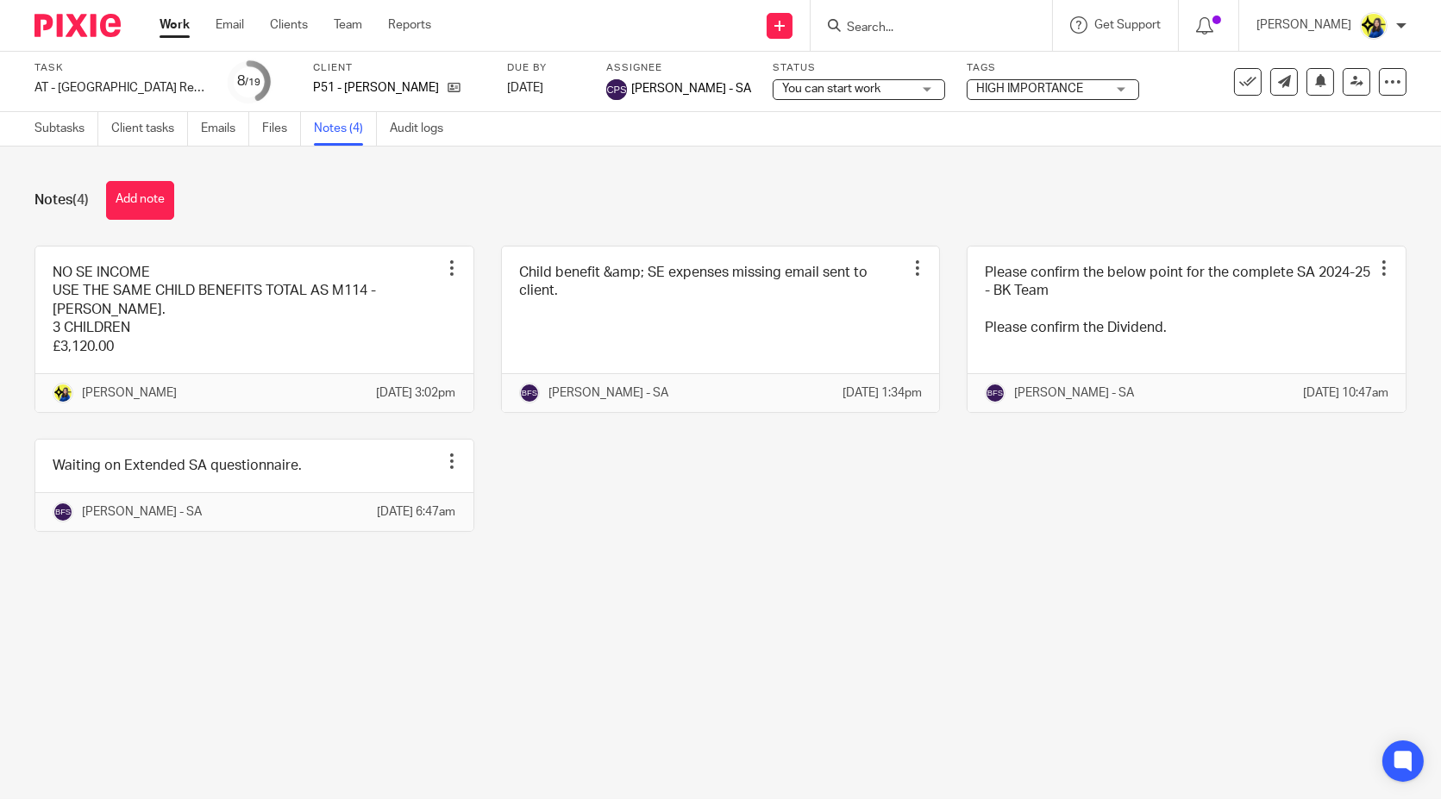
click at [963, 37] on div at bounding box center [931, 25] width 241 height 51
click at [962, 28] on input "Search" at bounding box center [922, 29] width 155 height 16
type input "bmg"
click at [413, 188] on div "Notes (4) Add note" at bounding box center [720, 200] width 1372 height 39
click at [924, 28] on input "Search" at bounding box center [922, 29] width 155 height 16
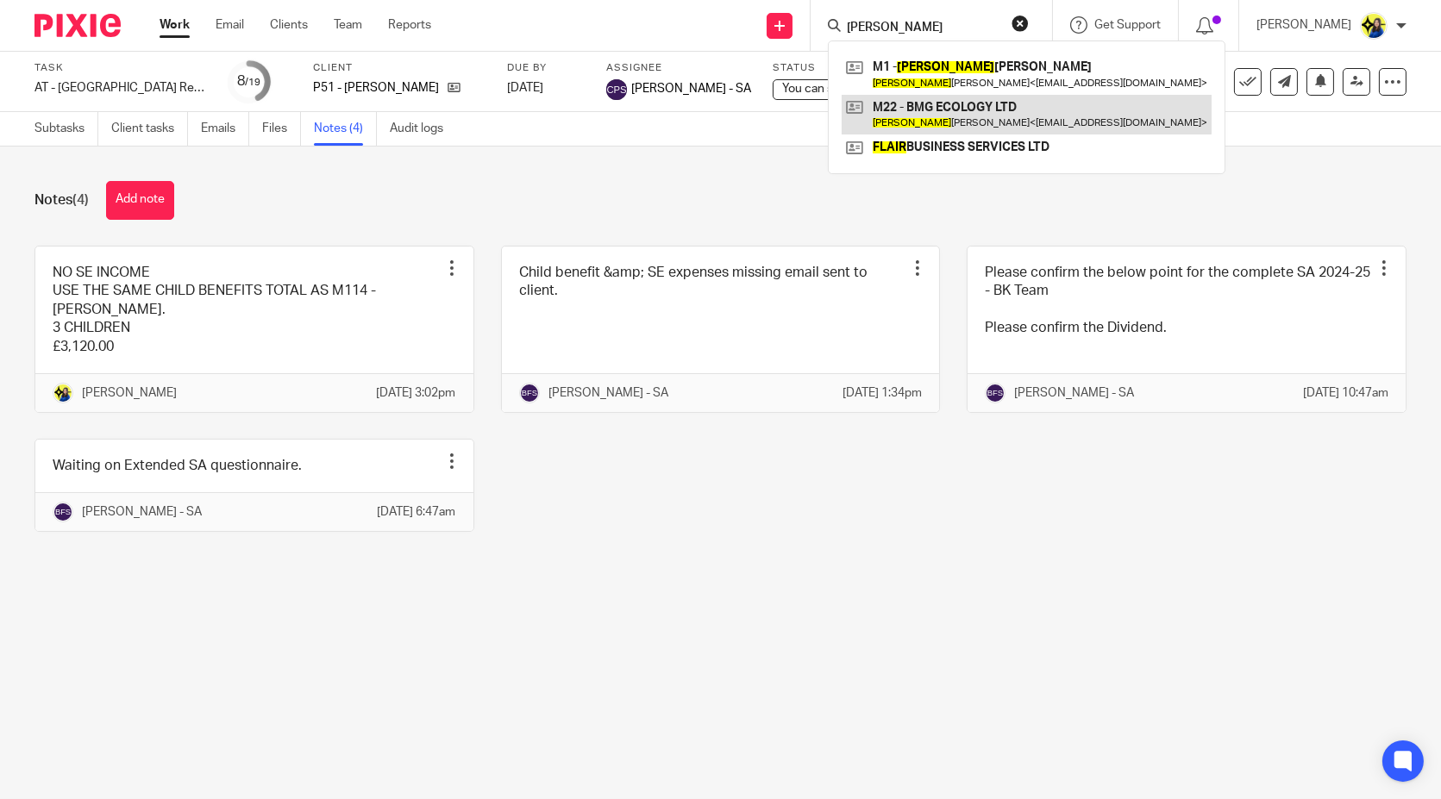
type input "blair"
click at [928, 110] on link at bounding box center [1027, 115] width 370 height 40
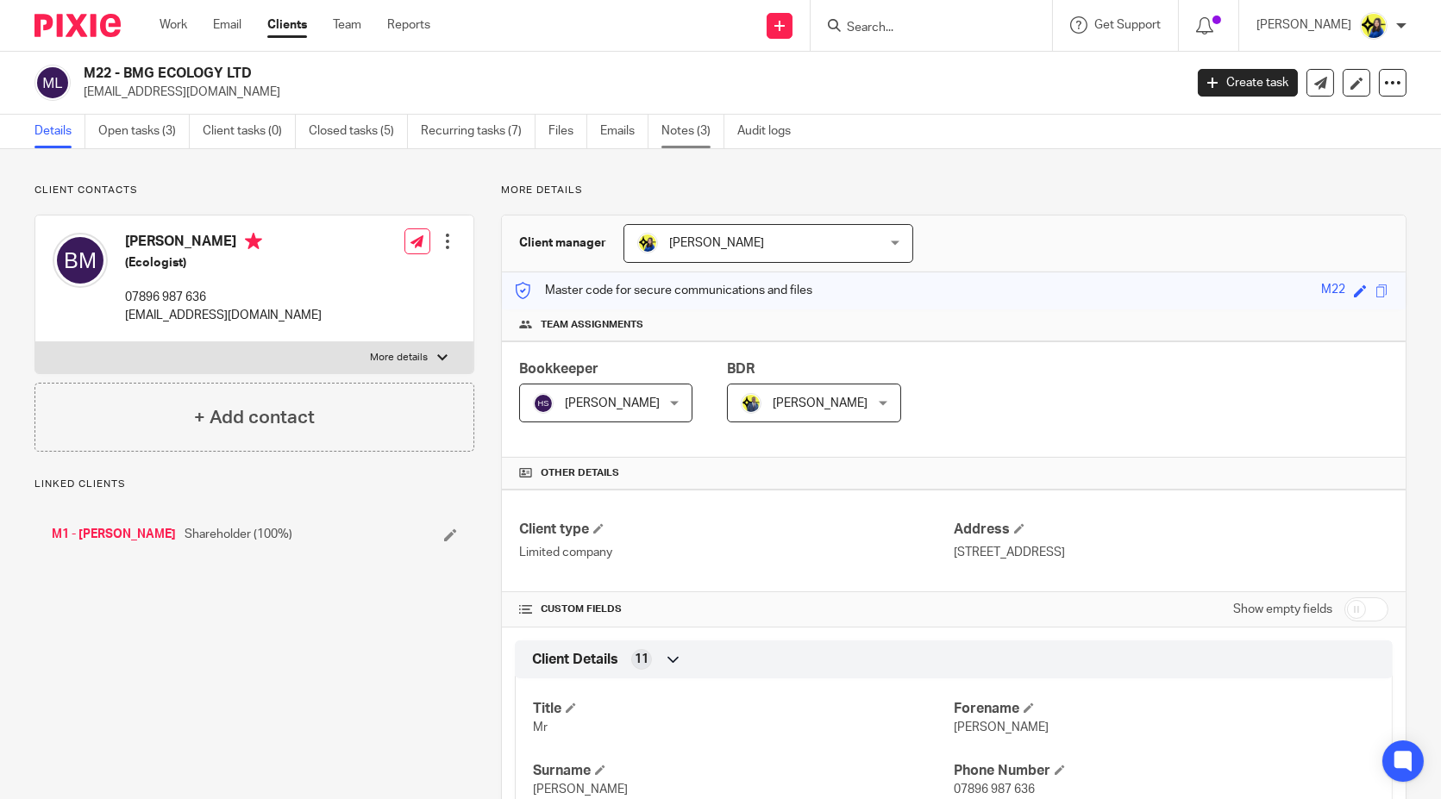
click at [680, 138] on link "Notes (3)" at bounding box center [692, 132] width 63 height 34
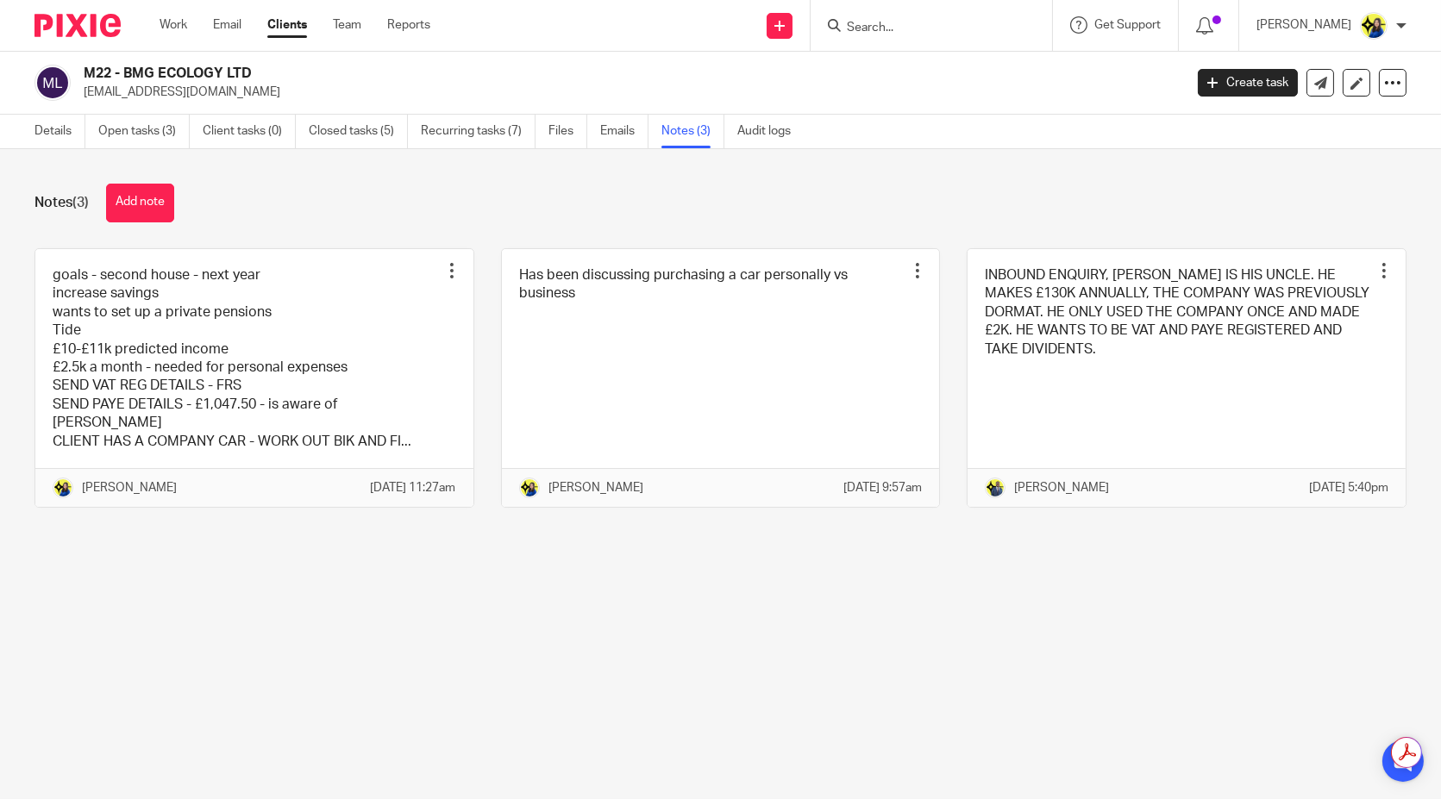
drag, startPoint x: 389, startPoint y: 212, endPoint x: 397, endPoint y: 199, distance: 15.1
click at [395, 200] on div "Notes (3) Add note" at bounding box center [720, 203] width 1372 height 39
click at [386, 180] on div "Notes (3) Add note goals - second house - next year increase savings wants to s…" at bounding box center [720, 358] width 1441 height 419
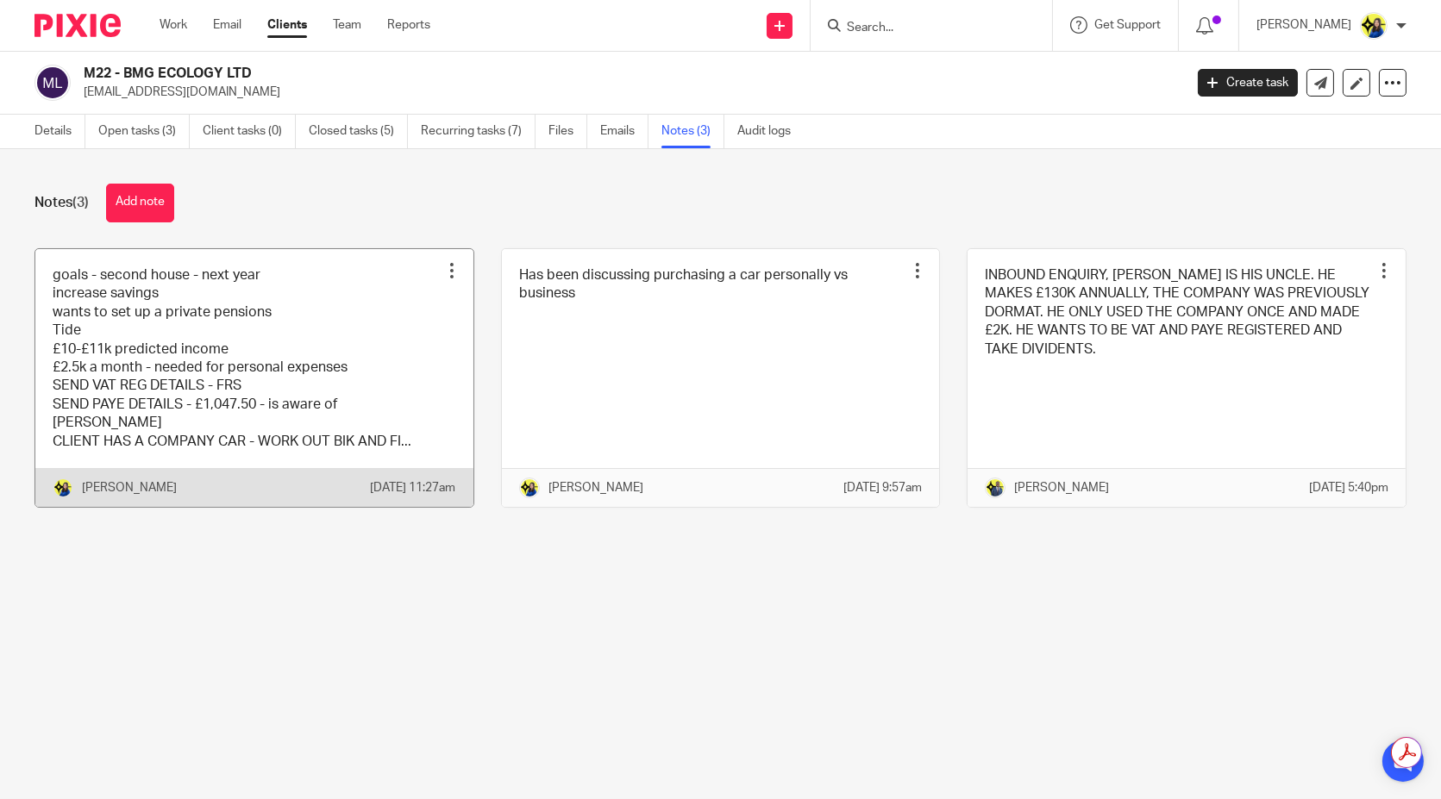
click at [295, 338] on link at bounding box center [254, 378] width 438 height 258
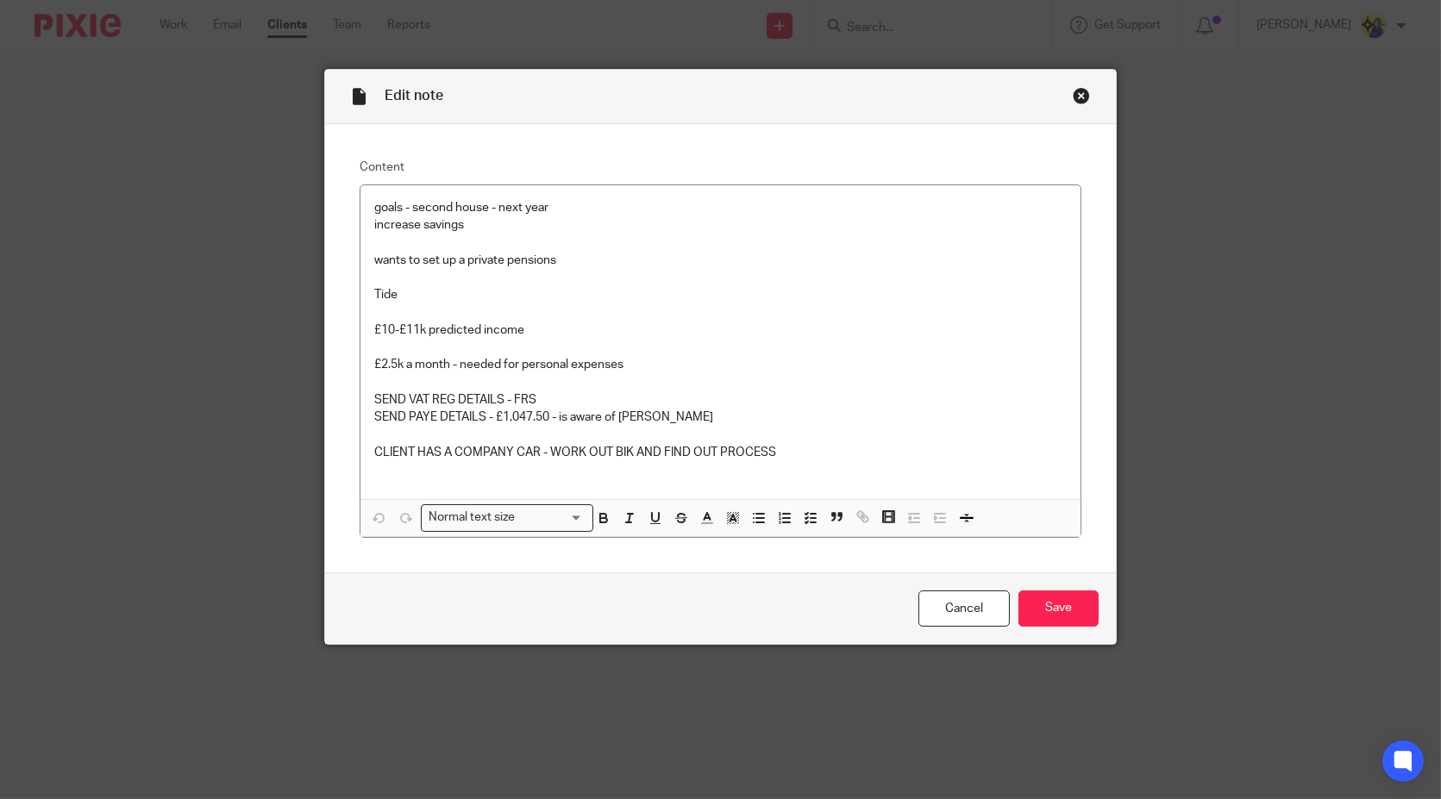
click at [1073, 94] on div "Close this dialog window" at bounding box center [1081, 95] width 17 height 17
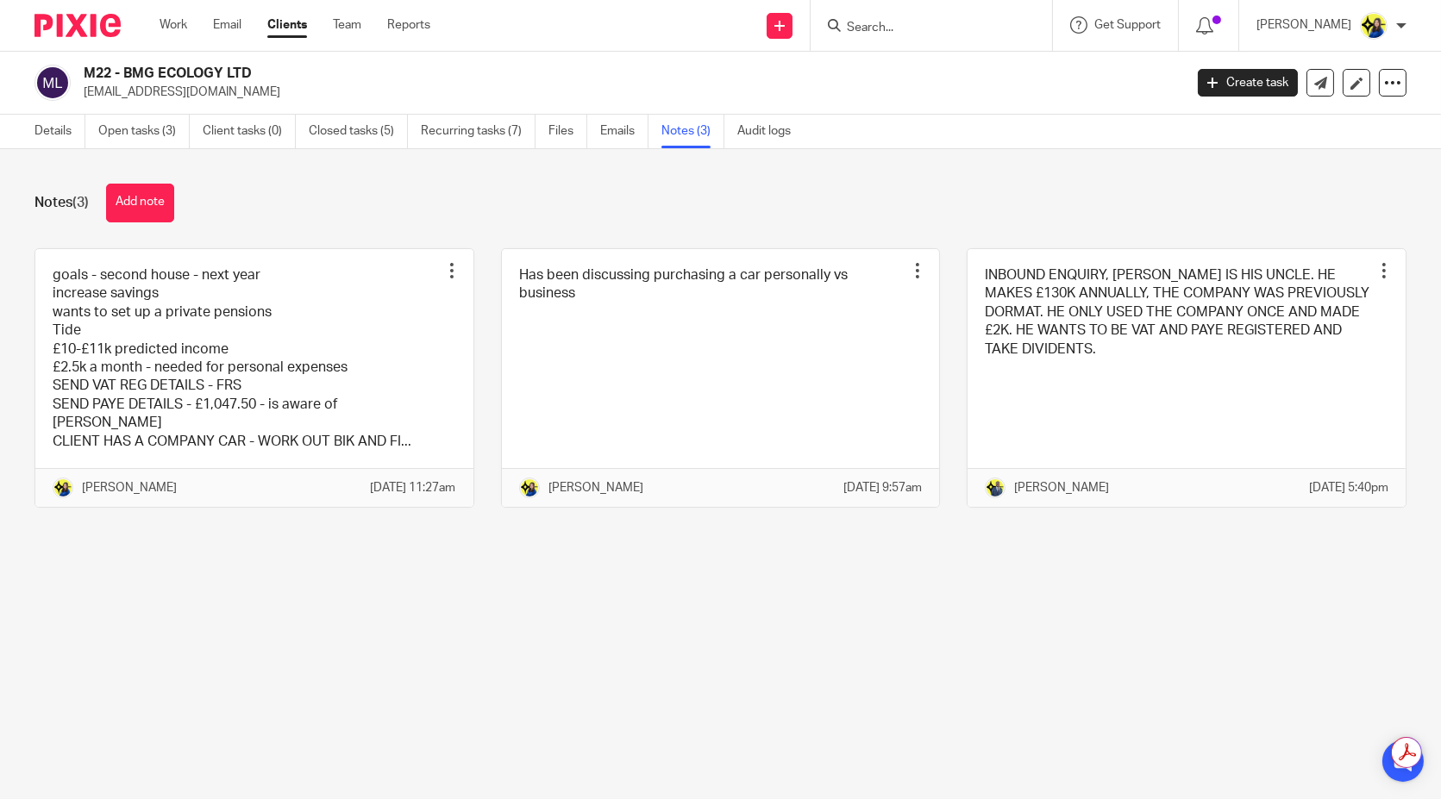
drag, startPoint x: 253, startPoint y: 92, endPoint x: 82, endPoint y: 95, distance: 170.8
click at [82, 95] on div "M22 - BMG ECOLOGY LTD [EMAIL_ADDRESS][DOMAIN_NAME]" at bounding box center [602, 83] width 1137 height 36
copy p "[EMAIL_ADDRESS][DOMAIN_NAME]"
click at [966, 30] on input "Search" at bounding box center [922, 29] width 155 height 16
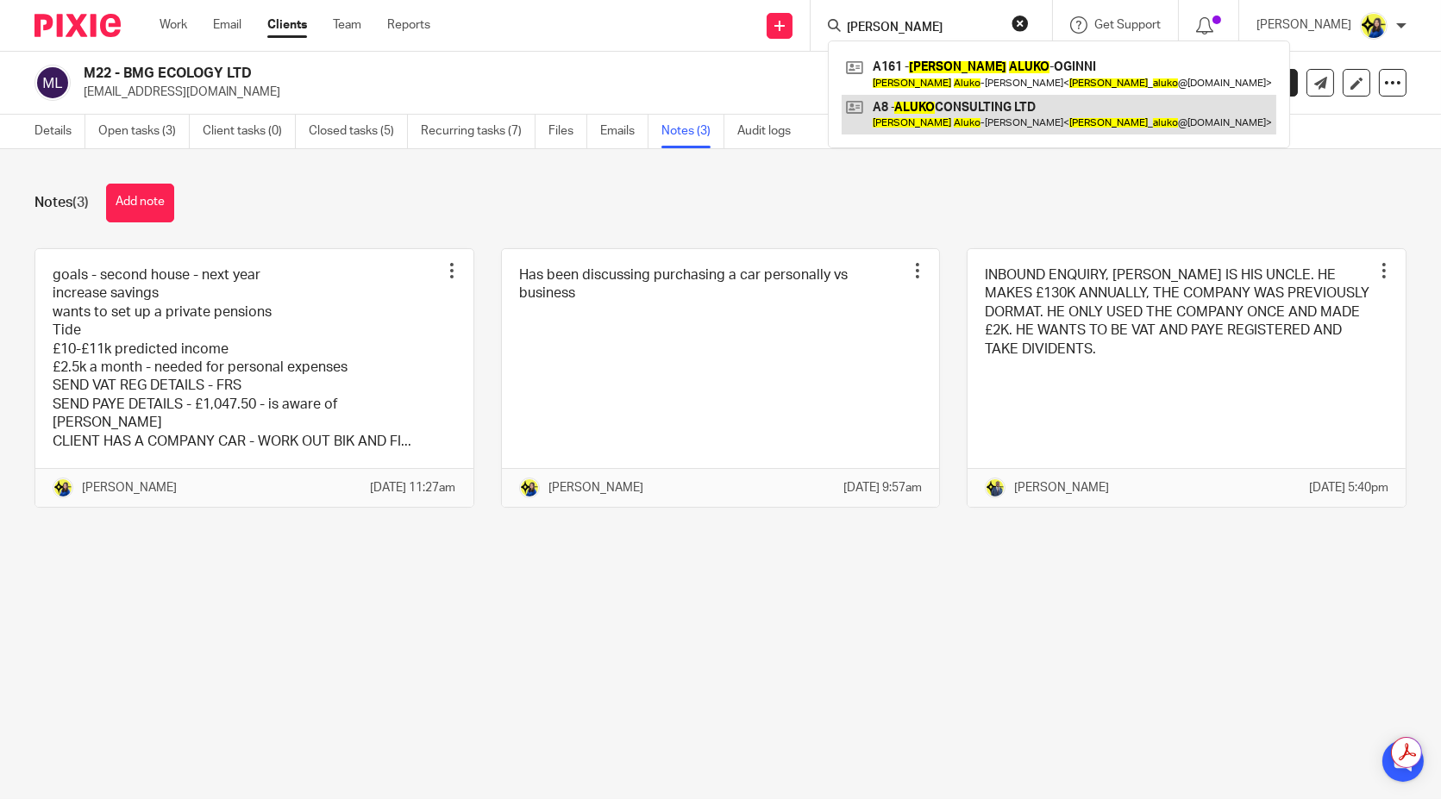
type input "sarah aluko"
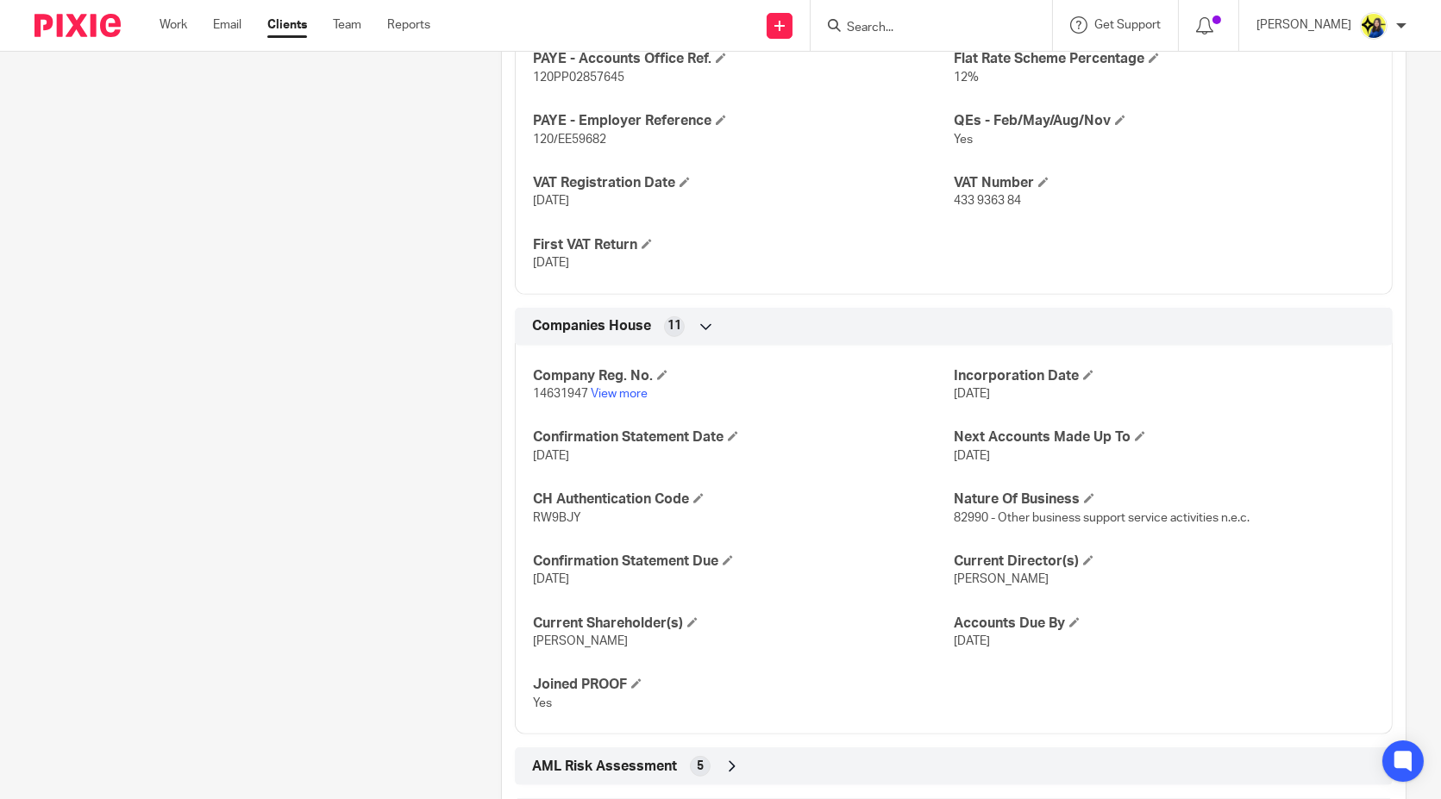
scroll to position [1437, 0]
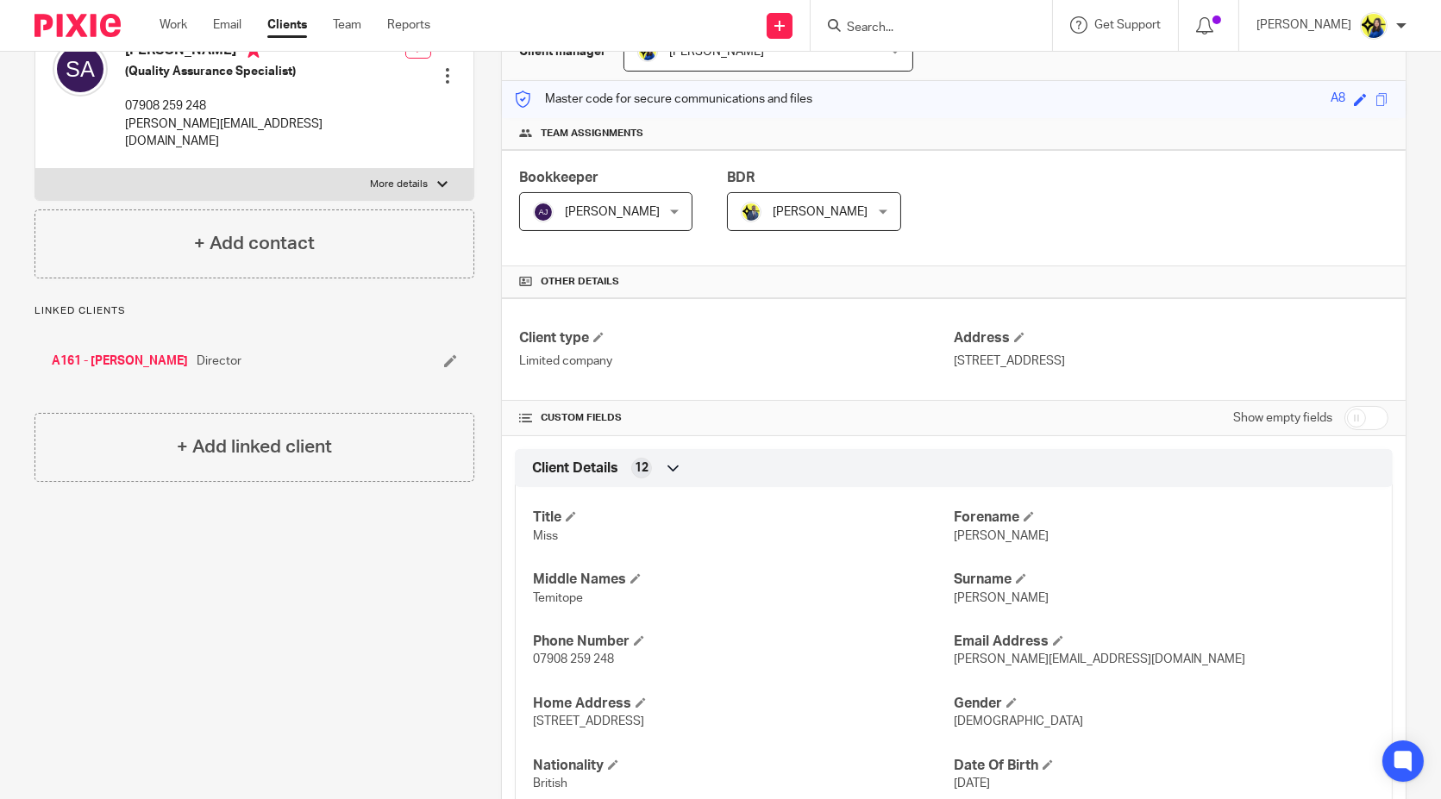
scroll to position [0, 0]
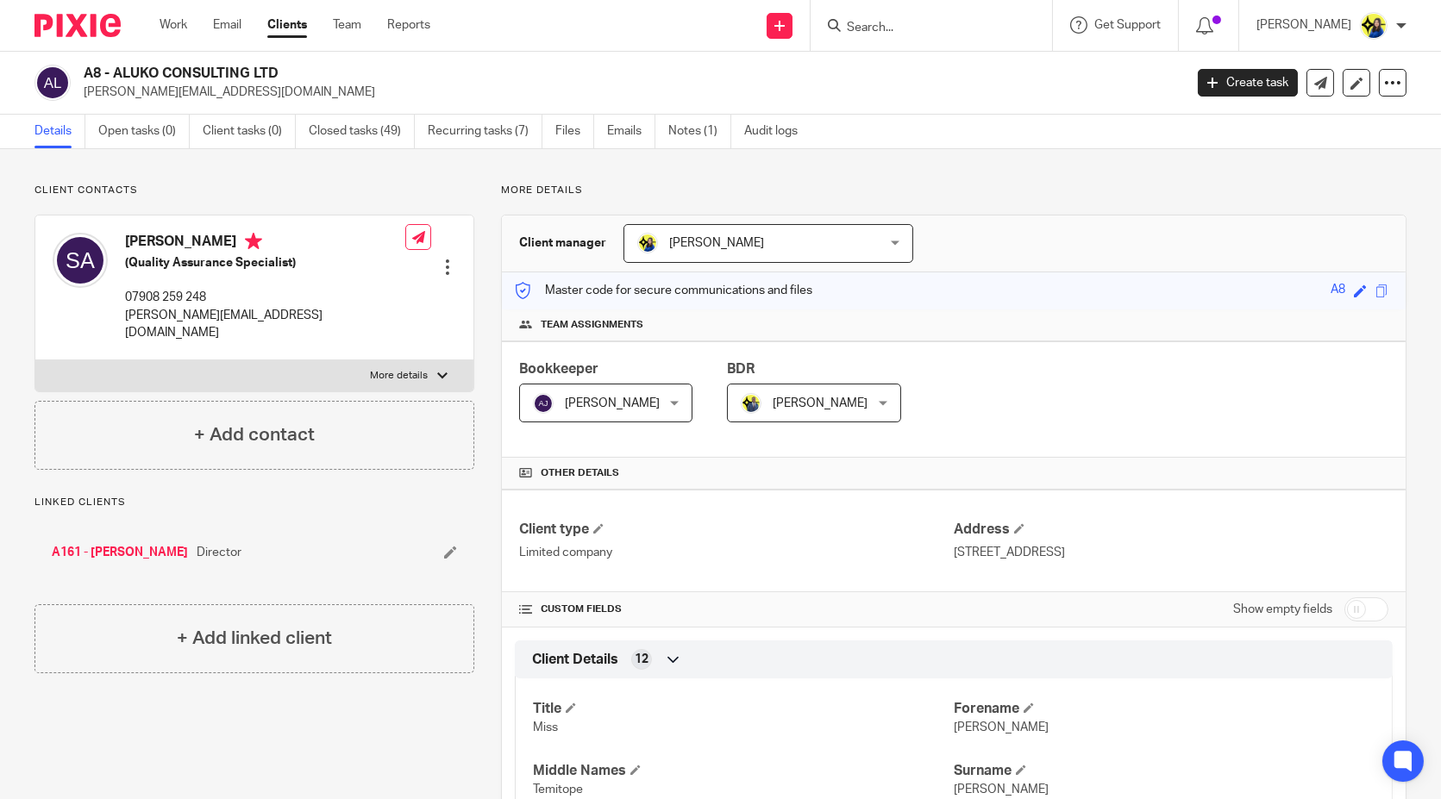
drag, startPoint x: 316, startPoint y: 193, endPoint x: 350, endPoint y: 183, distance: 35.2
click at [323, 193] on p "Client contacts" at bounding box center [254, 191] width 440 height 14
click at [624, 122] on link "Emails" at bounding box center [631, 132] width 48 height 34
drag, startPoint x: 209, startPoint y: 175, endPoint x: 241, endPoint y: 151, distance: 40.0
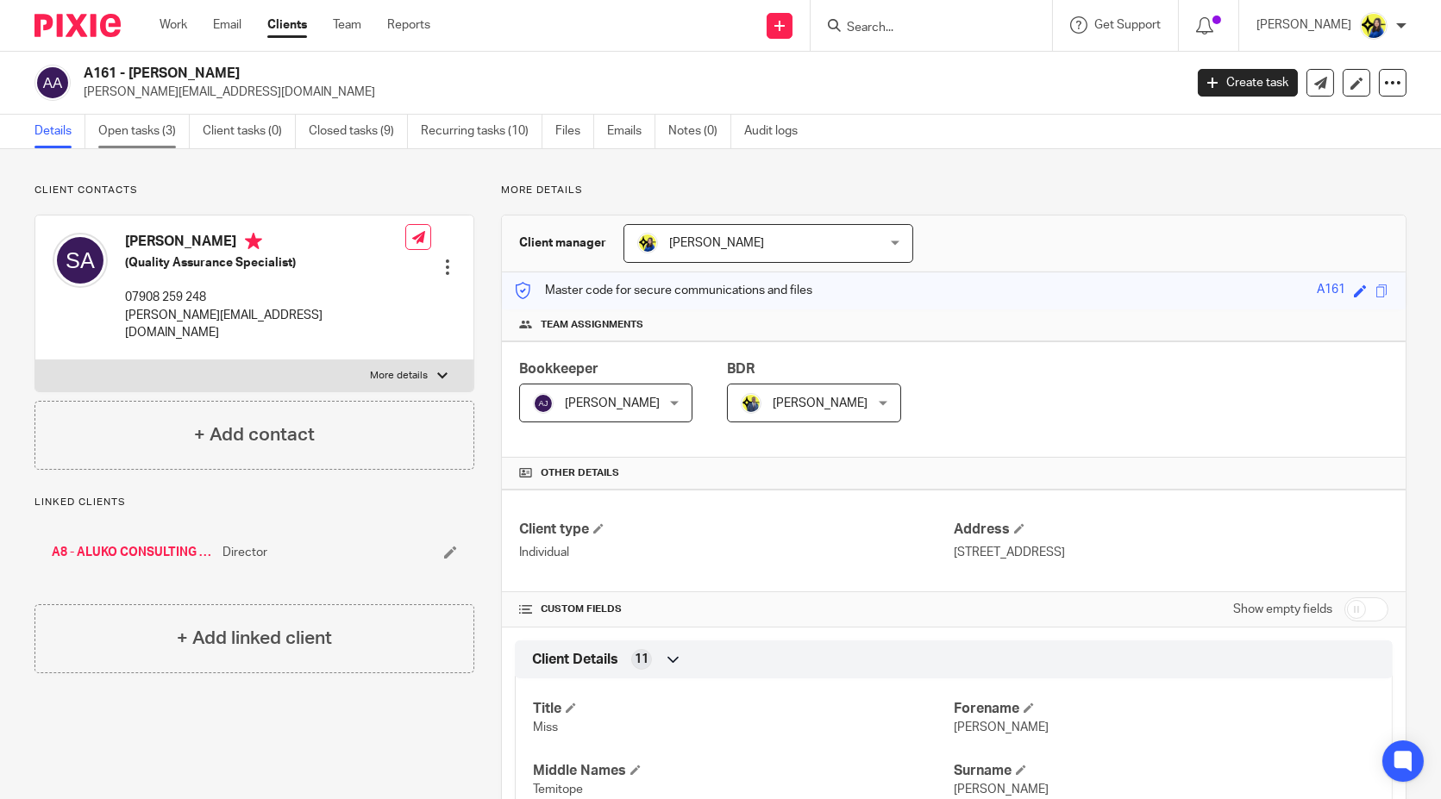
click at [173, 128] on link "Open tasks (3)" at bounding box center [143, 132] width 91 height 34
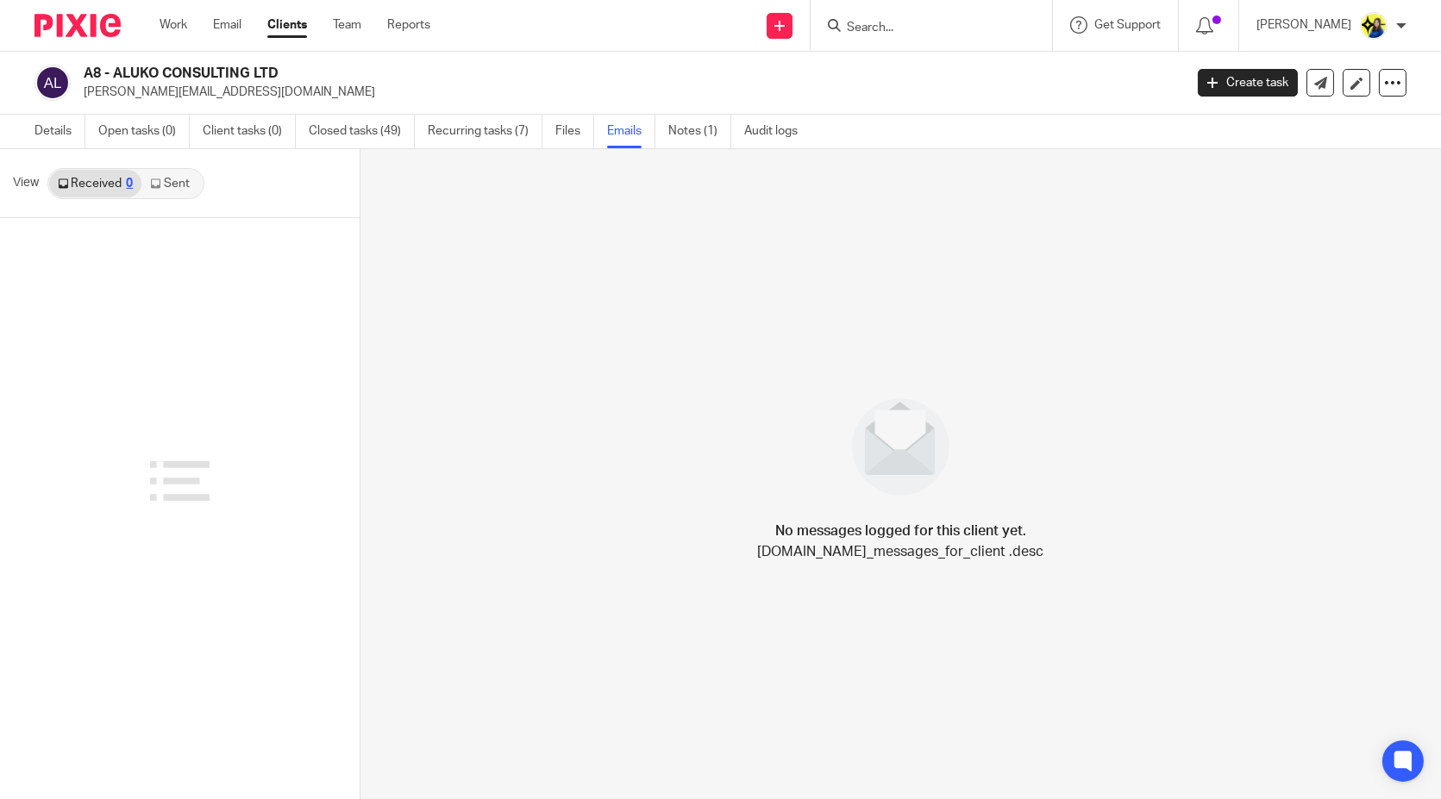
click at [182, 194] on link "Sent" at bounding box center [171, 184] width 60 height 28
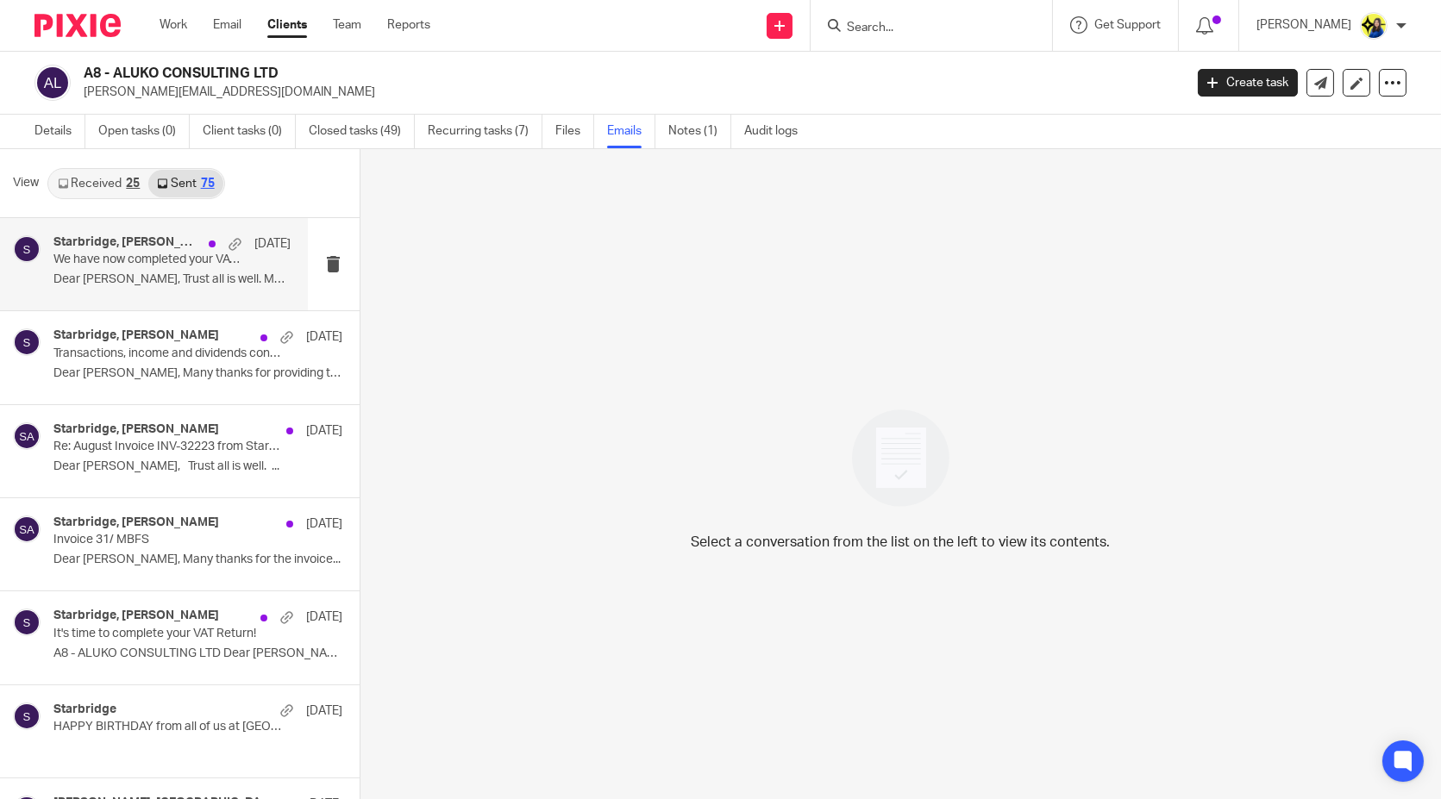
click at [143, 288] on div "Starbridge, Sarah Aluko 12 Sep We have now completed your VAT Return - PLEASE C…" at bounding box center [171, 264] width 237 height 58
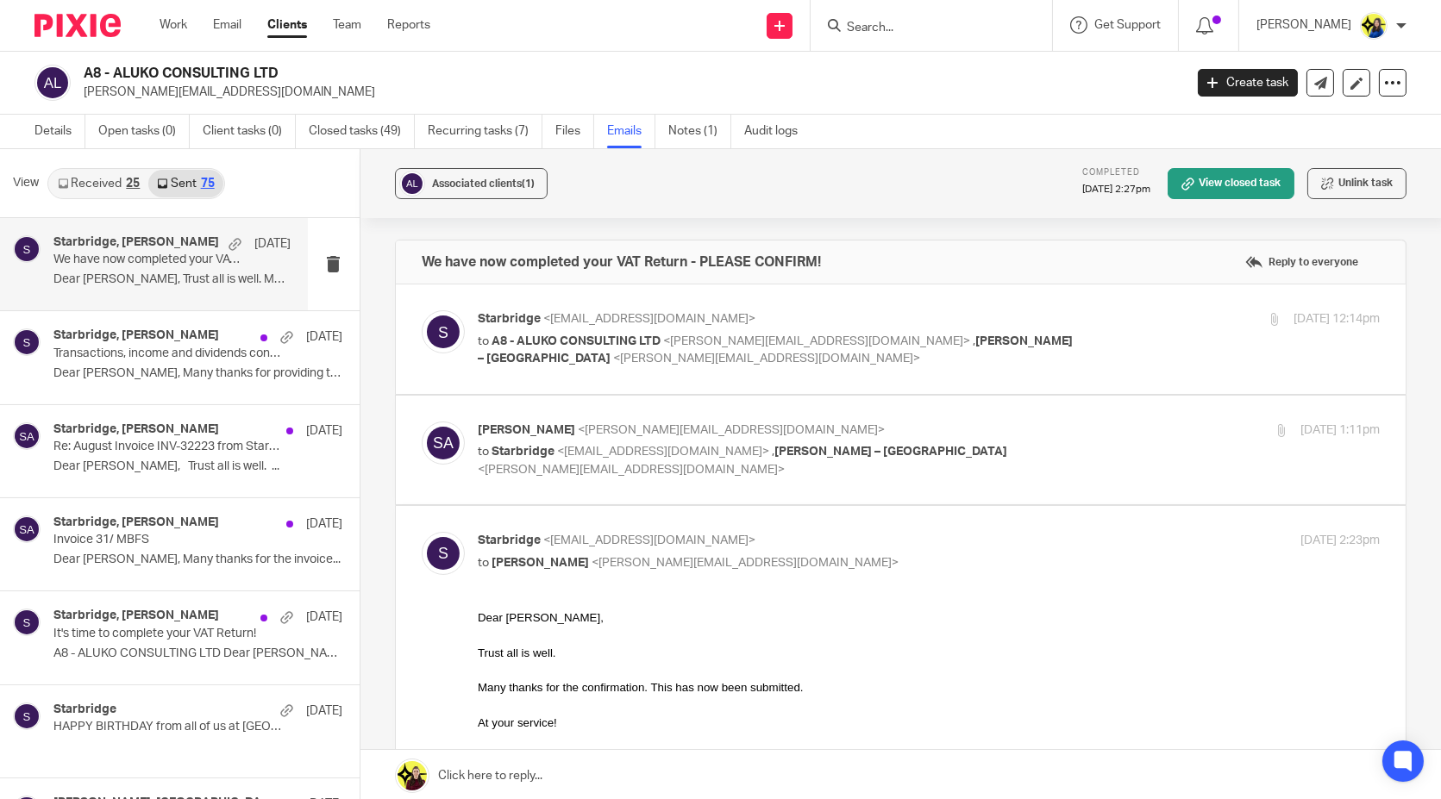
click at [633, 335] on span "A8 - ALUKO CONSULTING LTD" at bounding box center [576, 341] width 169 height 12
checkbox input "true"
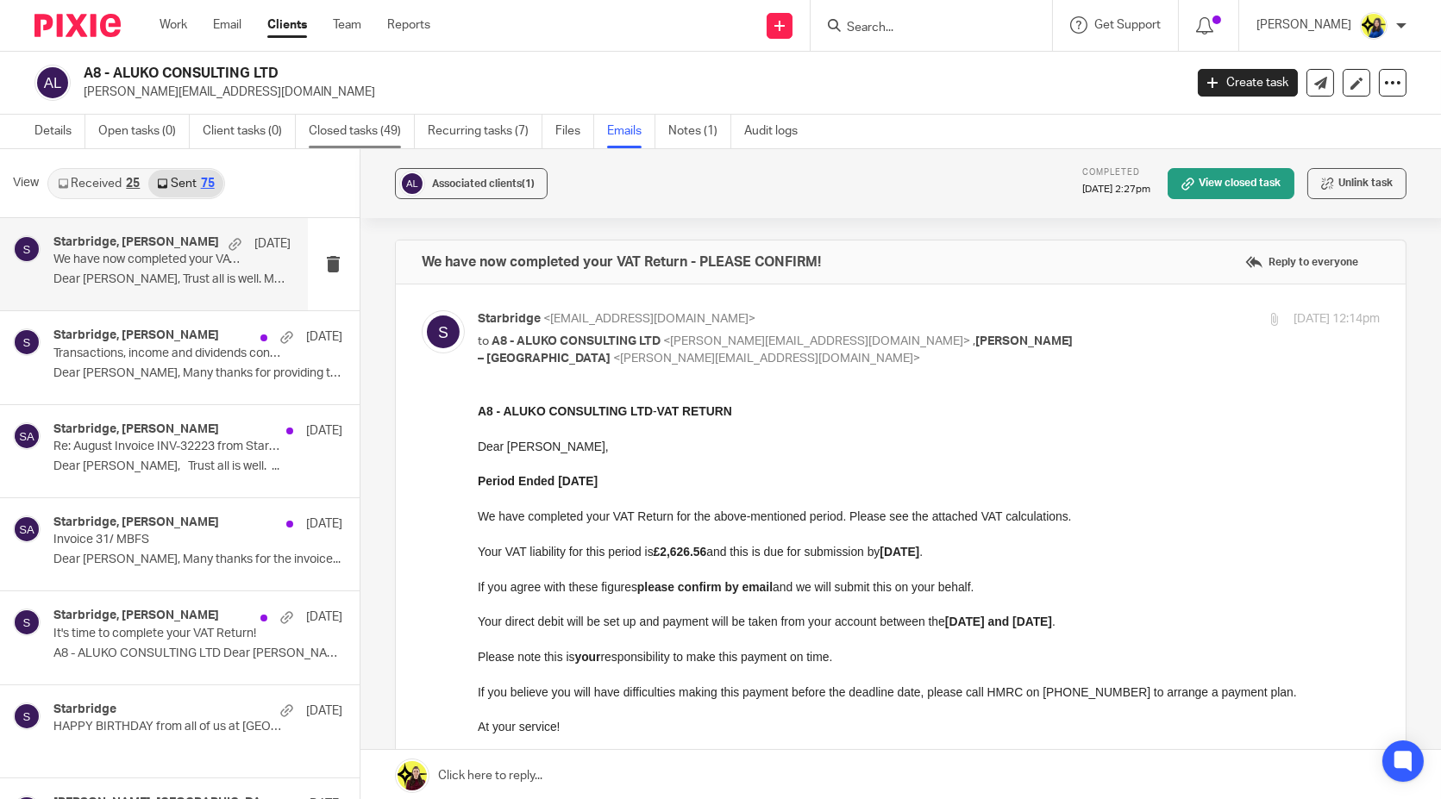
click at [373, 128] on link "Closed tasks (49)" at bounding box center [362, 132] width 106 height 34
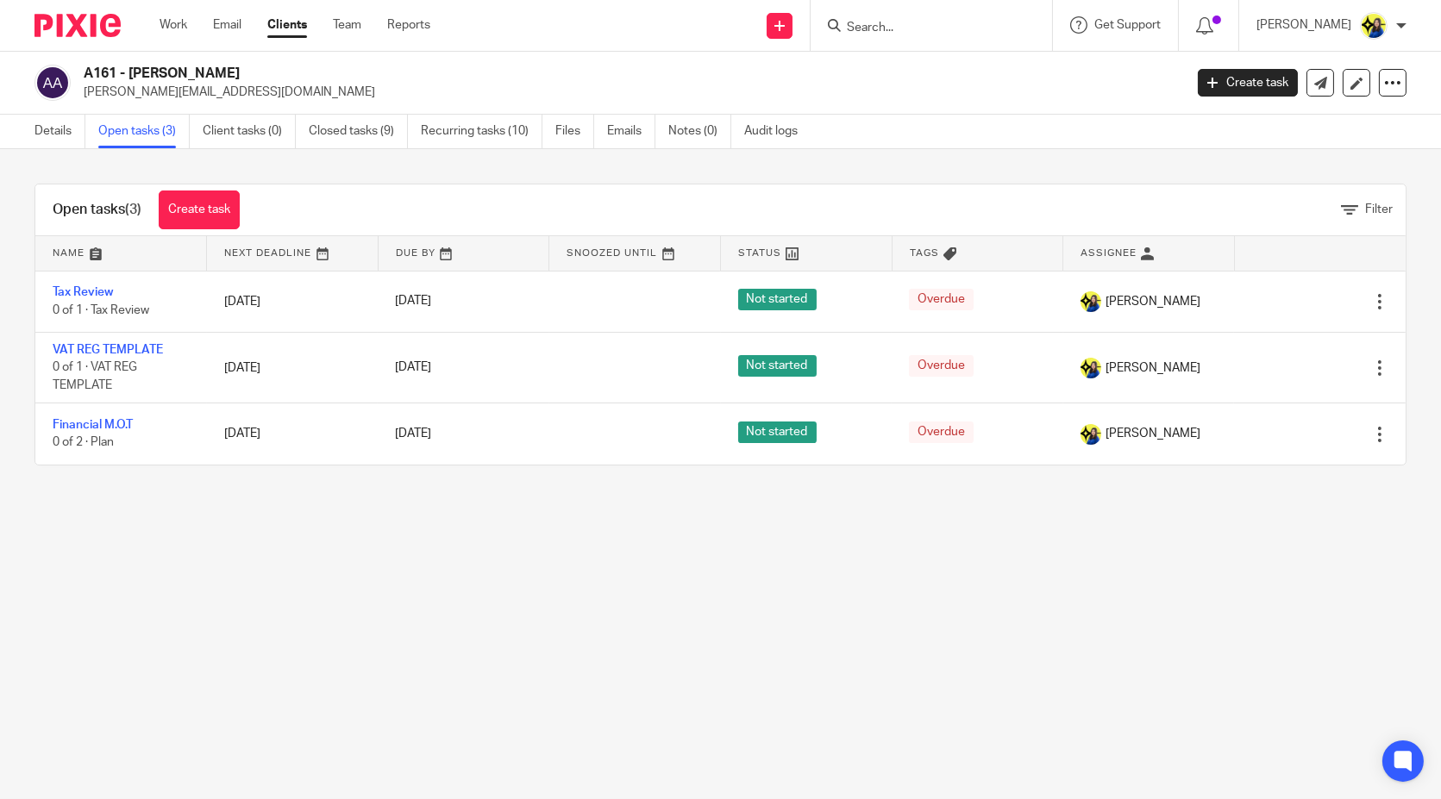
drag, startPoint x: 370, startPoint y: 598, endPoint x: 341, endPoint y: 582, distance: 32.8
click at [354, 596] on main "A161 - [PERSON_NAME] [PERSON_NAME][EMAIL_ADDRESS][DOMAIN_NAME] Create task Upda…" at bounding box center [720, 399] width 1441 height 799
click at [352, 122] on link "Closed tasks (9)" at bounding box center [358, 132] width 99 height 34
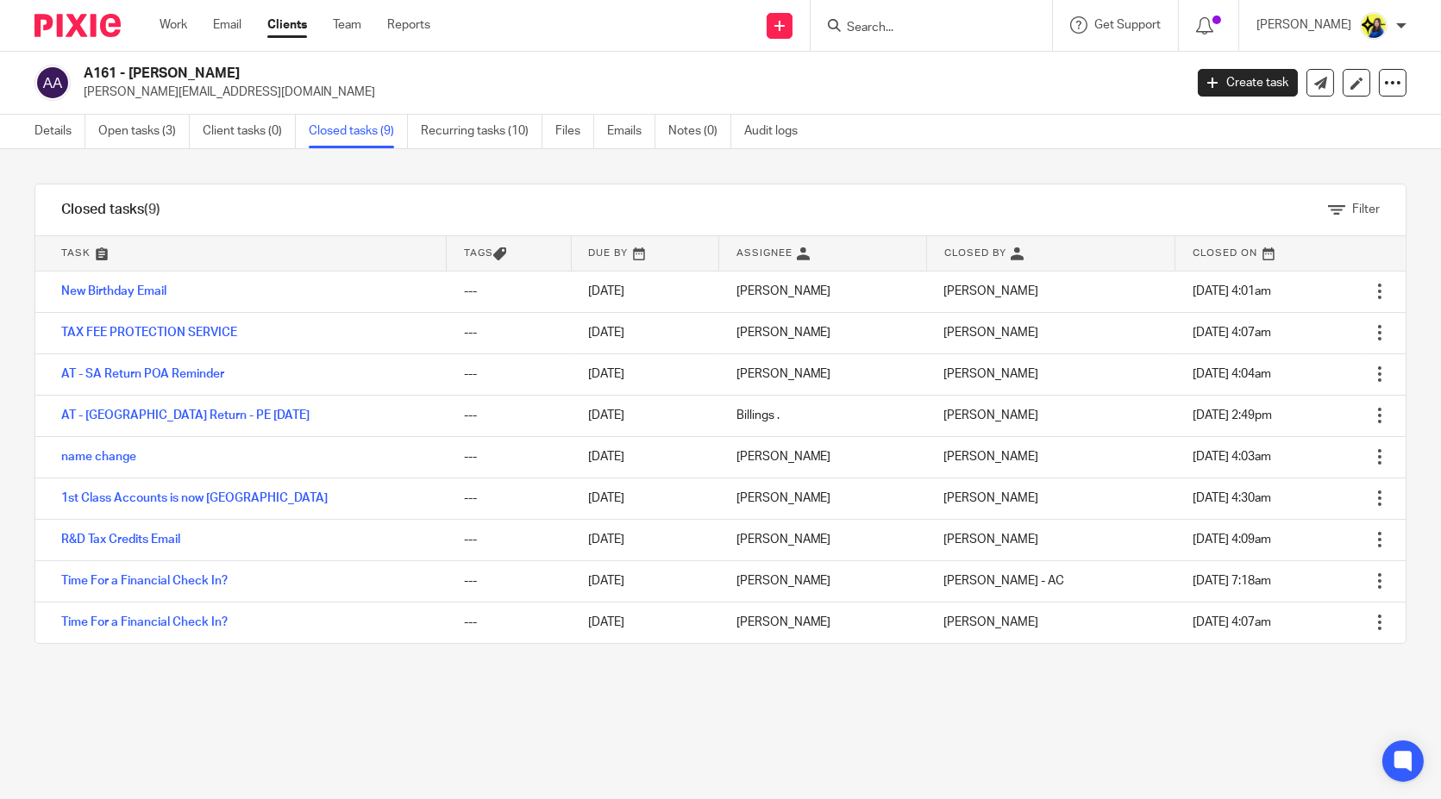
click at [1000, 34] on input "Search" at bounding box center [922, 29] width 155 height 16
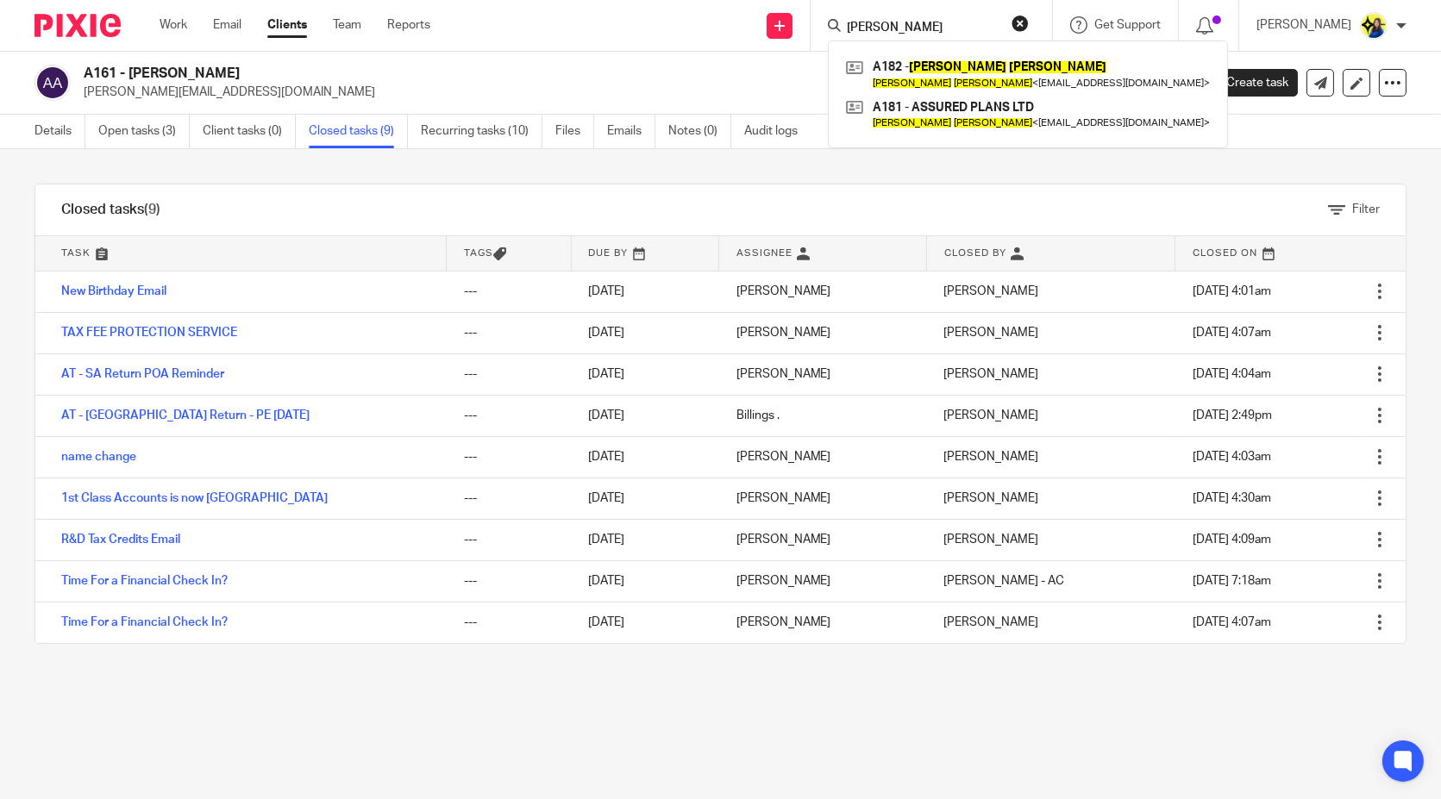
type input "[PERSON_NAME]"
click at [1032, 114] on link at bounding box center [1028, 115] width 373 height 40
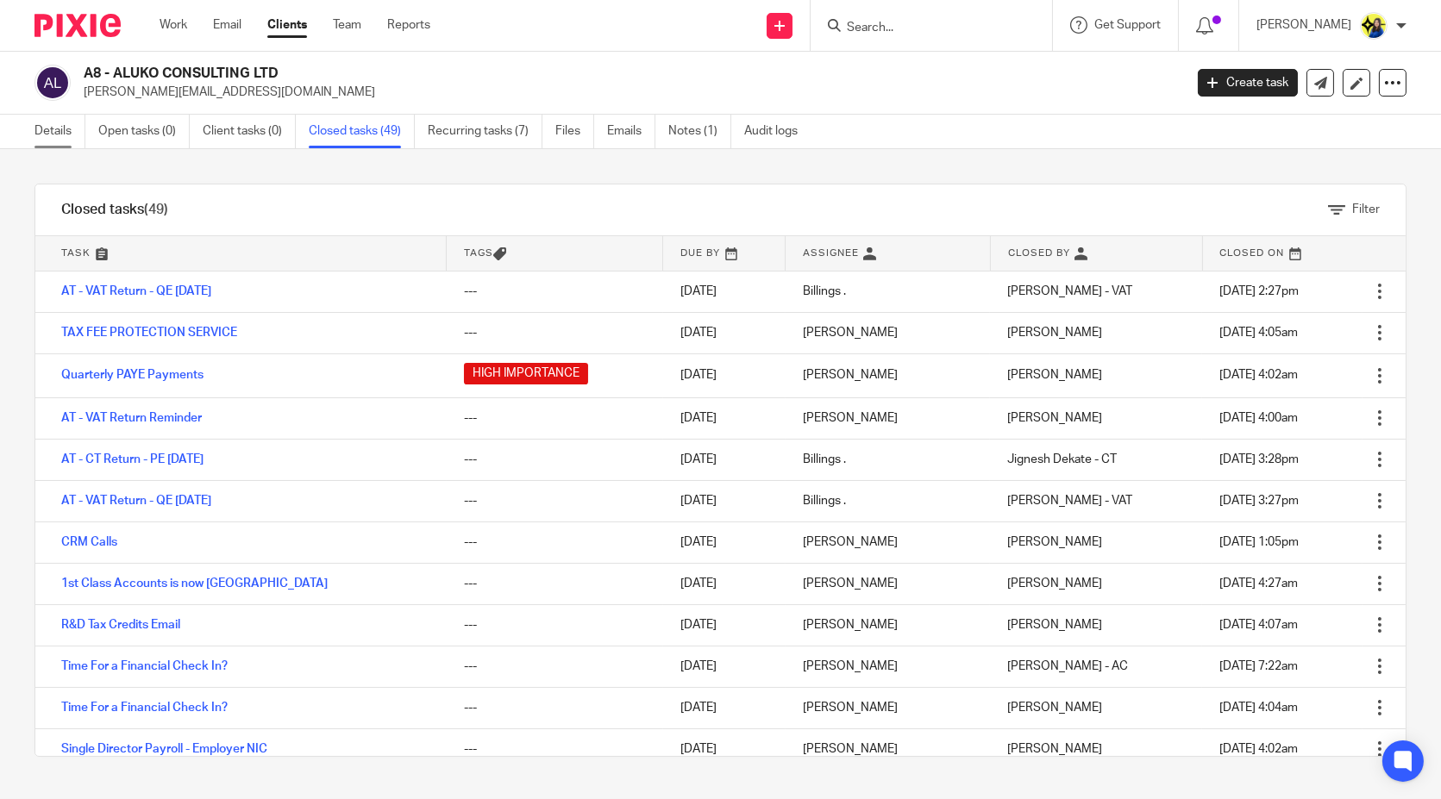
click at [60, 123] on link "Details" at bounding box center [59, 132] width 51 height 34
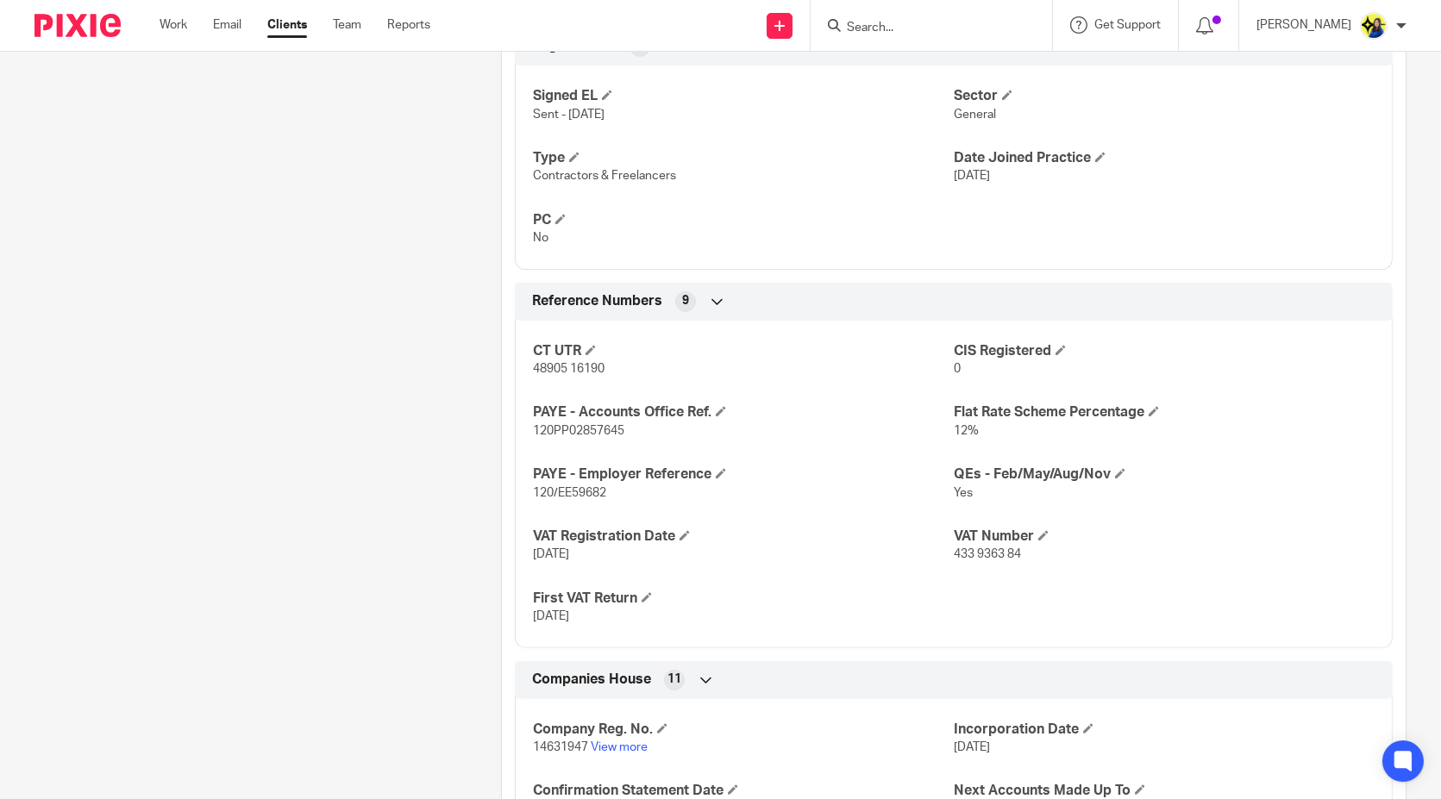
click at [455, 440] on div "Client contacts [PERSON_NAME] (Quality Assurance Specialist) 07908 259 248 [PER…" at bounding box center [241, 192] width 467 height 2125
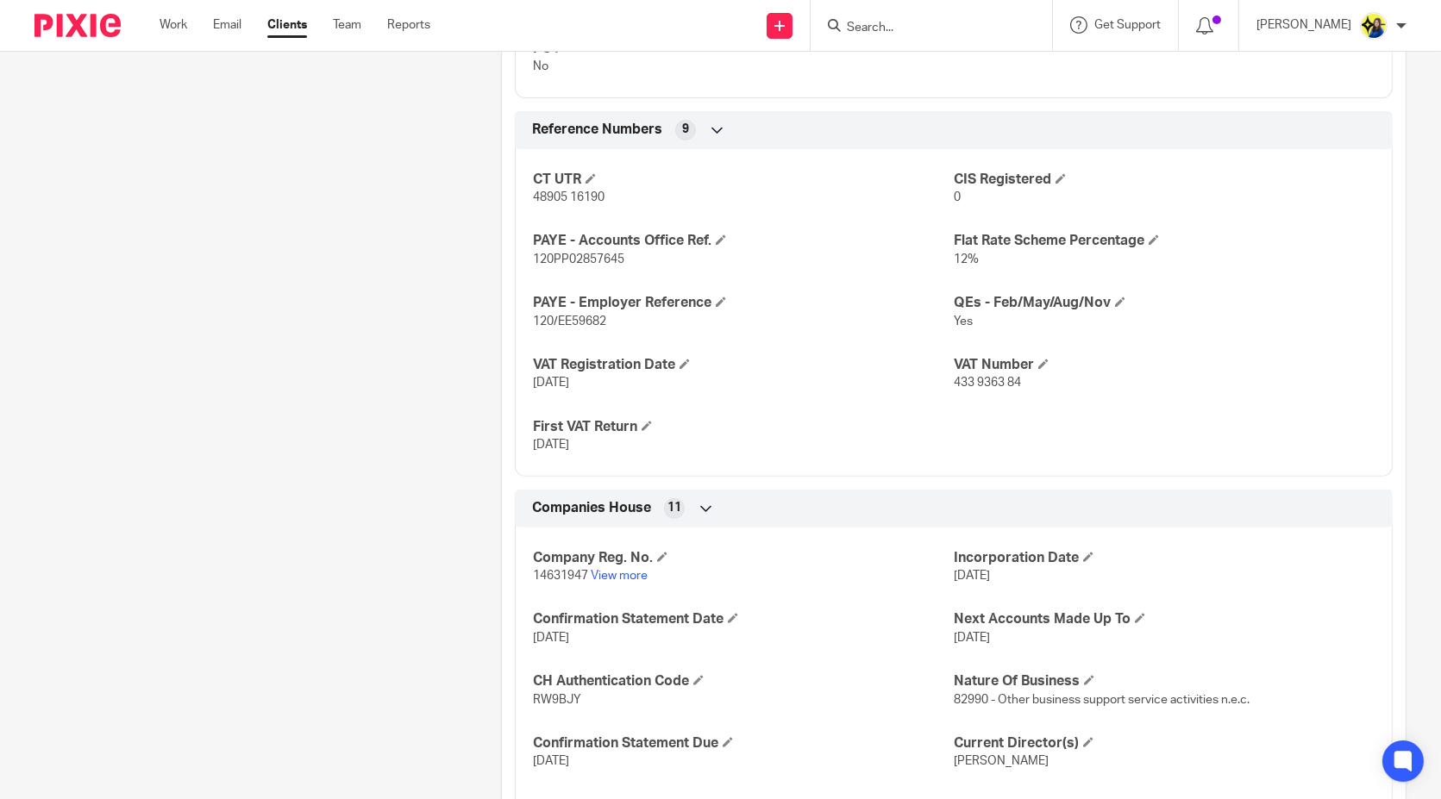
scroll to position [1341, 0]
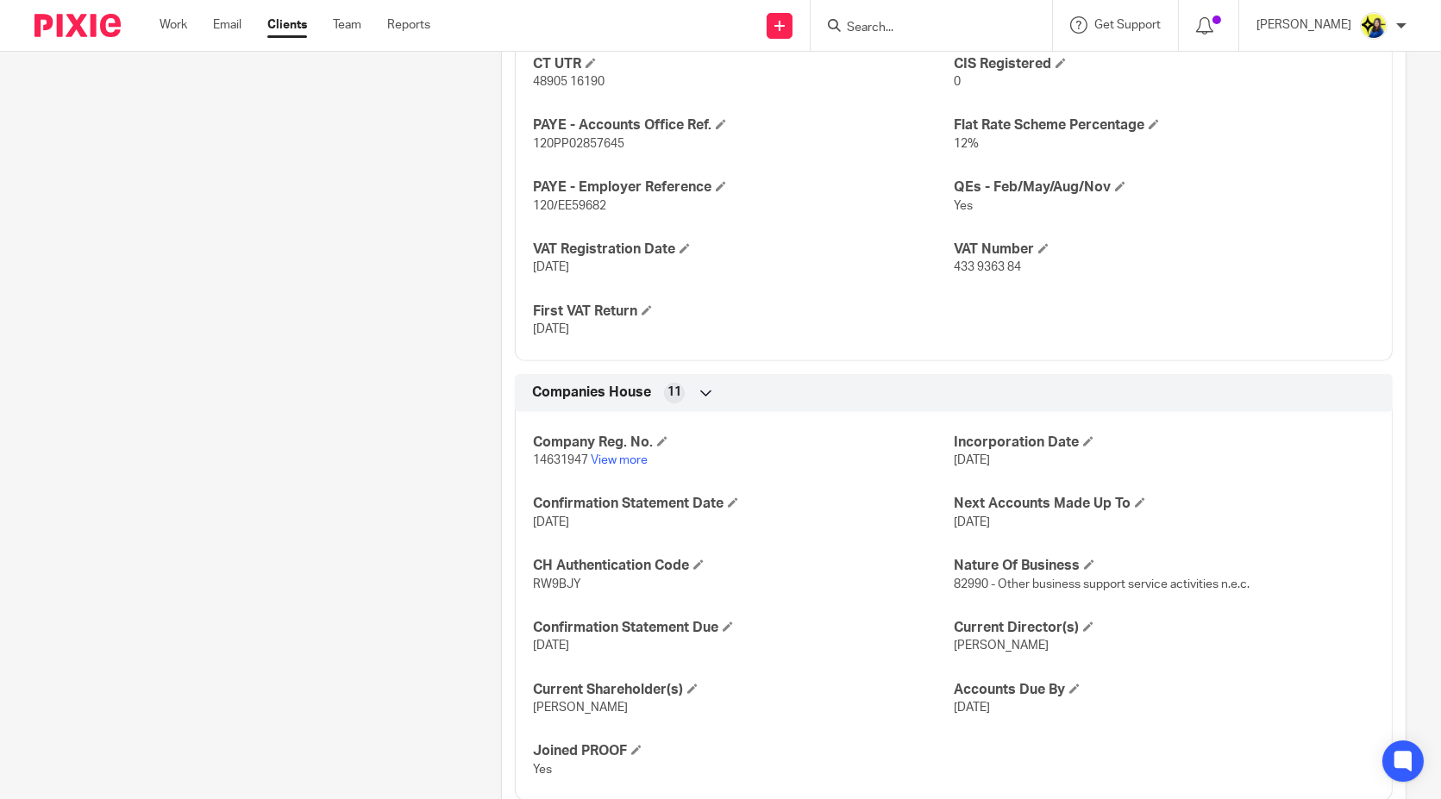
click at [628, 467] on link "View more" at bounding box center [619, 460] width 57 height 12
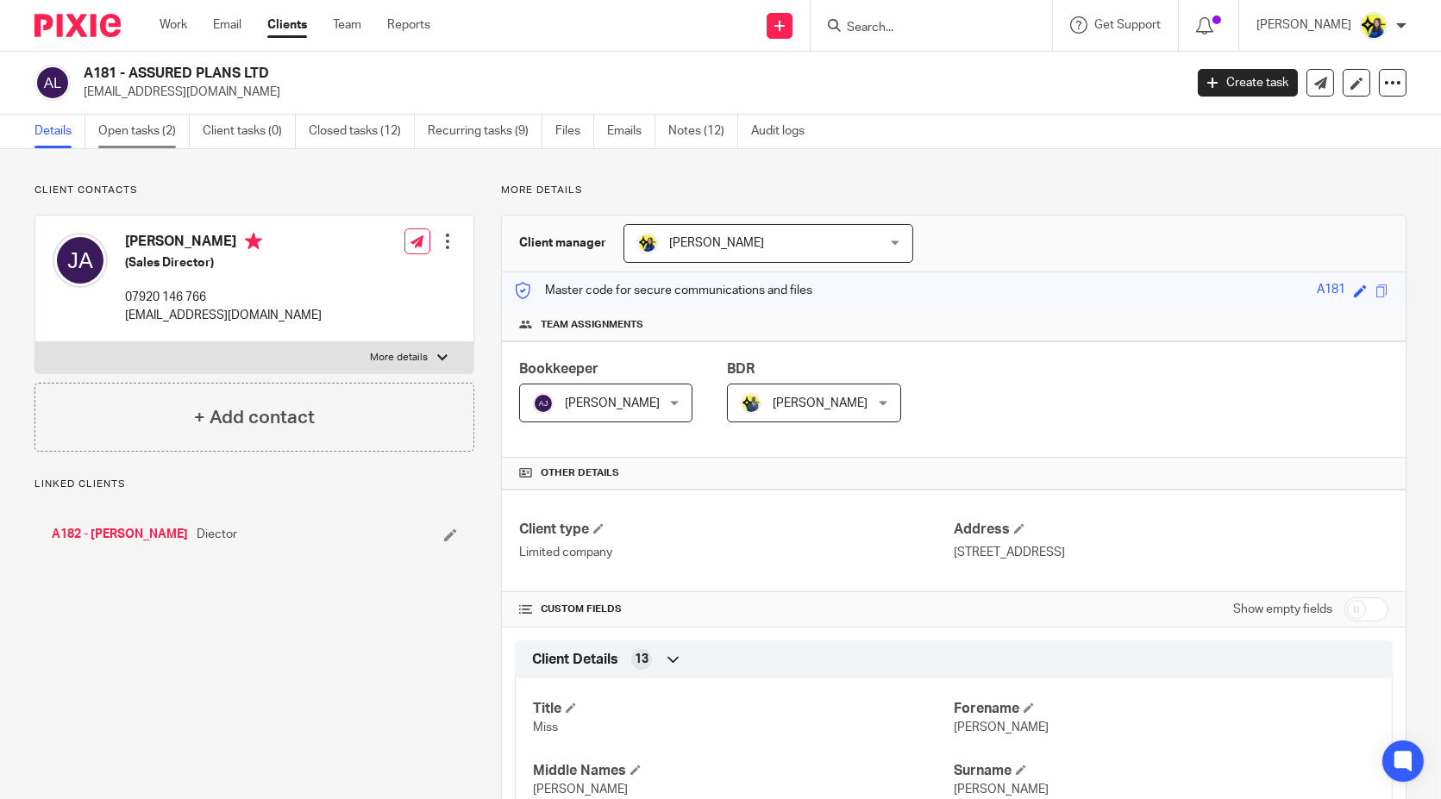
click at [167, 128] on link "Open tasks (2)" at bounding box center [143, 132] width 91 height 34
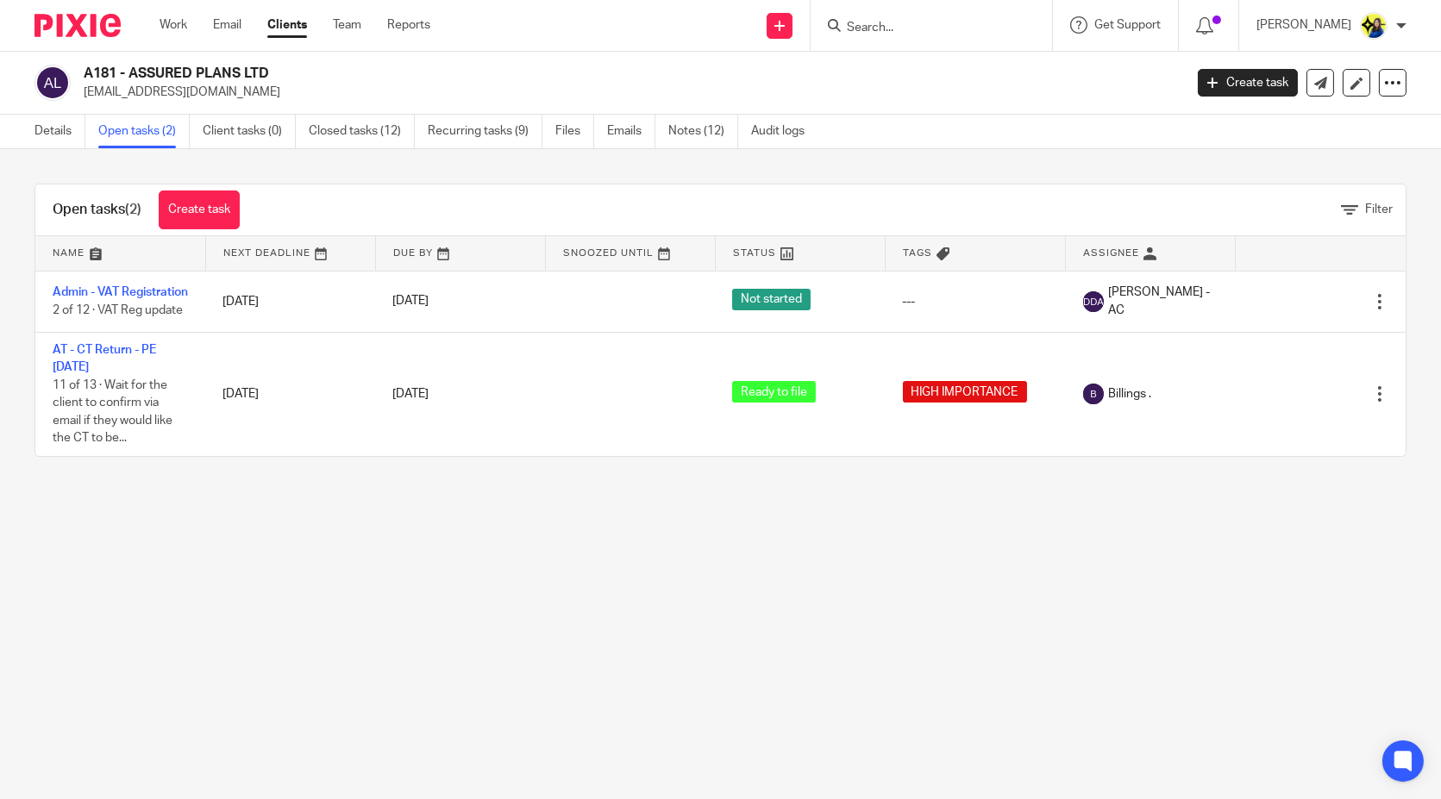
click at [968, 25] on input "Search" at bounding box center [922, 29] width 155 height 16
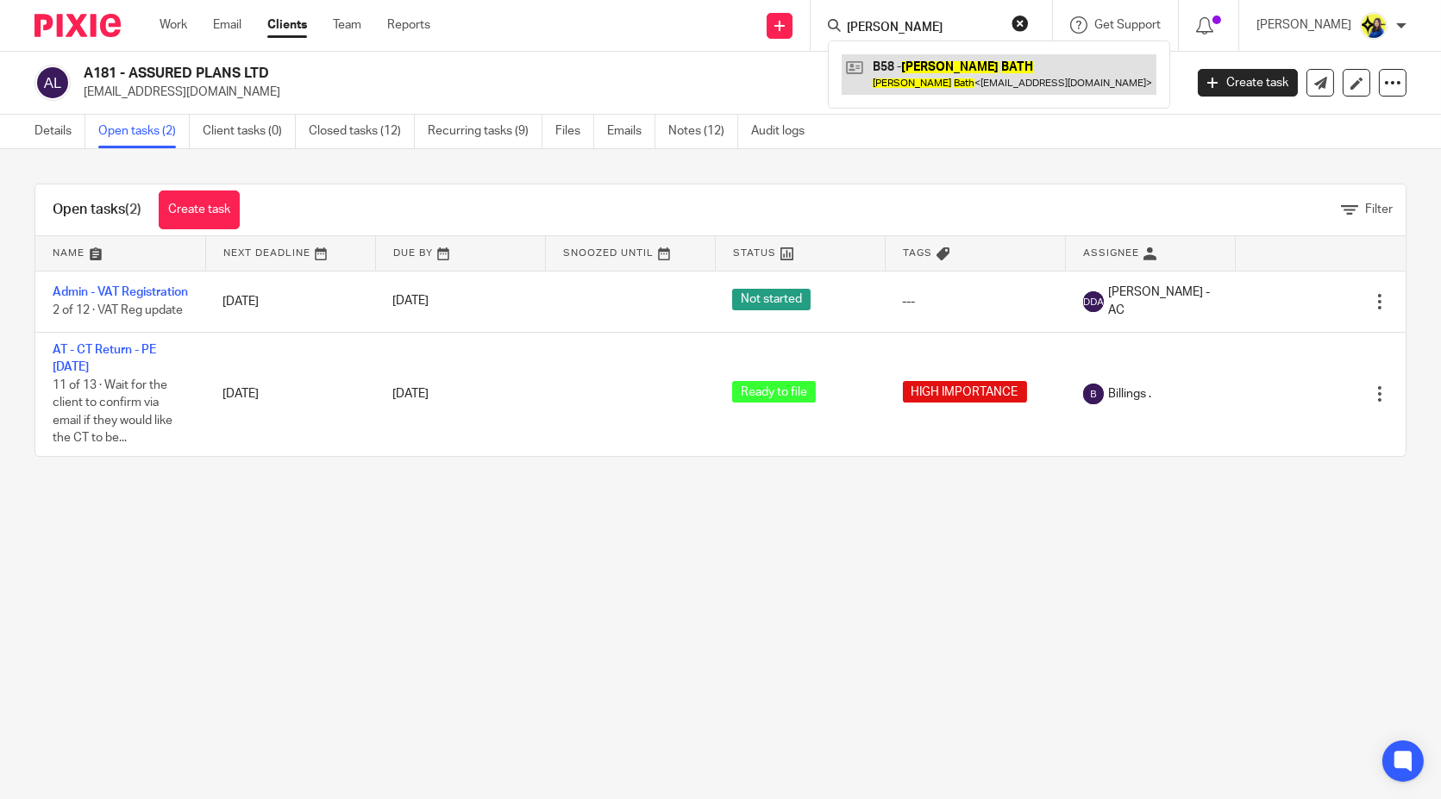
type input "alan bath"
click at [956, 58] on link at bounding box center [999, 74] width 315 height 40
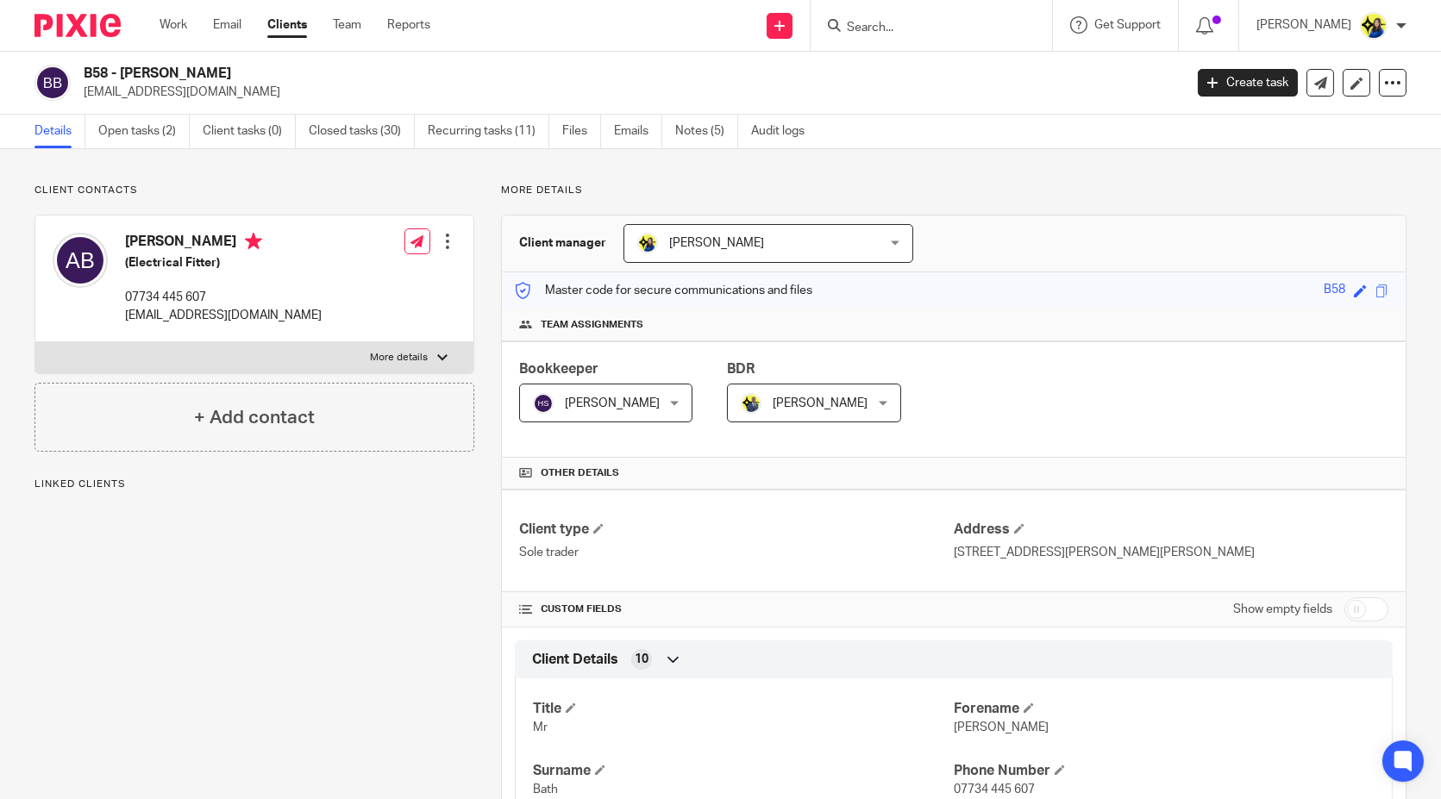
drag, startPoint x: 233, startPoint y: 90, endPoint x: 84, endPoint y: 100, distance: 149.5
click at [84, 100] on p "[EMAIL_ADDRESS][DOMAIN_NAME]" at bounding box center [628, 92] width 1088 height 17
copy p "[EMAIL_ADDRESS][DOMAIN_NAME]"
click at [995, 29] on input "Search" at bounding box center [922, 29] width 155 height 16
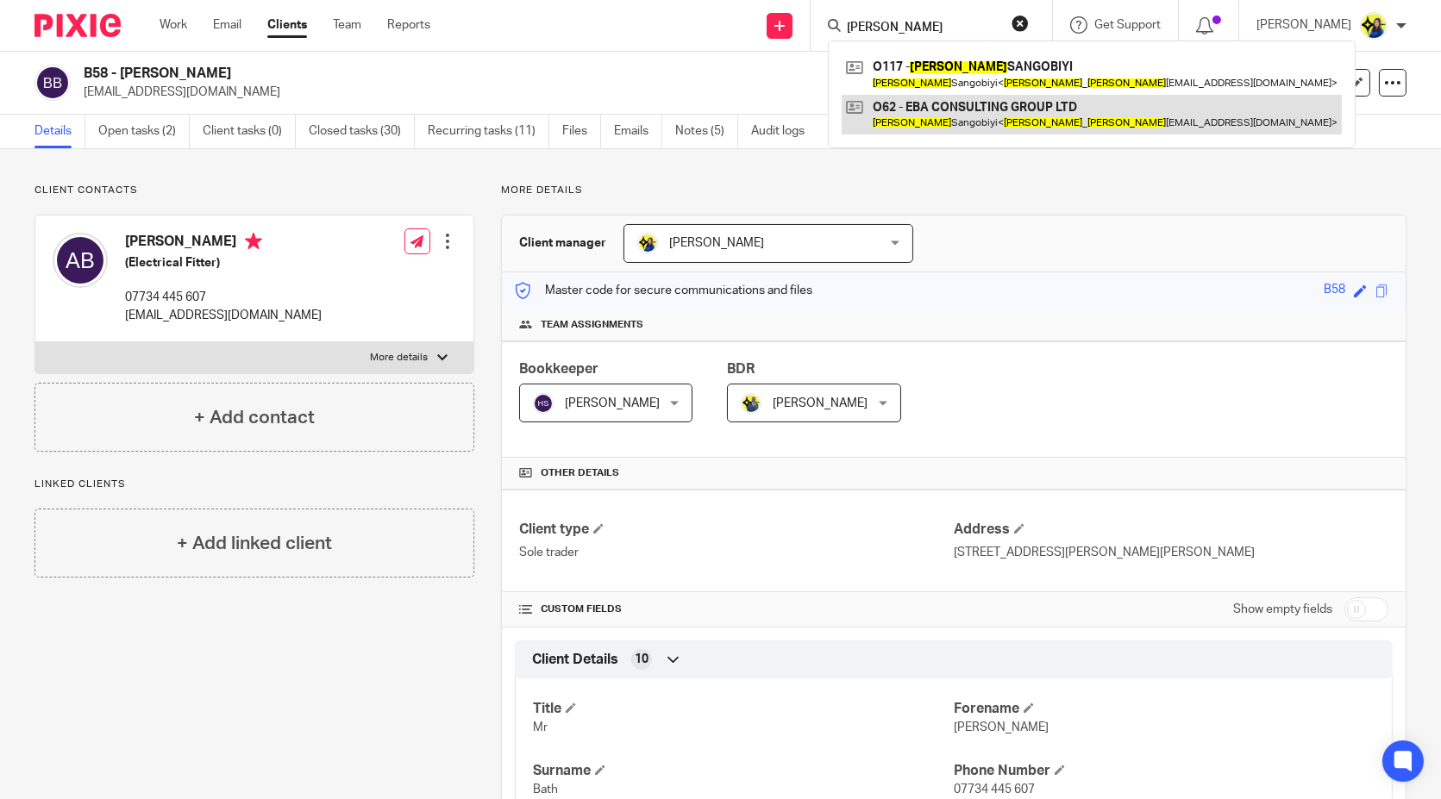
type input "esther olan"
click at [1024, 100] on link at bounding box center [1092, 115] width 500 height 40
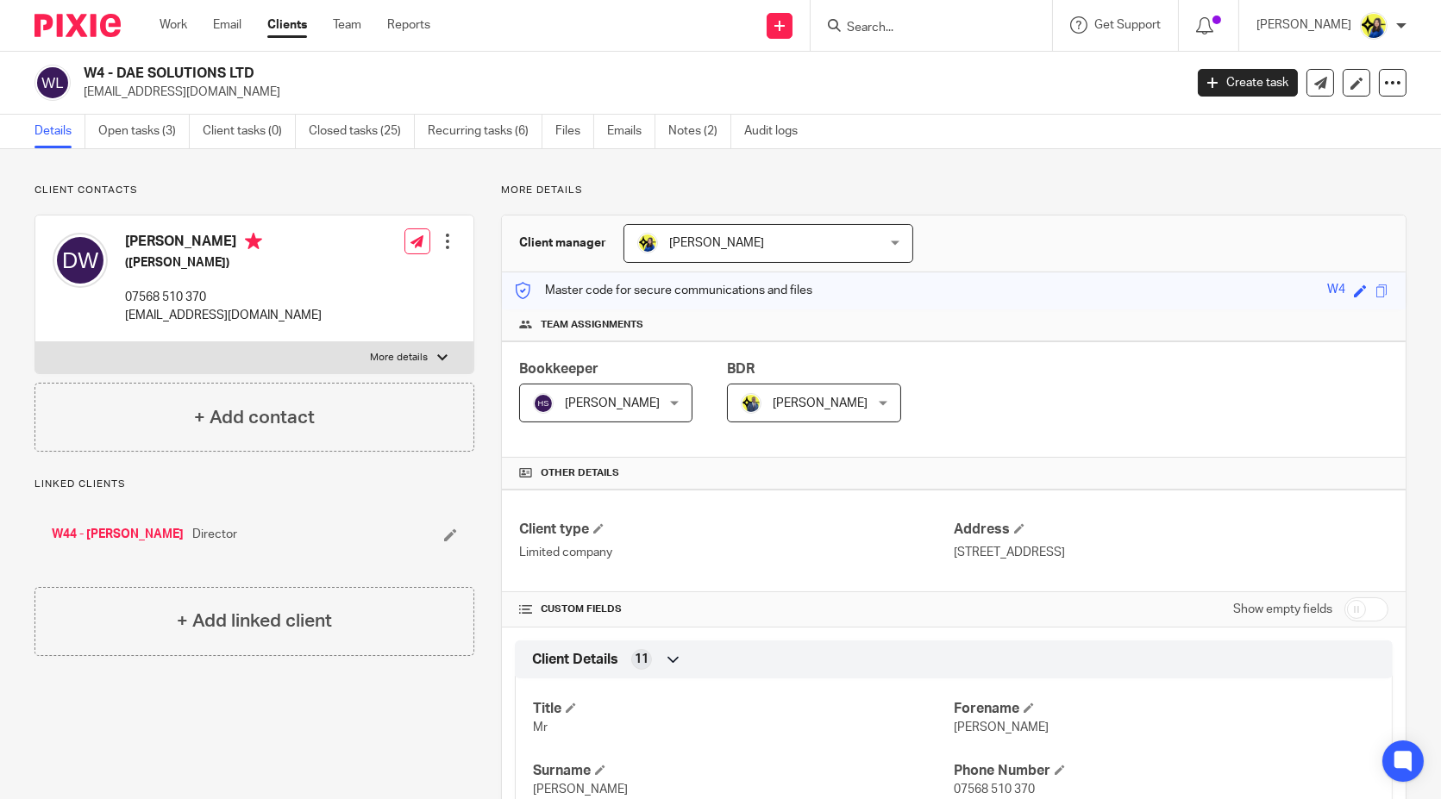
scroll to position [1054, 0]
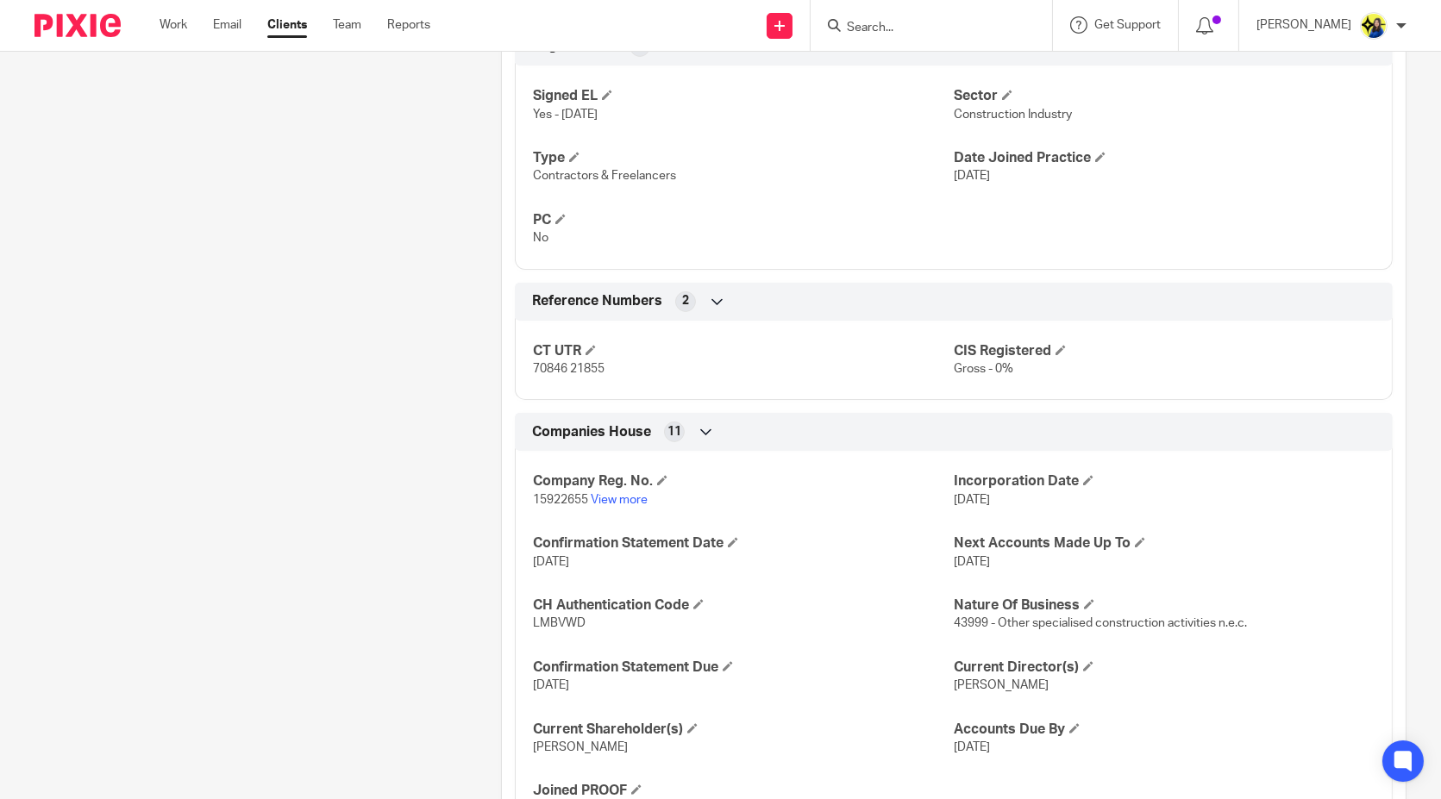
click at [956, 21] on input "Search" at bounding box center [922, 29] width 155 height 16
type input "t"
type input "c92"
click at [1015, 81] on link at bounding box center [987, 74] width 291 height 40
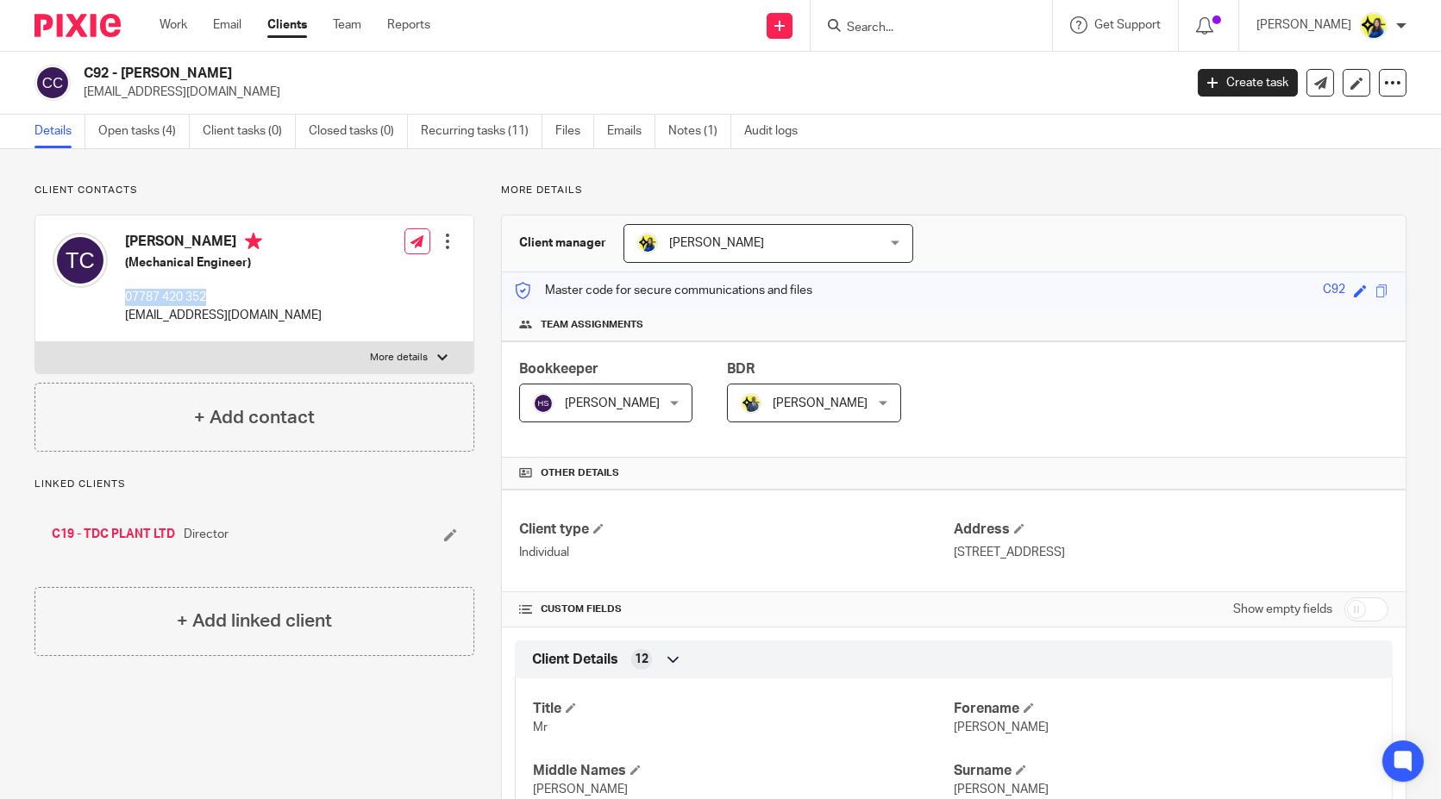
drag, startPoint x: 237, startPoint y: 295, endPoint x: 118, endPoint y: 303, distance: 119.3
click at [118, 303] on div "[PERSON_NAME] (Mechanical Engineer) 07787 420 352 [EMAIL_ADDRESS][DOMAIN_NAME]" at bounding box center [187, 278] width 269 height 109
copy p "07787 420 352"
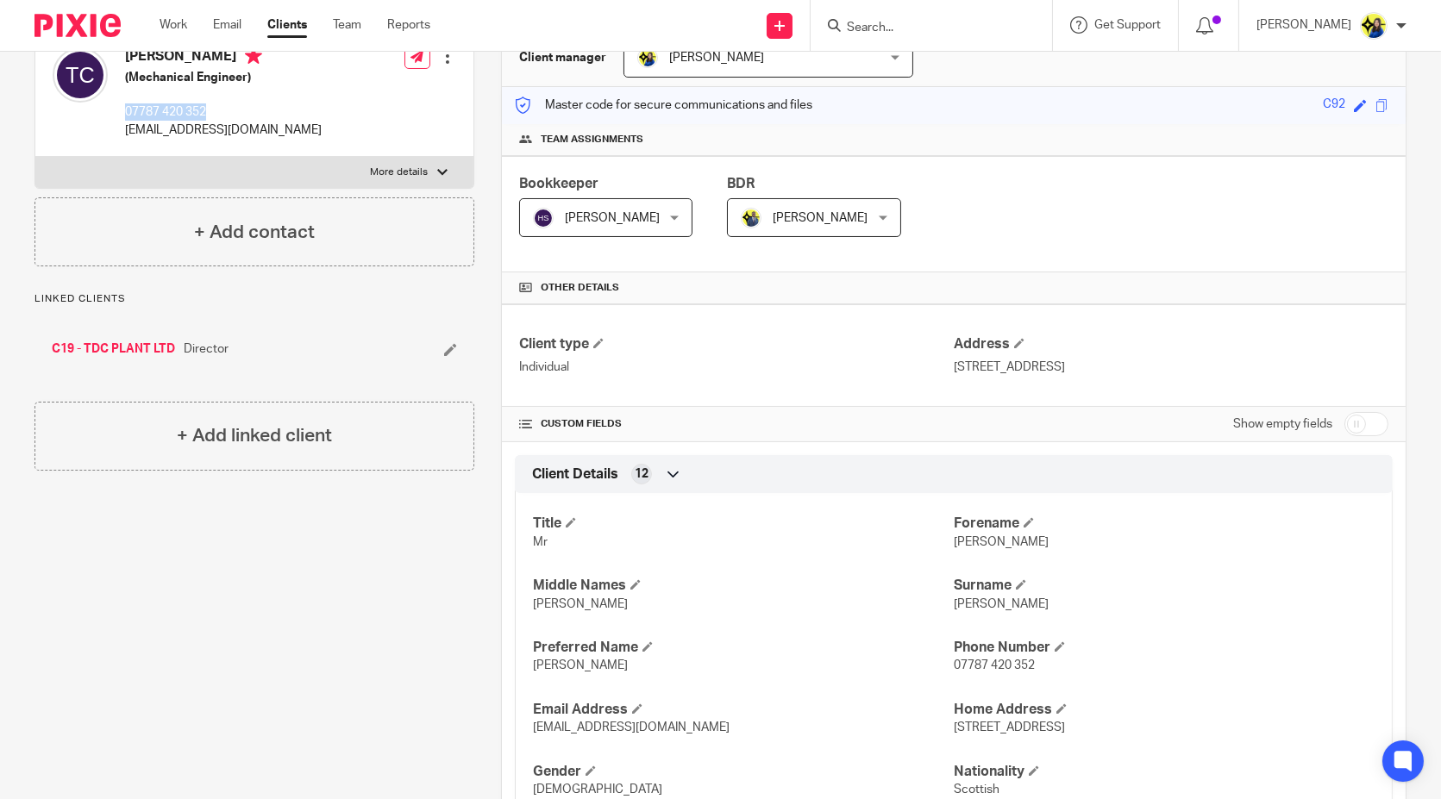
scroll to position [287, 0]
